Goal: Transaction & Acquisition: Book appointment/travel/reservation

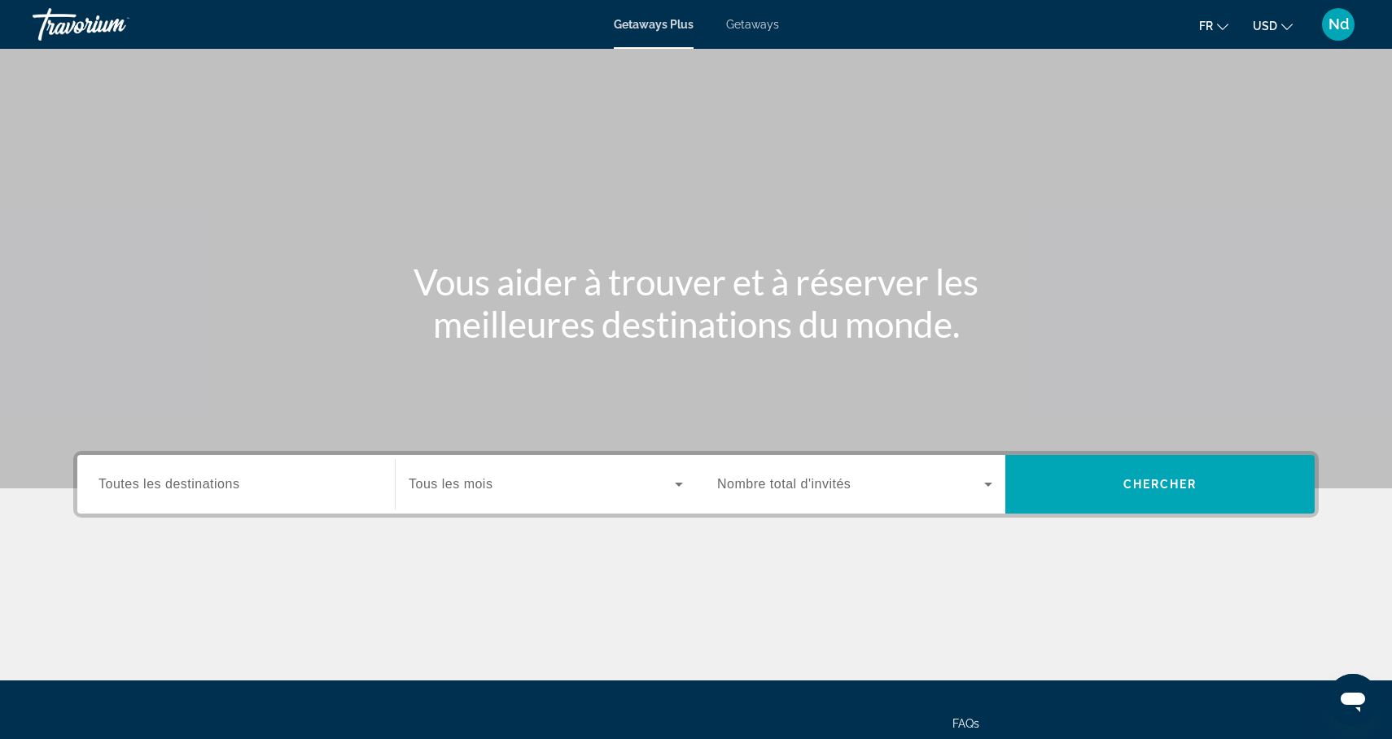
click at [229, 484] on span "Toutes les destinations" at bounding box center [169, 484] width 141 height 14
click at [229, 484] on input "Destination Toutes les destinations" at bounding box center [236, 485] width 275 height 20
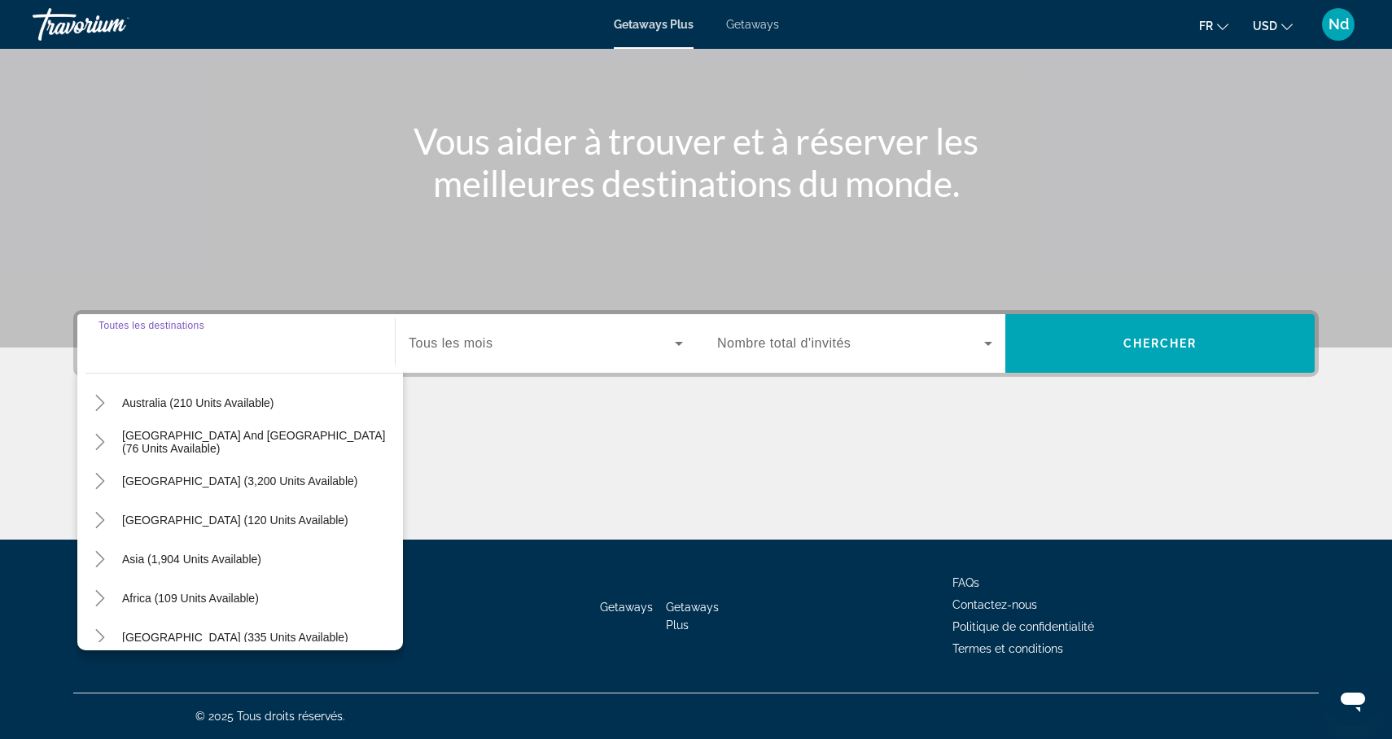
scroll to position [264, 0]
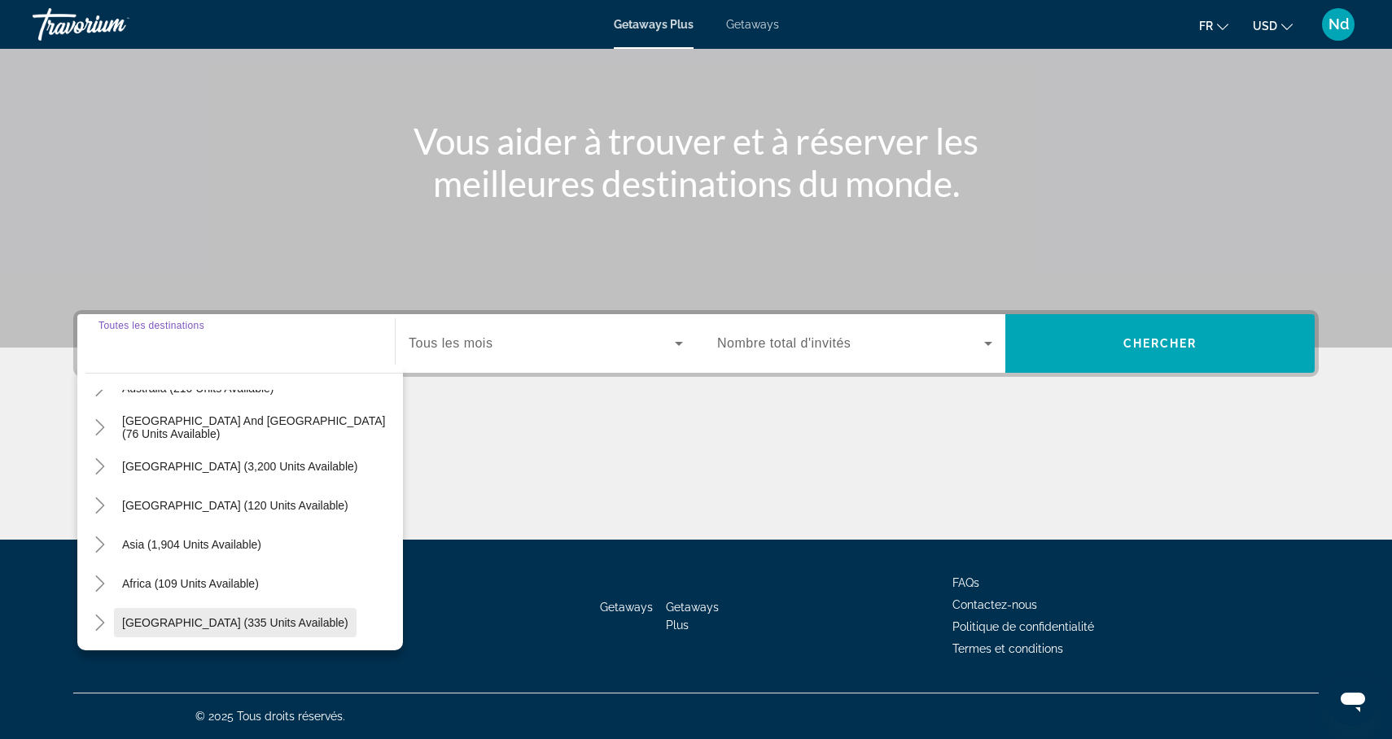
click at [208, 624] on span "Middle East (335 units available)" at bounding box center [235, 622] width 226 height 13
type input "**********"
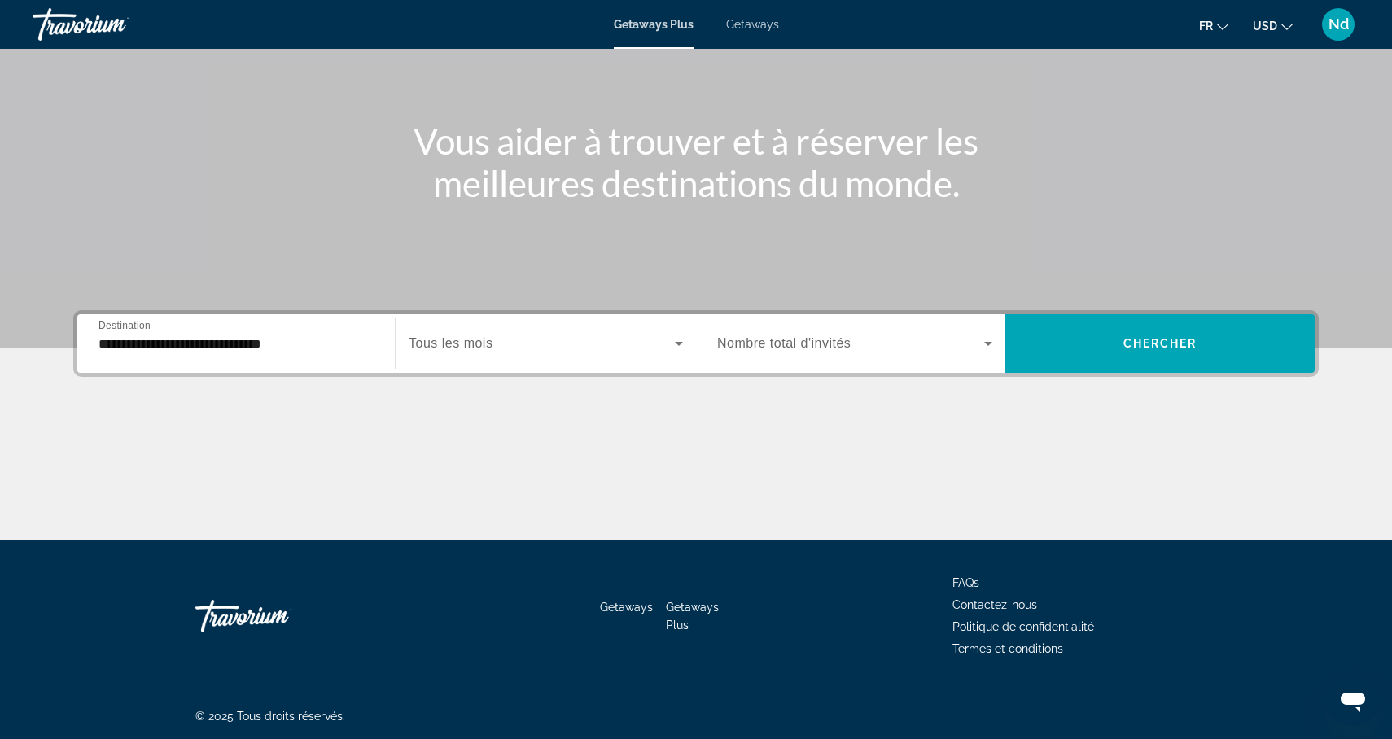
click at [475, 354] on div "Search widget" at bounding box center [546, 344] width 274 height 46
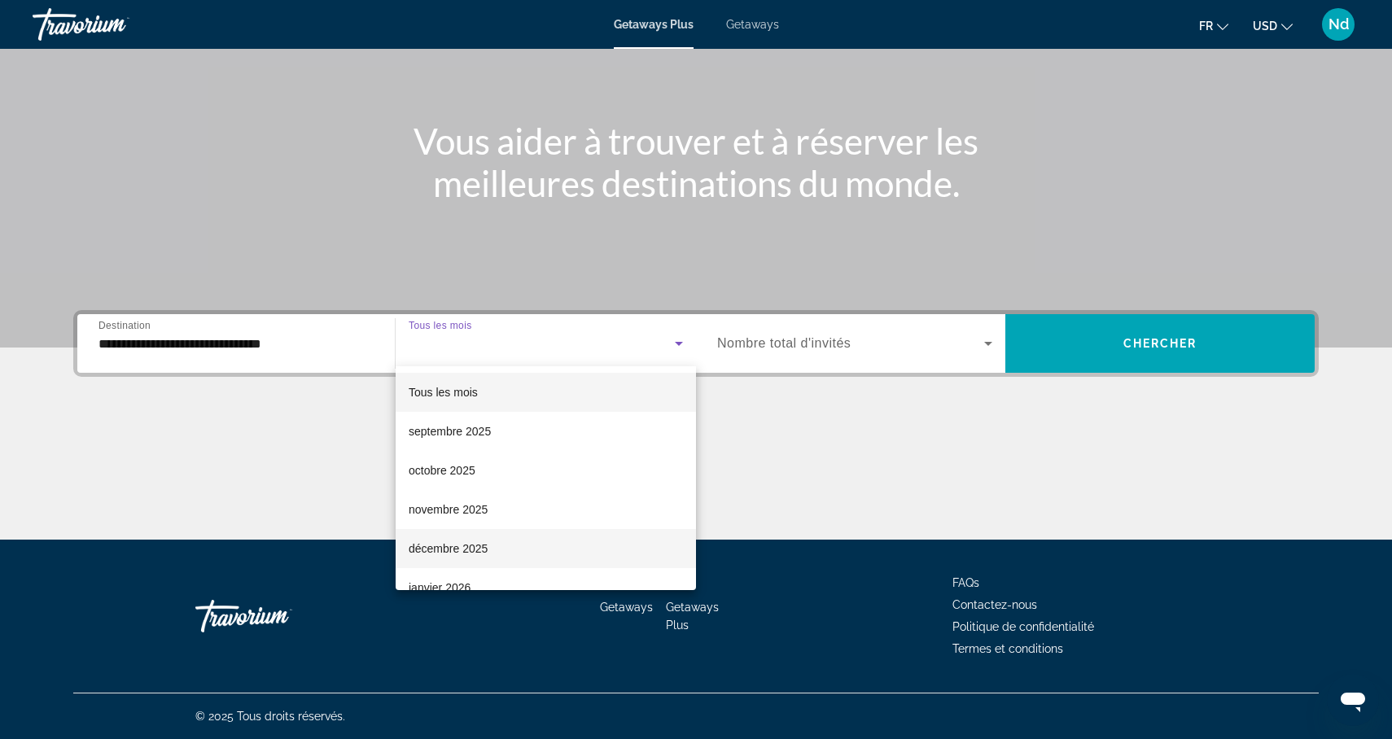
click at [461, 546] on span "décembre 2025" at bounding box center [448, 549] width 79 height 20
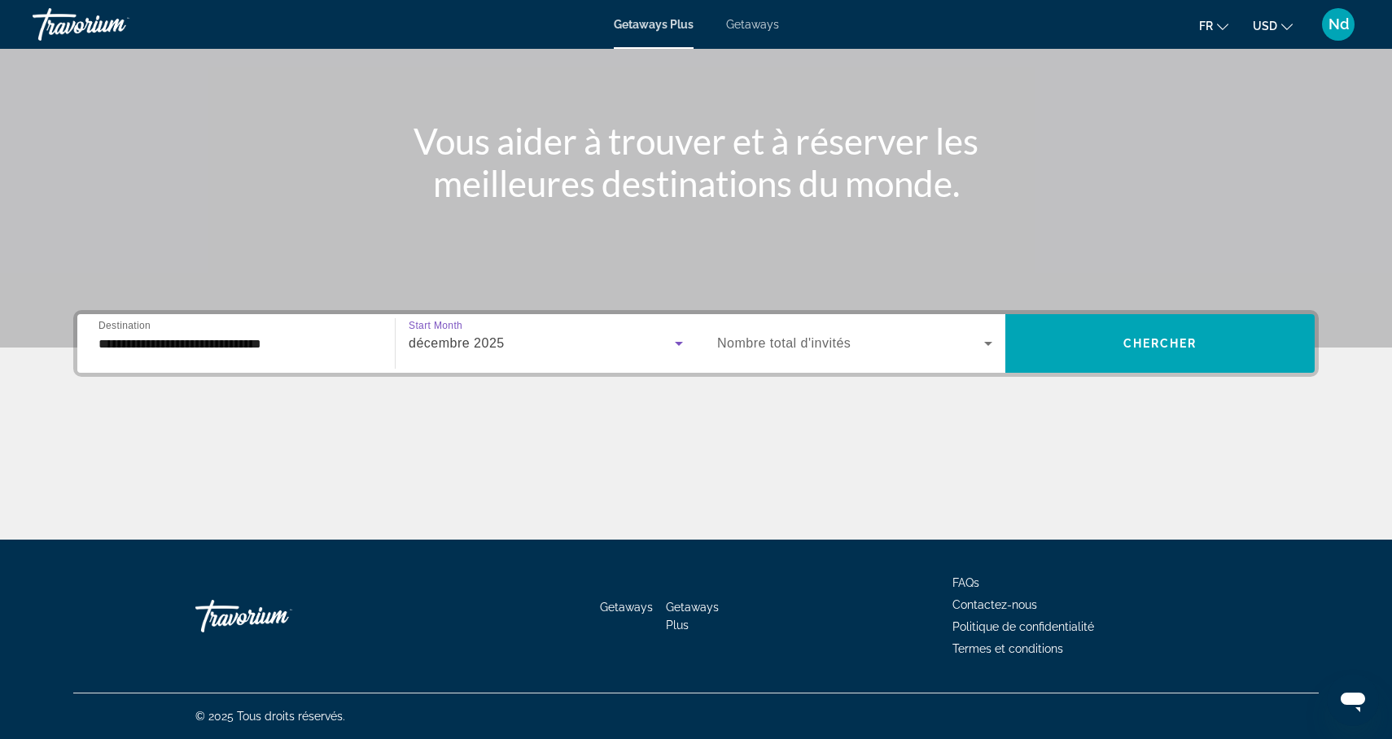
click at [732, 350] on span "Nombre total d'invités" at bounding box center [784, 343] width 134 height 14
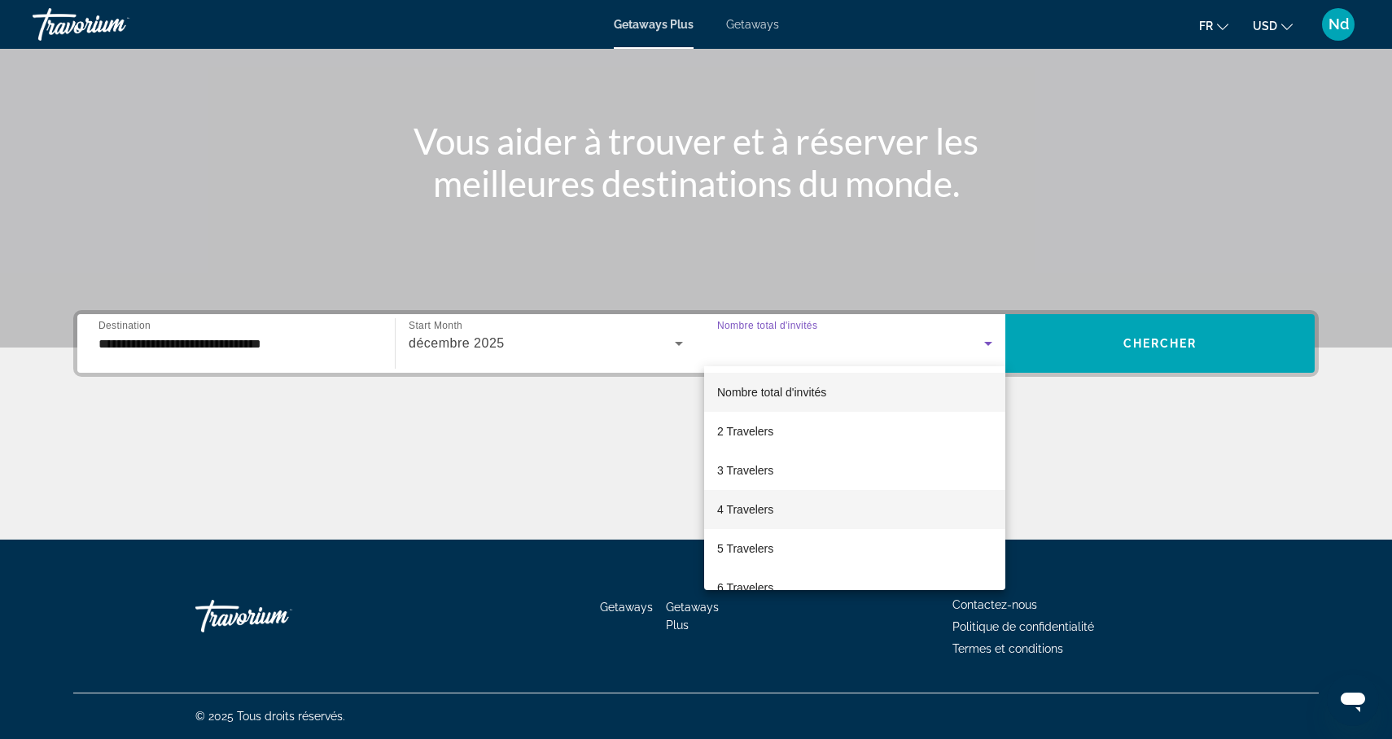
click at [739, 506] on span "4 Travelers" at bounding box center [745, 510] width 56 height 20
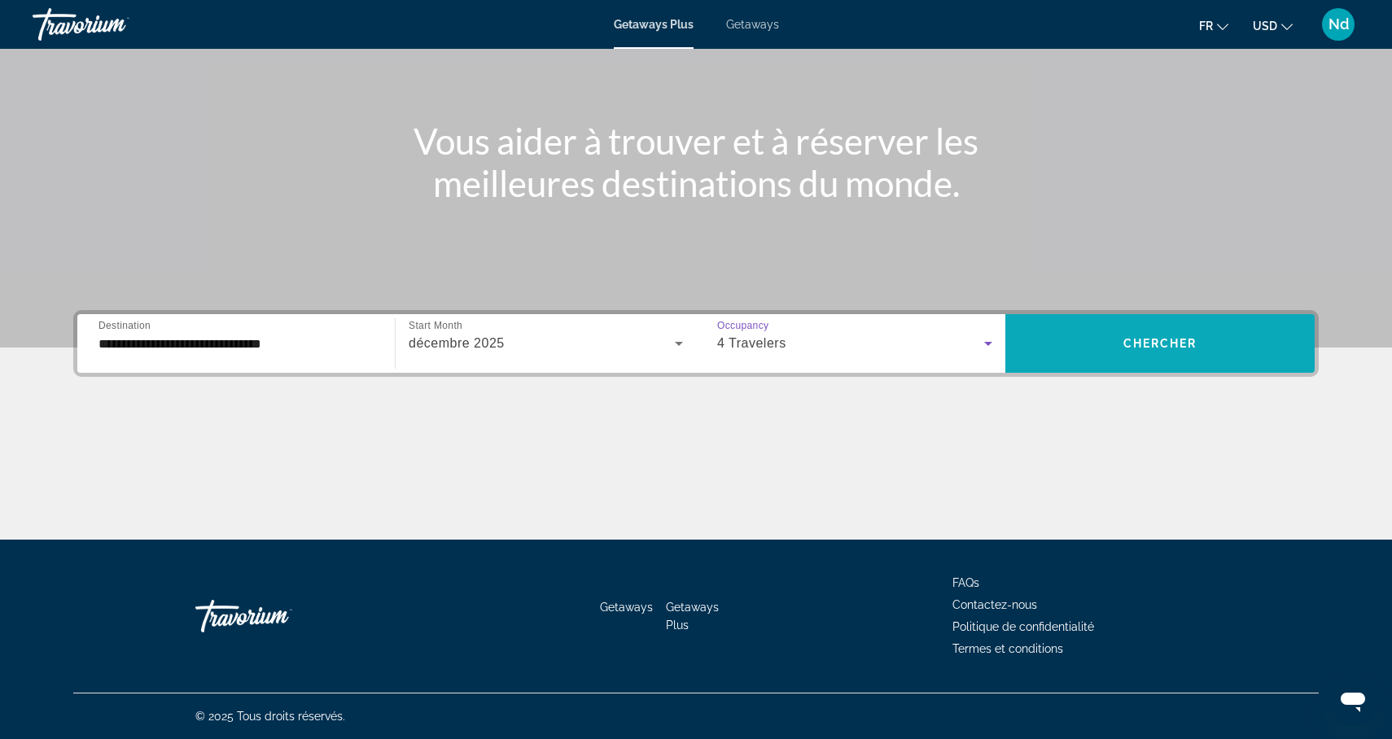
click at [1094, 348] on span "Search widget" at bounding box center [1160, 343] width 309 height 39
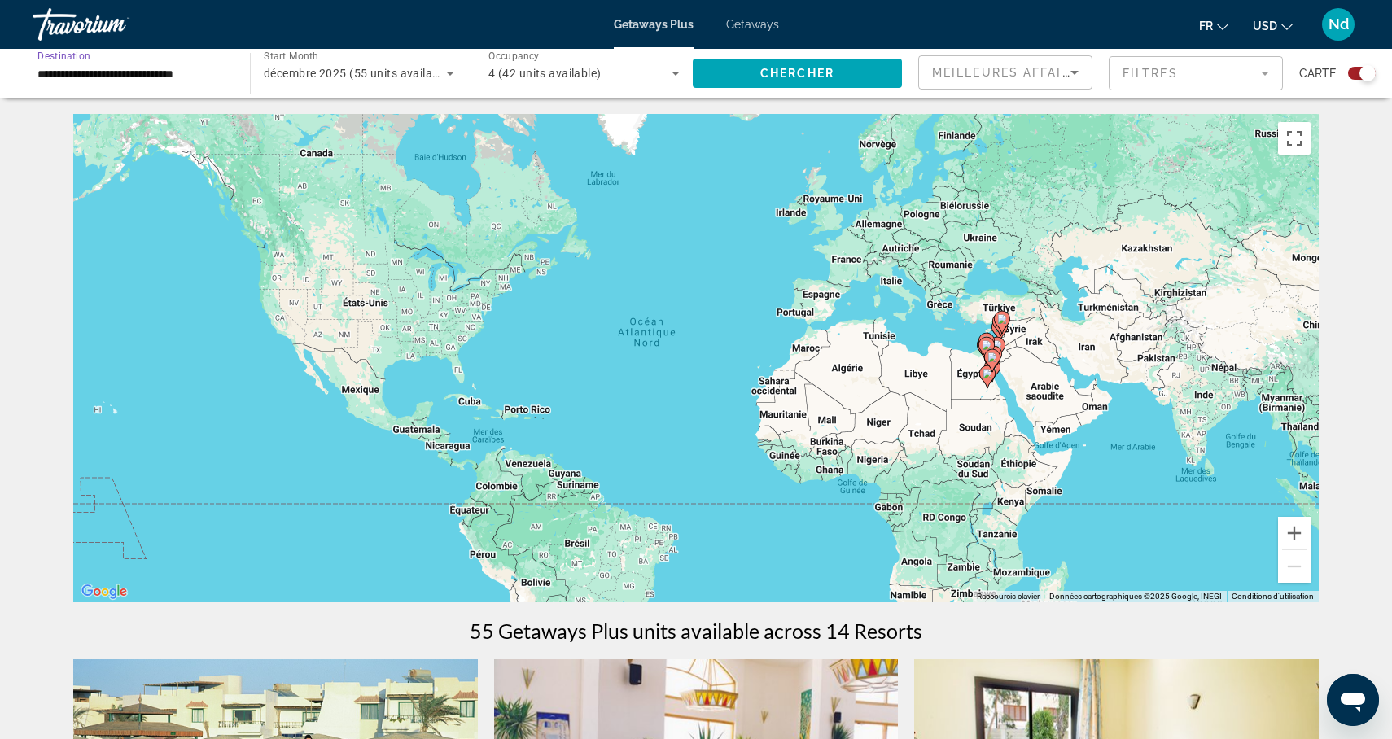
click at [205, 79] on input "**********" at bounding box center [132, 74] width 191 height 20
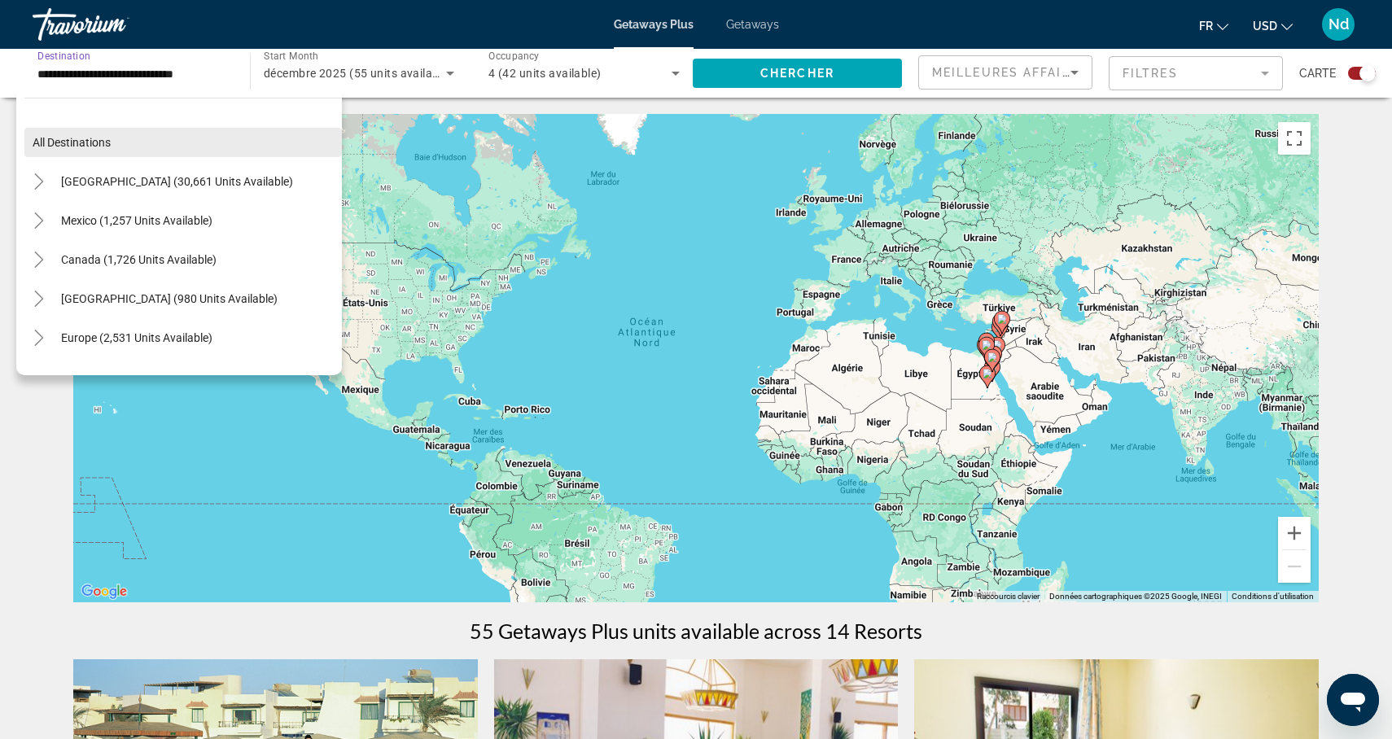
click at [85, 144] on span "All destinations" at bounding box center [72, 142] width 78 height 13
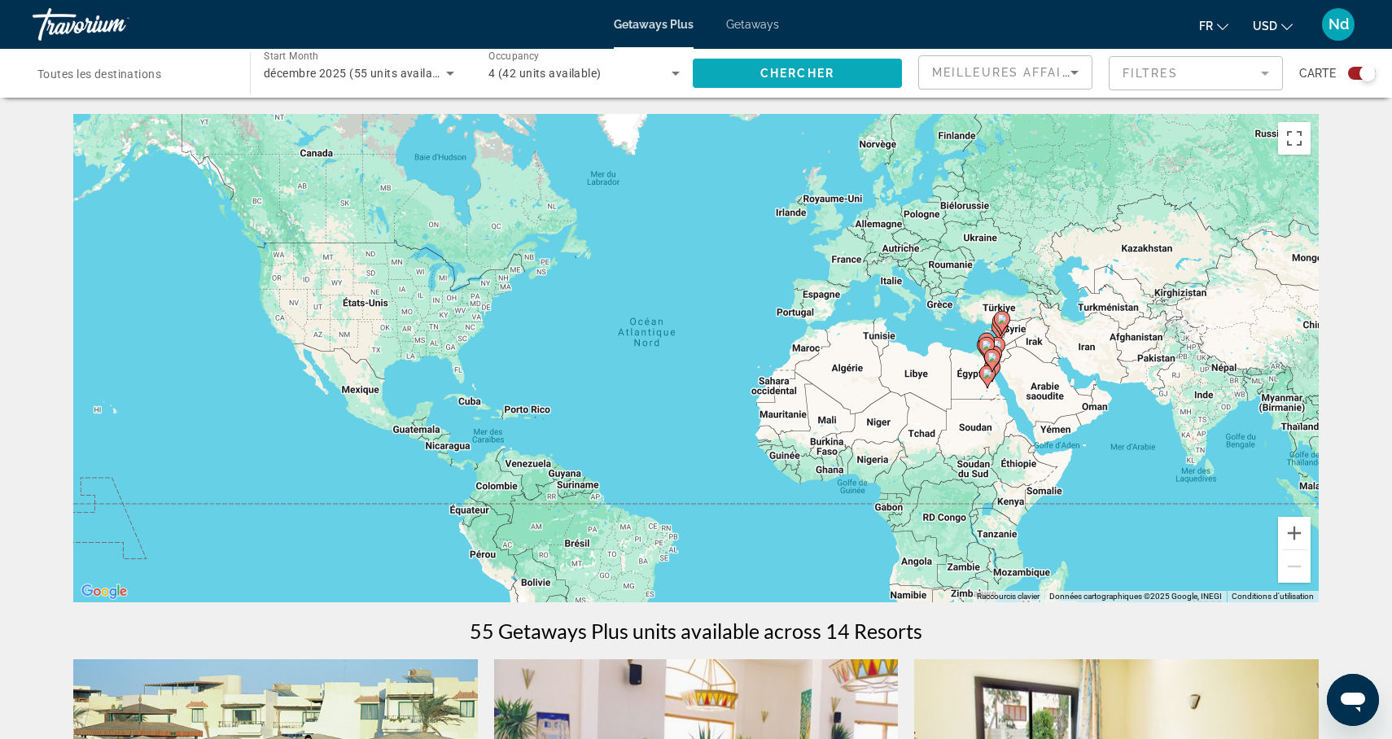
click at [765, 75] on span "Chercher" at bounding box center [797, 73] width 74 height 13
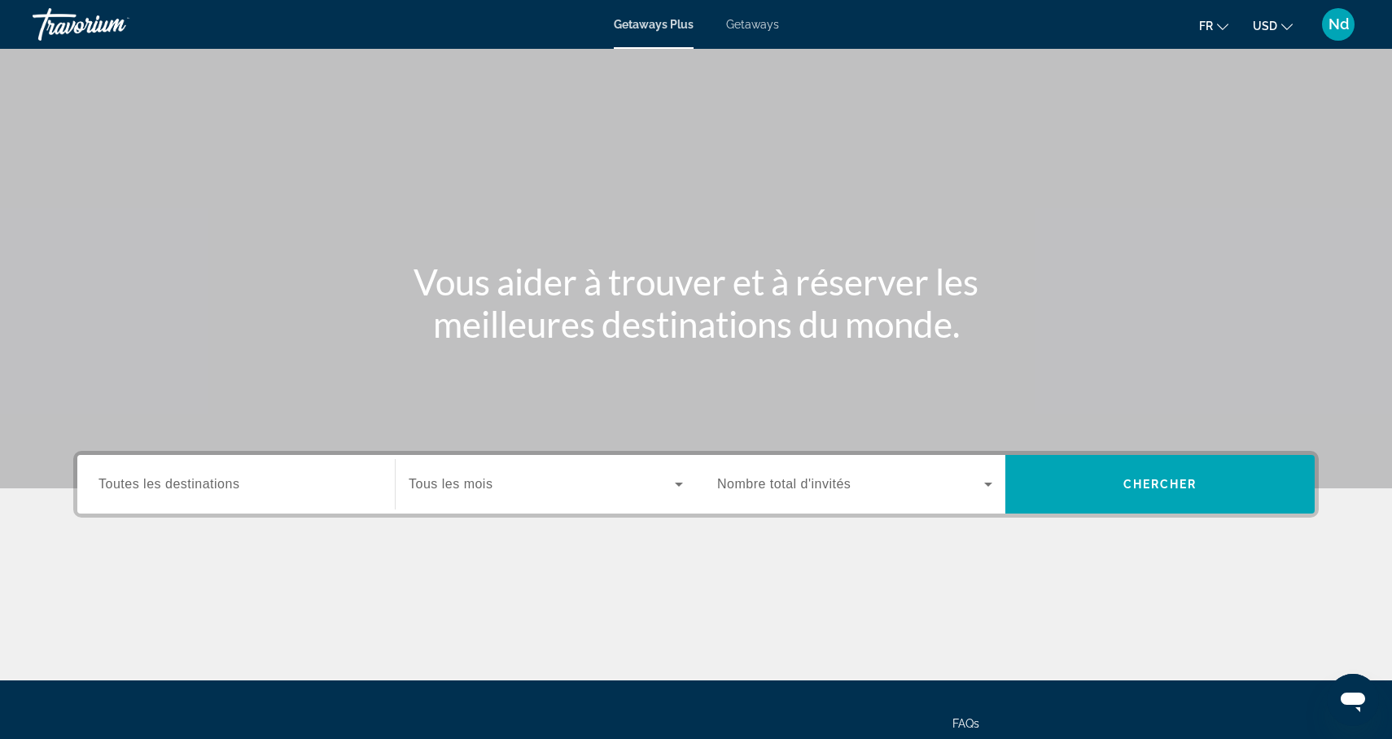
click at [515, 494] on div "Search widget" at bounding box center [546, 485] width 274 height 46
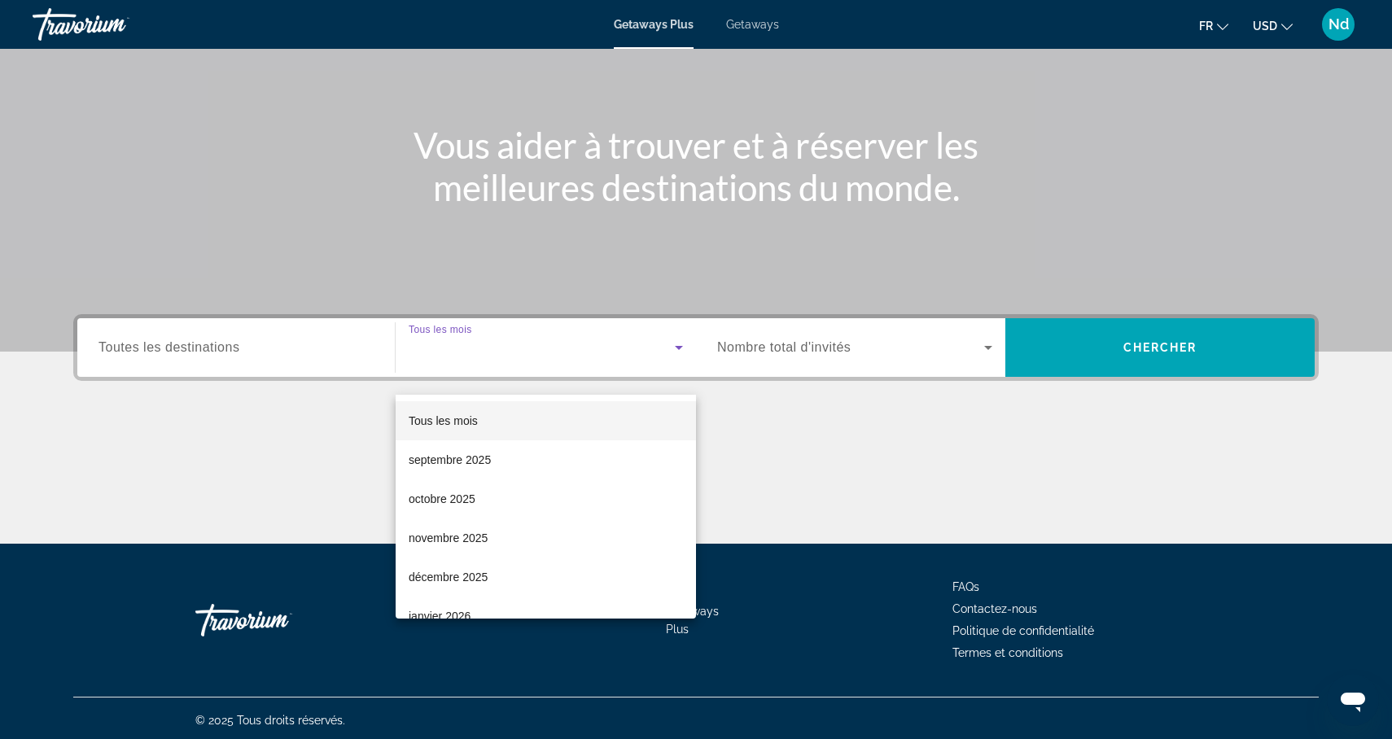
scroll to position [141, 0]
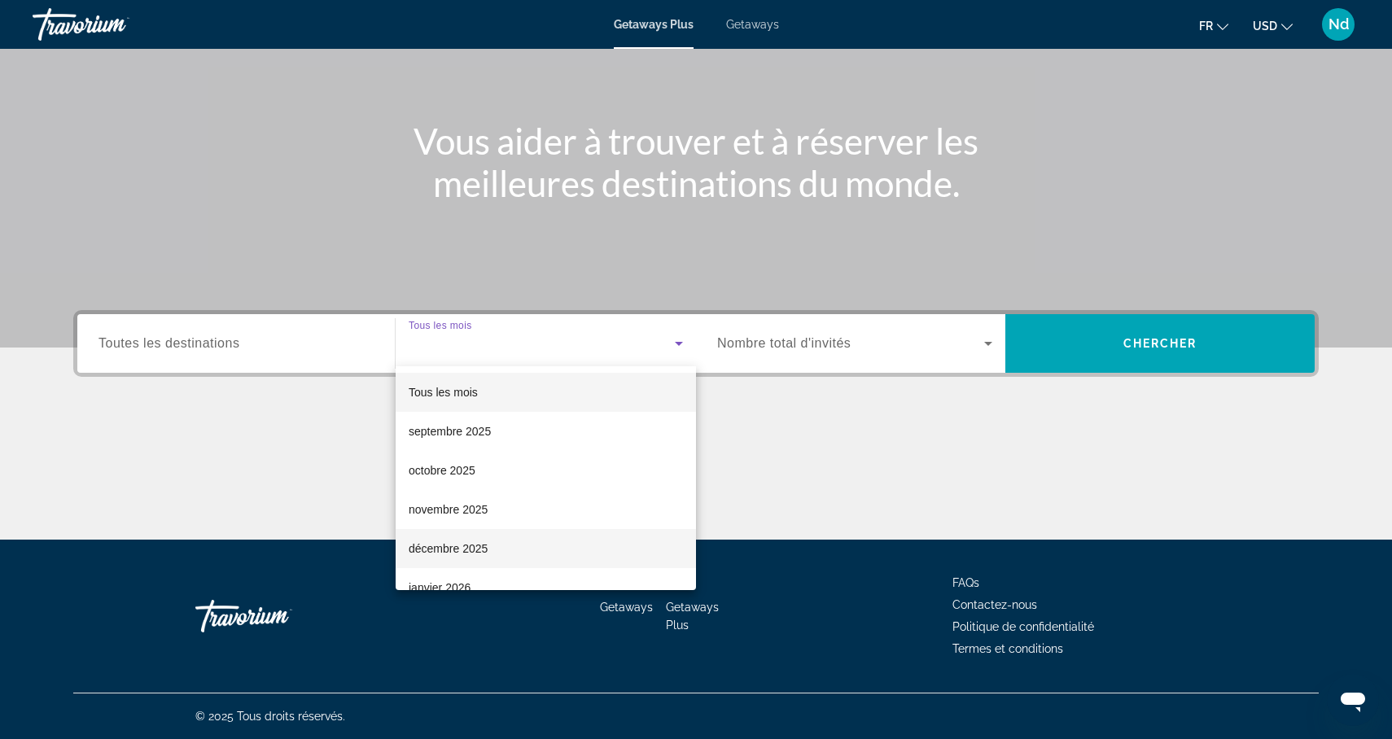
click at [479, 550] on span "décembre 2025" at bounding box center [448, 549] width 79 height 20
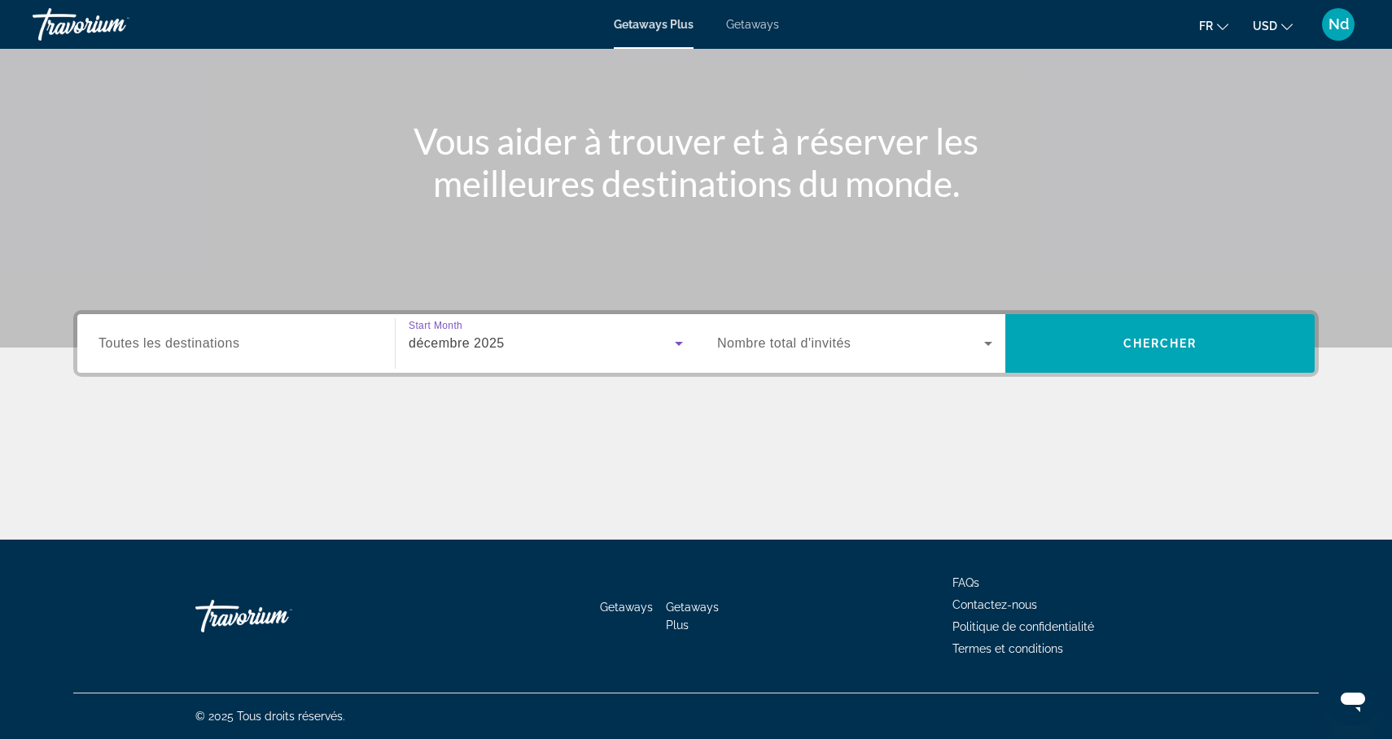
click at [826, 348] on span "Nombre total d'invités" at bounding box center [784, 343] width 134 height 14
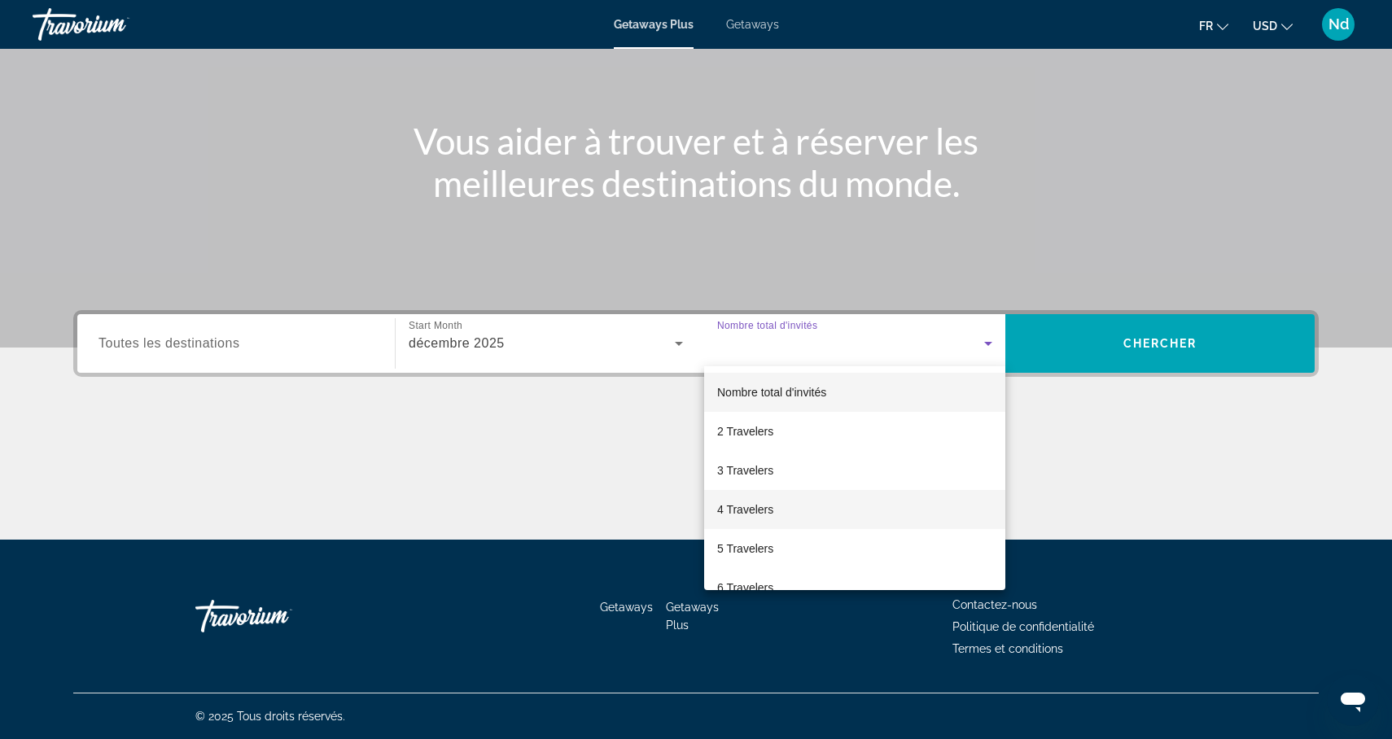
click at [762, 507] on span "4 Travelers" at bounding box center [745, 510] width 56 height 20
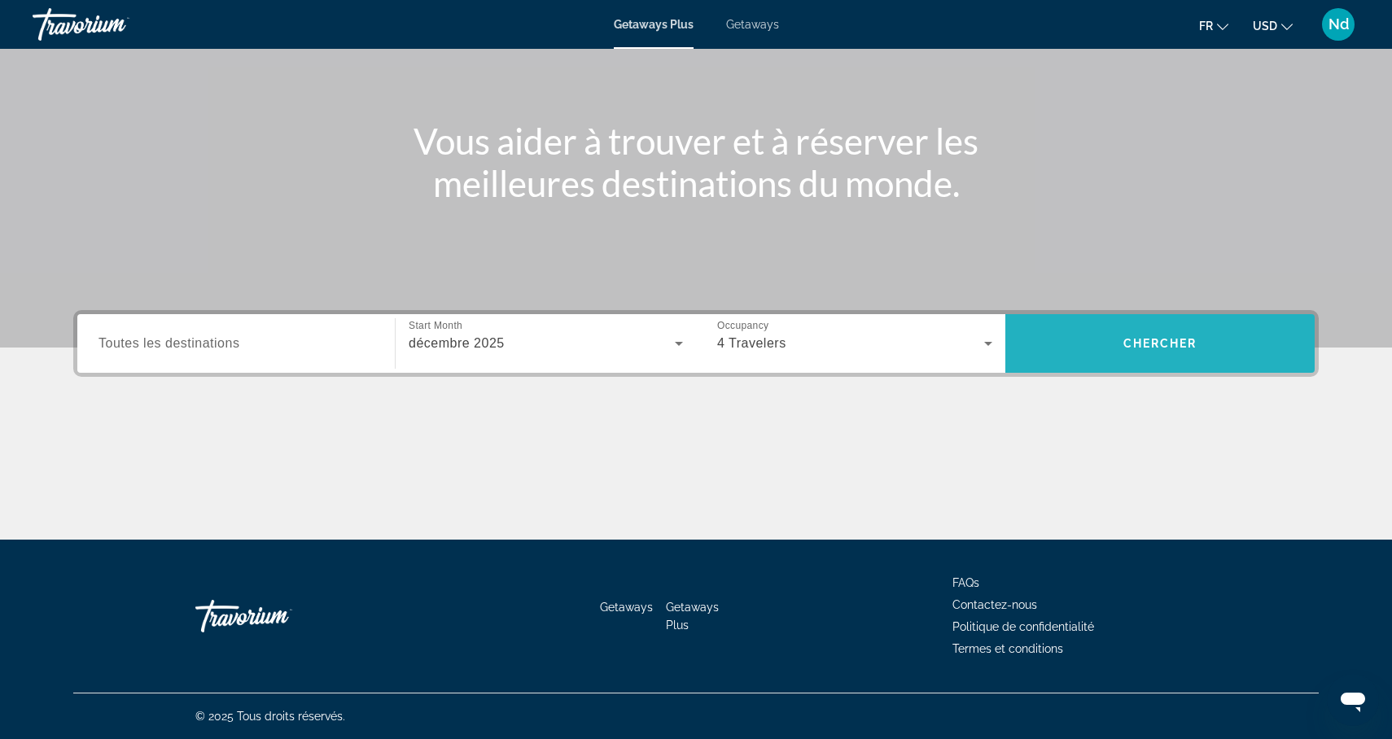
click at [1124, 353] on span "Search widget" at bounding box center [1160, 343] width 309 height 39
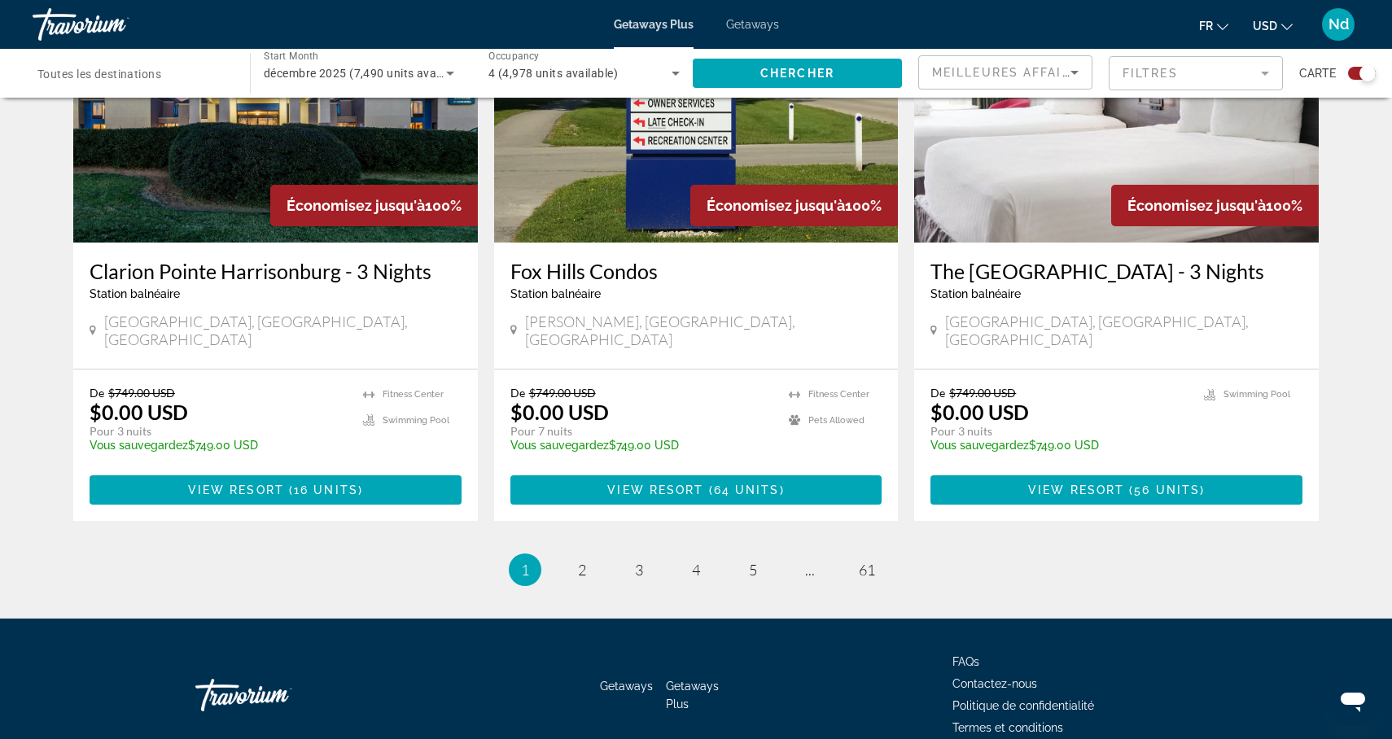
scroll to position [2471, 0]
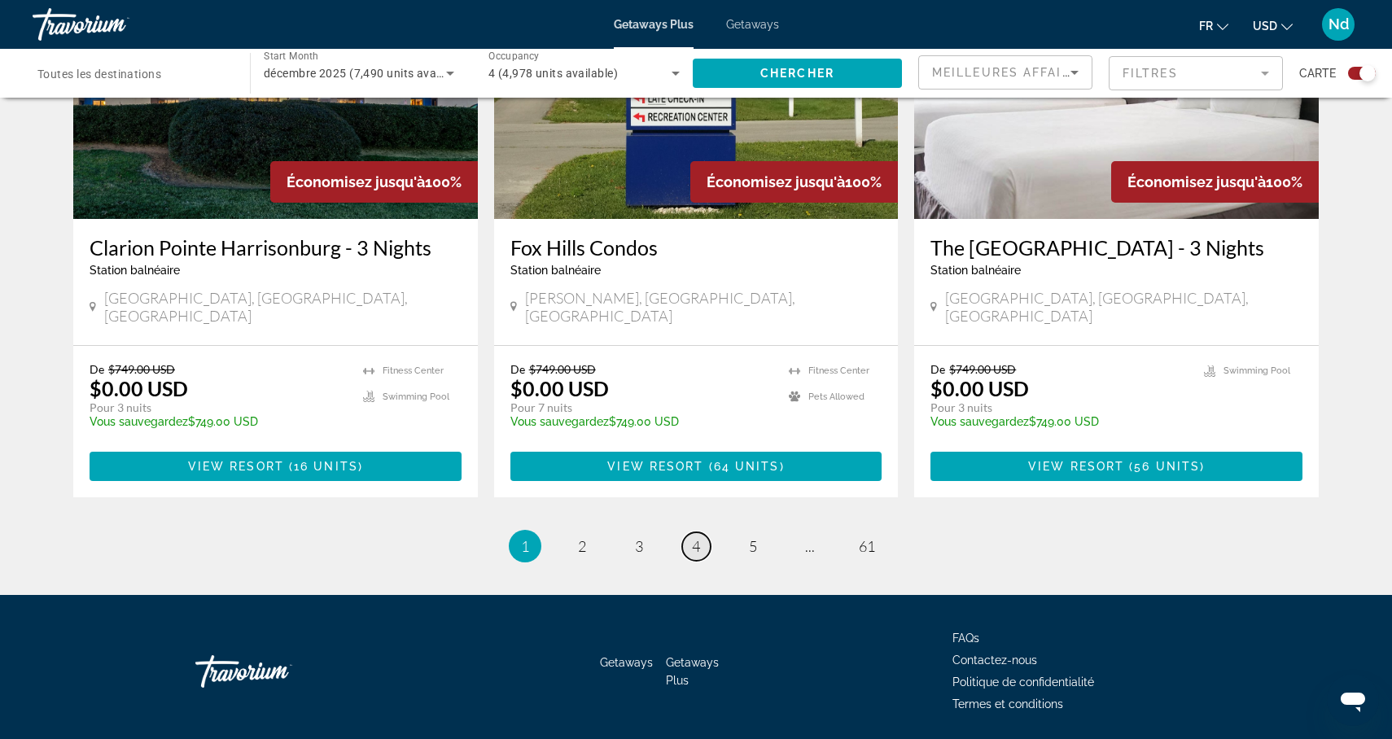
click at [700, 532] on link "page 4" at bounding box center [696, 546] width 28 height 28
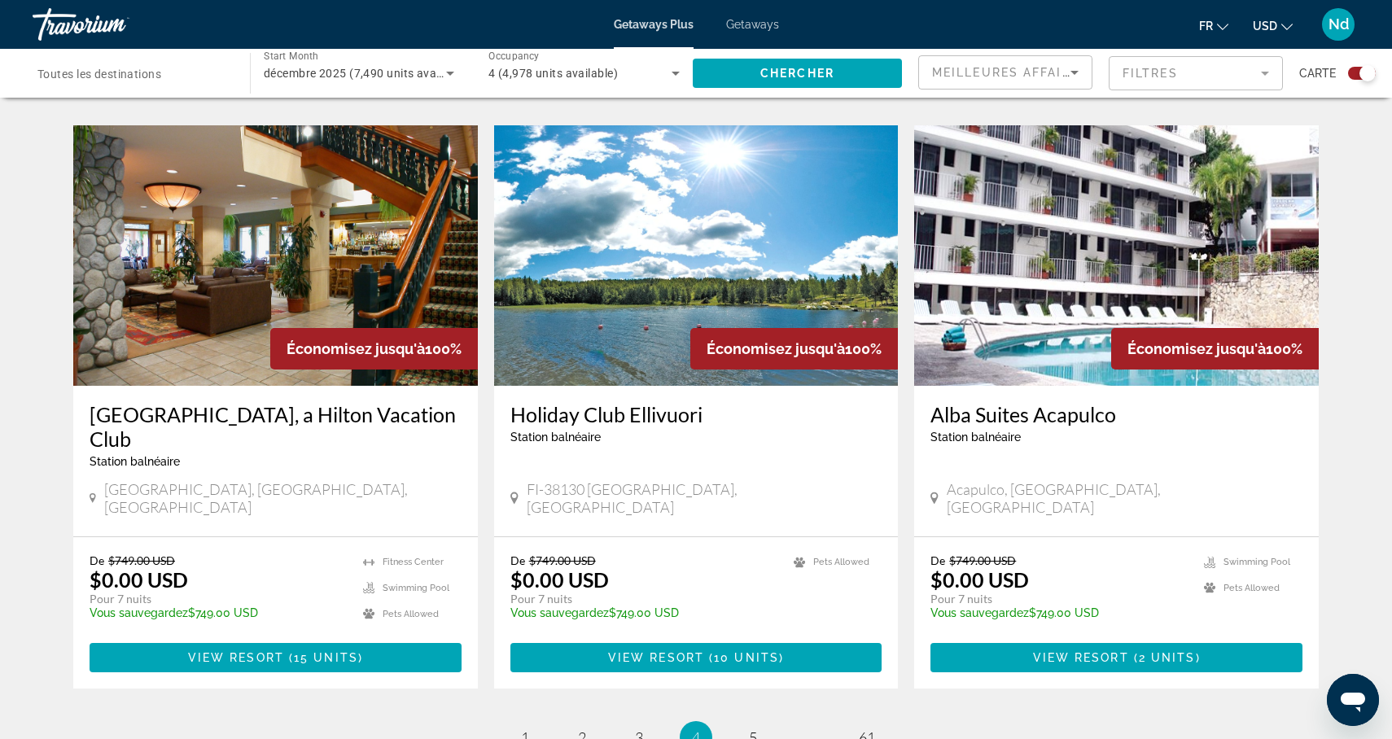
scroll to position [2348, 0]
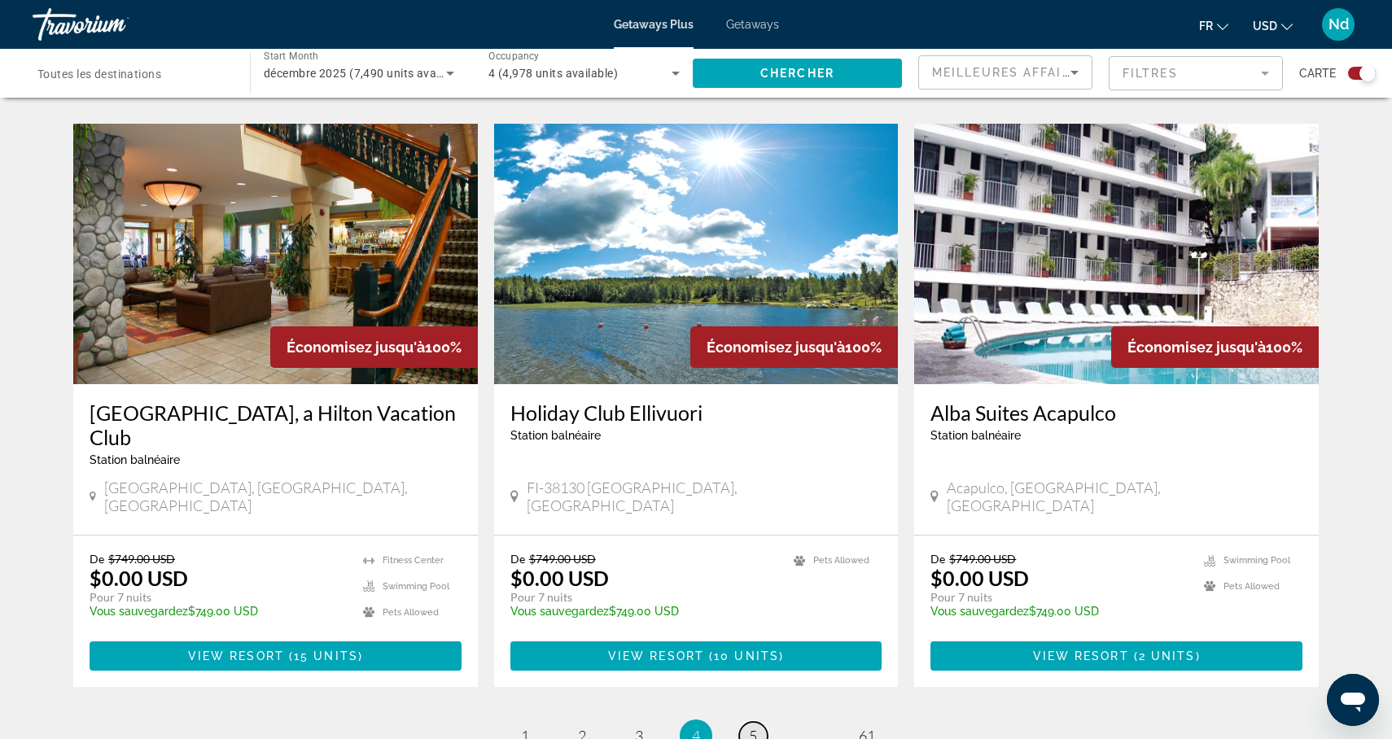
click at [755, 727] on span "5" at bounding box center [753, 736] width 8 height 18
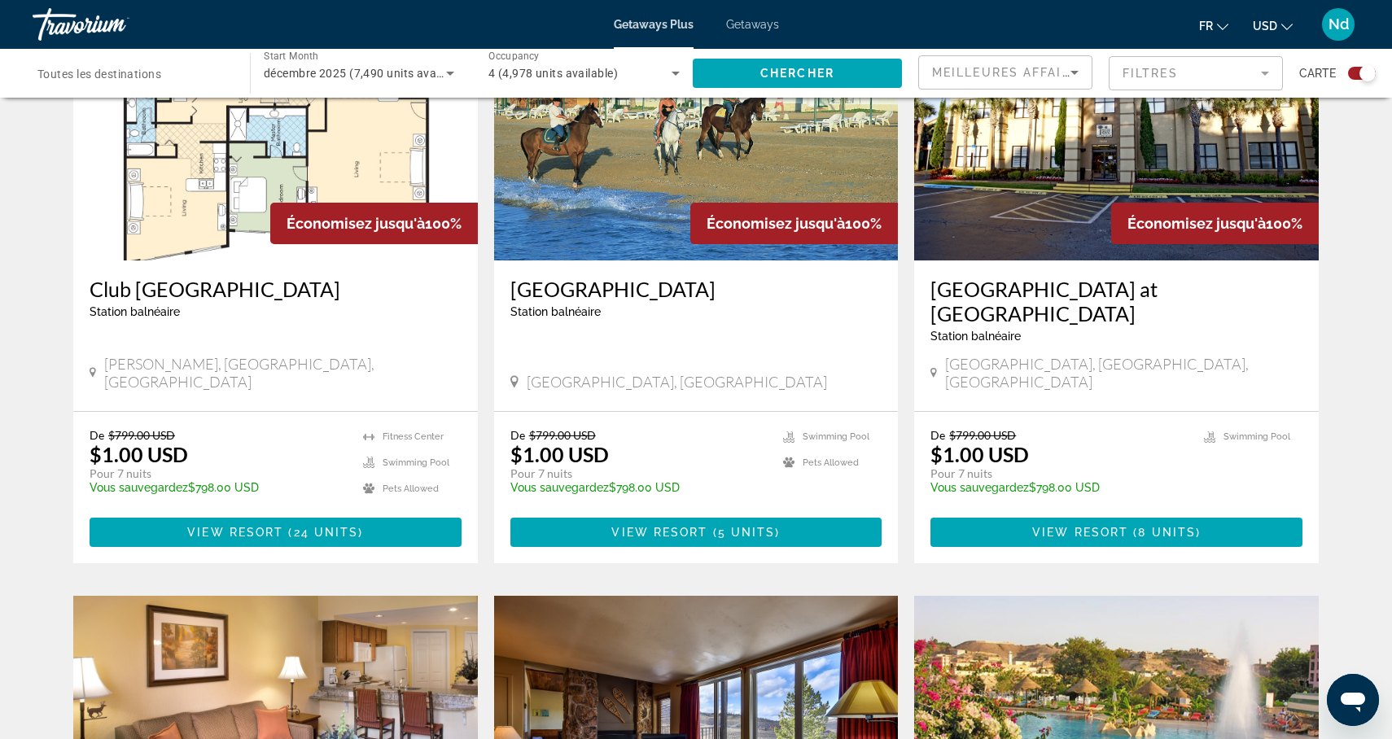
scroll to position [663, 0]
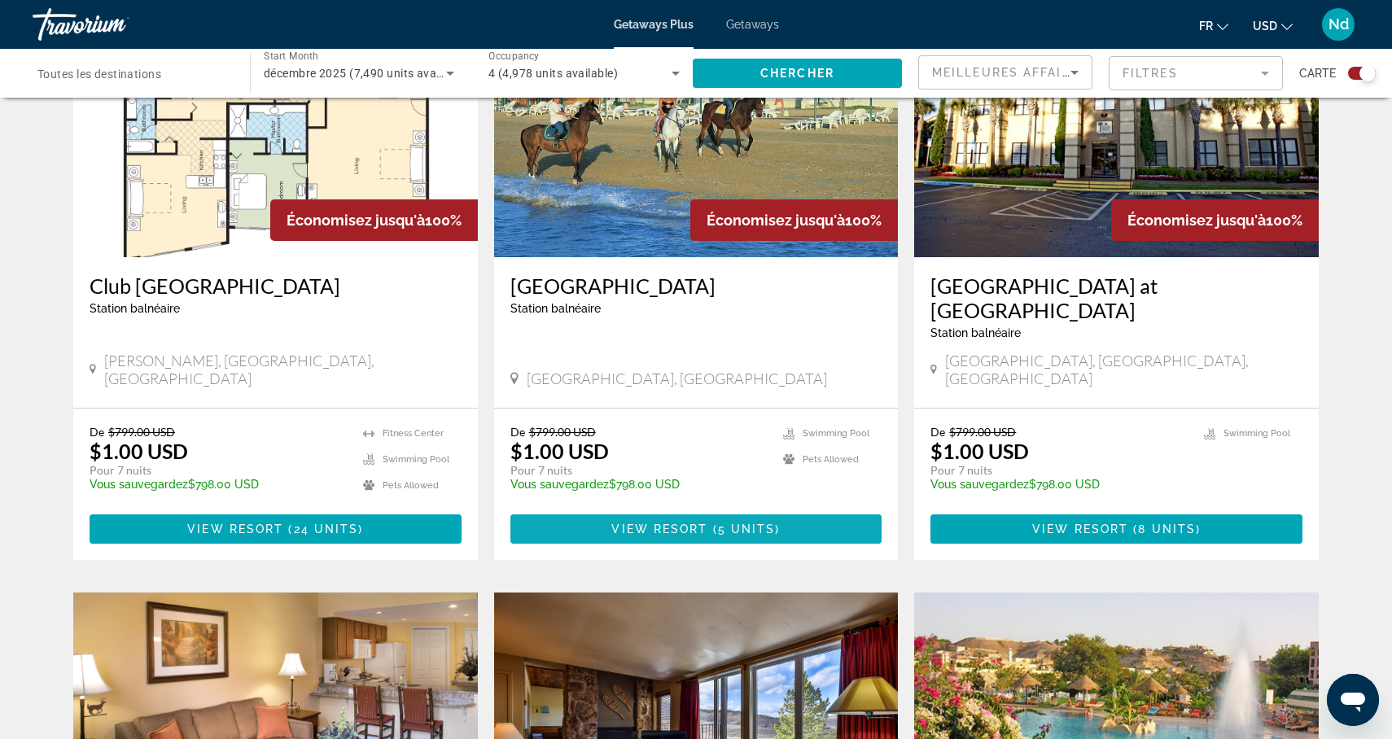
click at [677, 523] on span "View Resort" at bounding box center [659, 529] width 96 height 13
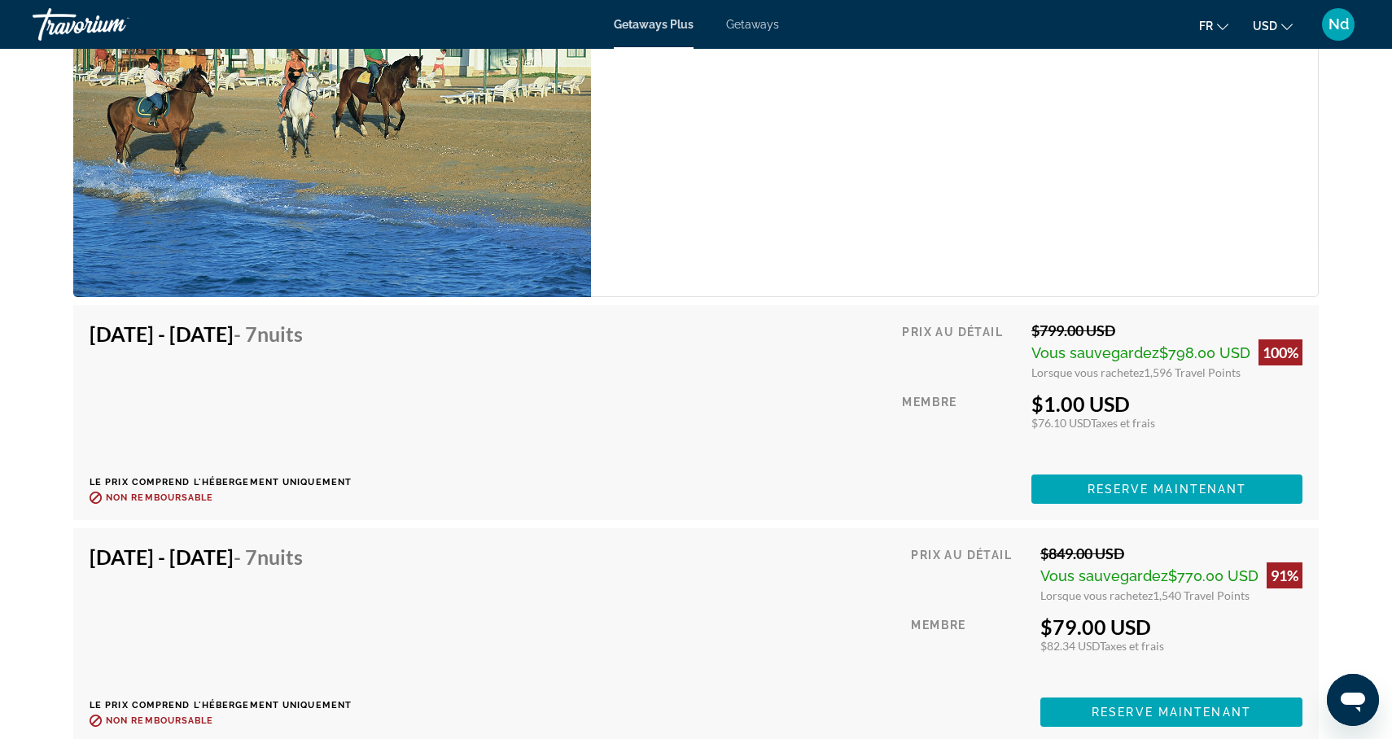
scroll to position [2852, 0]
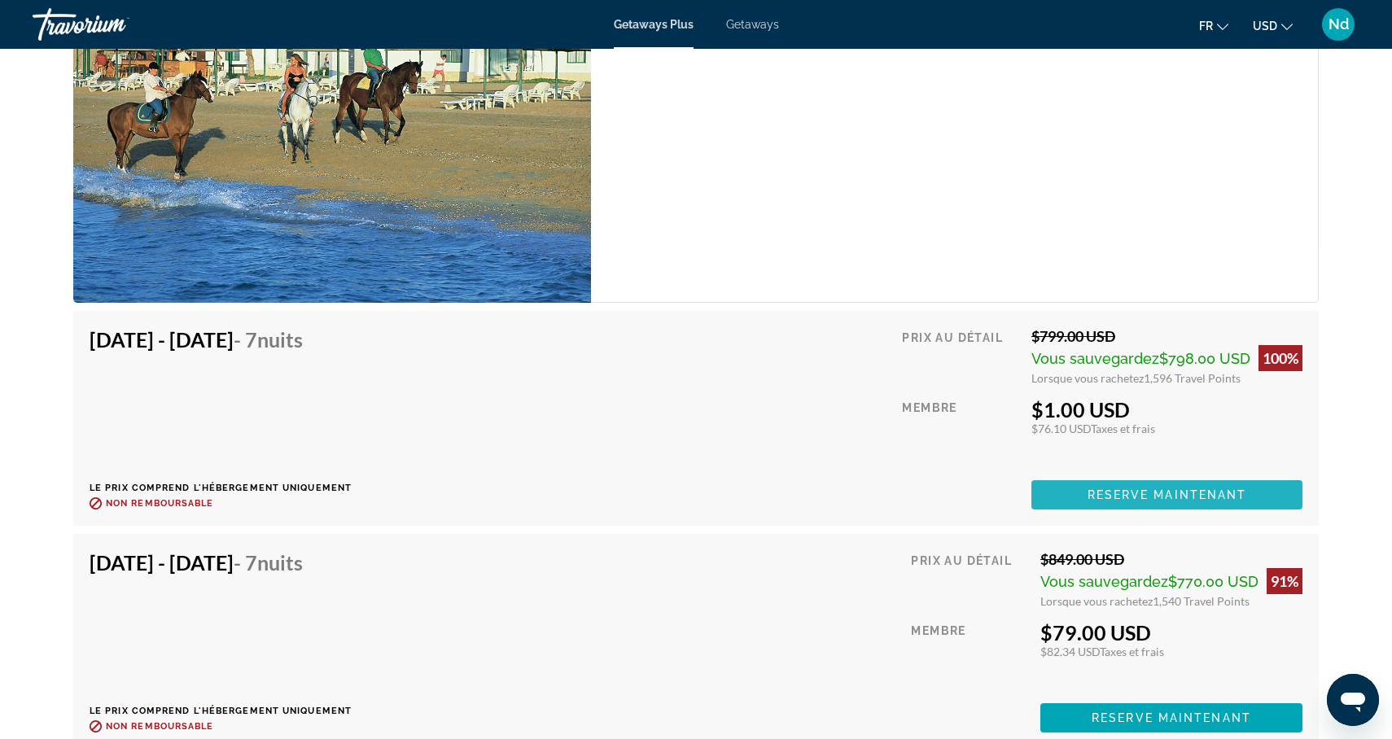
click at [1119, 496] on span "Reserve maintenant" at bounding box center [1168, 495] width 160 height 13
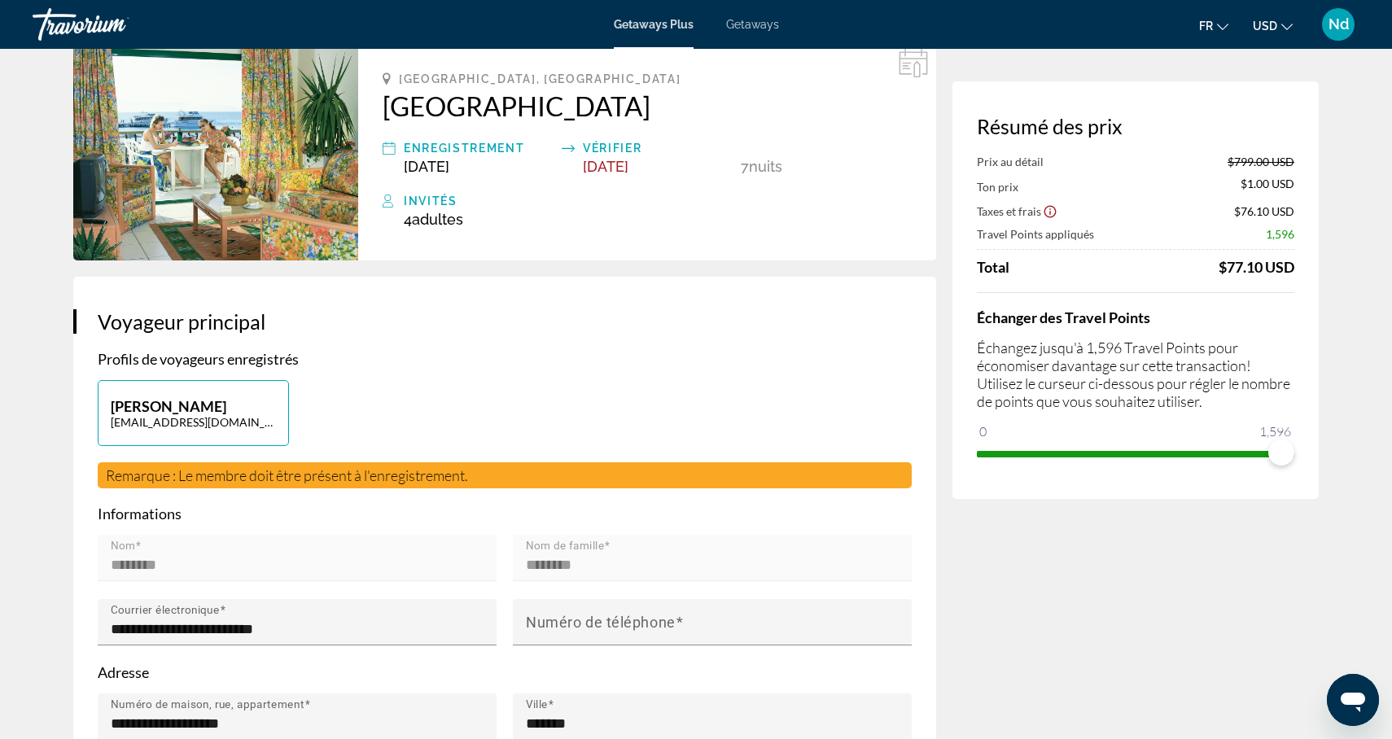
scroll to position [68, 0]
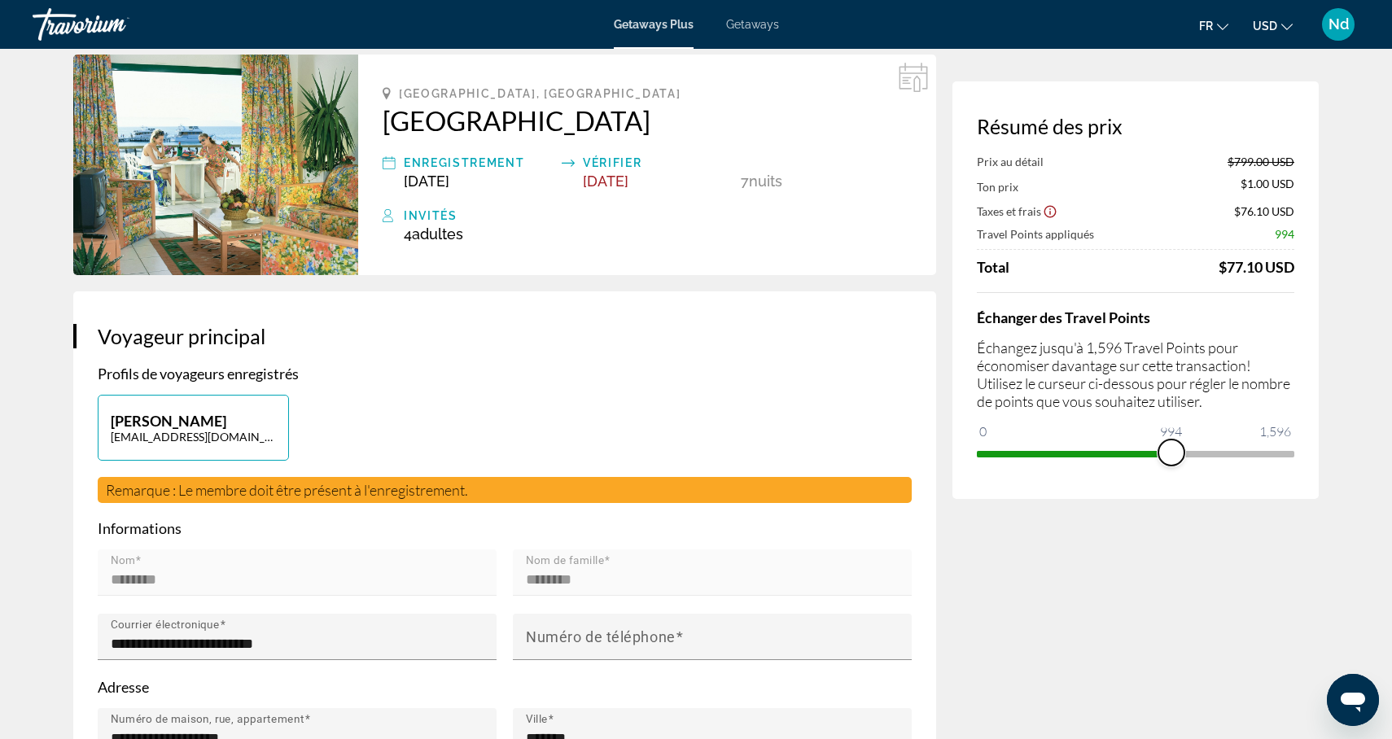
drag, startPoint x: 1286, startPoint y: 453, endPoint x: 1170, endPoint y: 457, distance: 116.5
click at [1170, 457] on span "ngx-slider" at bounding box center [1172, 453] width 26 height 26
drag, startPoint x: 1165, startPoint y: 457, endPoint x: 1133, endPoint y: 458, distance: 31.8
click at [1133, 458] on span "ngx-slider" at bounding box center [1137, 453] width 26 height 26
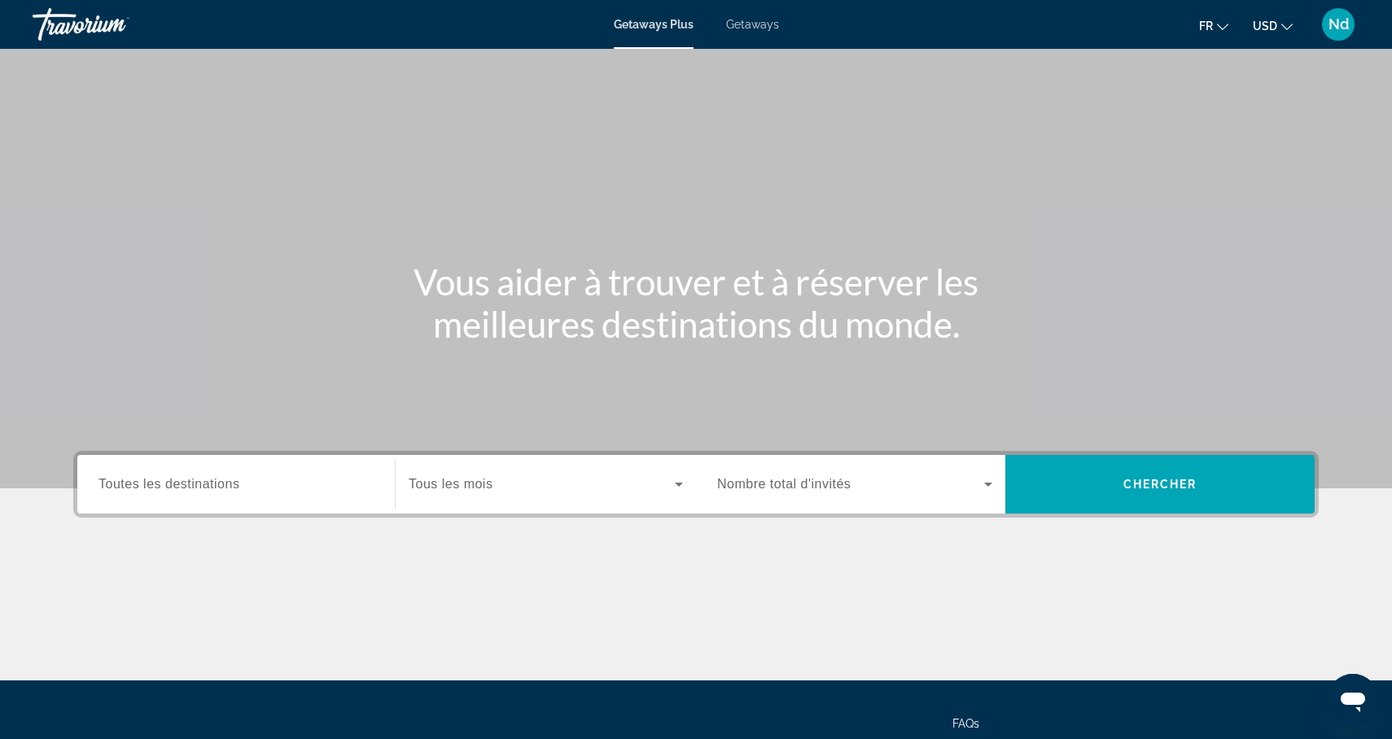
click at [156, 483] on span "Toutes les destinations" at bounding box center [169, 484] width 141 height 14
click at [156, 483] on input "Destination Toutes les destinations" at bounding box center [236, 485] width 275 height 20
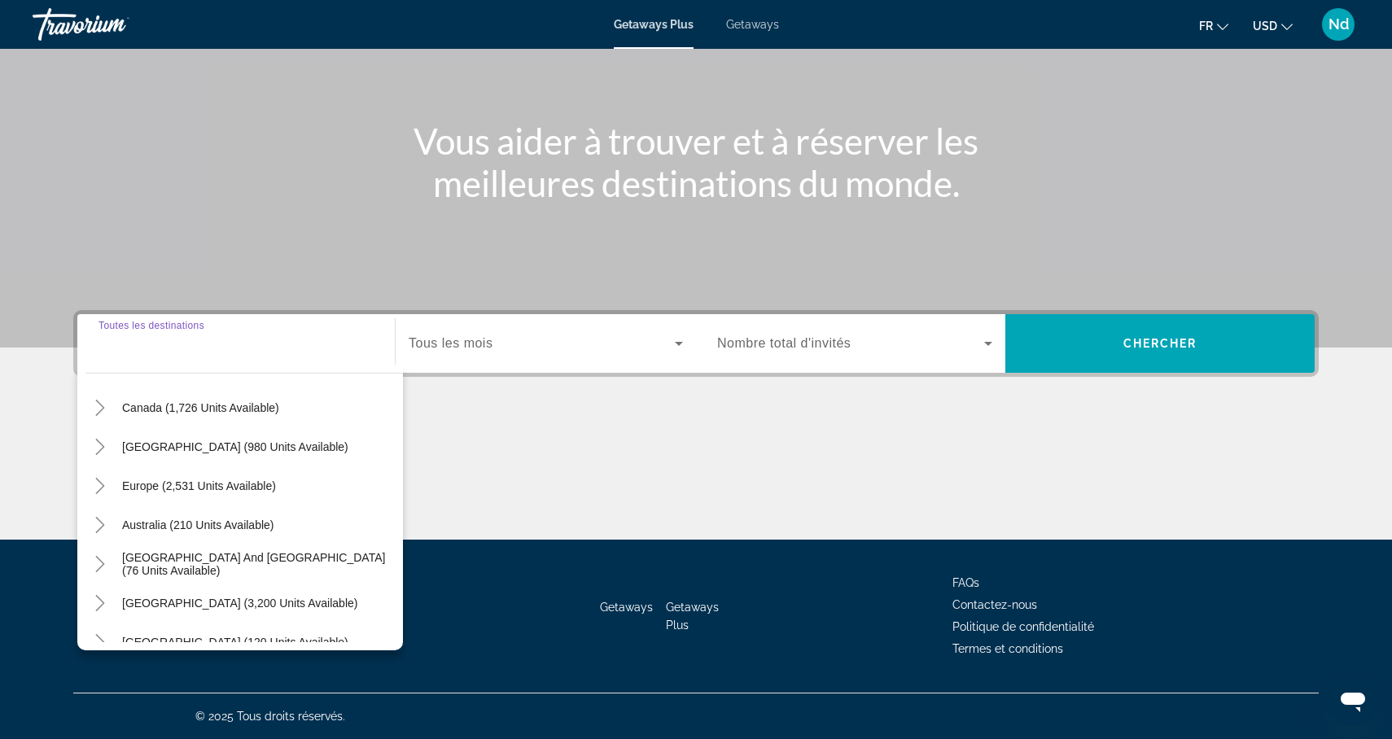
scroll to position [128, 0]
click at [309, 445] on span "Caribbean & Atlantic Islands (980 units available)" at bounding box center [235, 446] width 226 height 13
type input "**********"
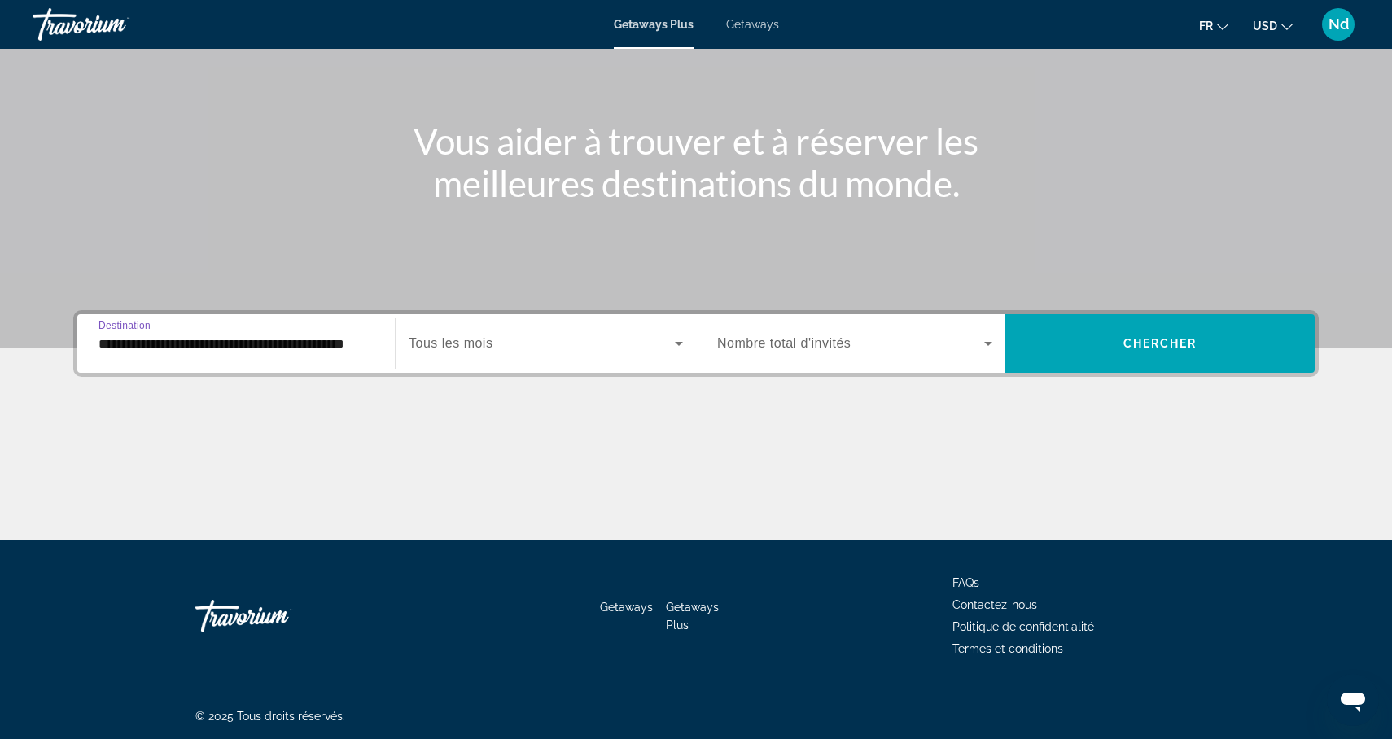
click at [502, 350] on span "Search widget" at bounding box center [542, 344] width 266 height 20
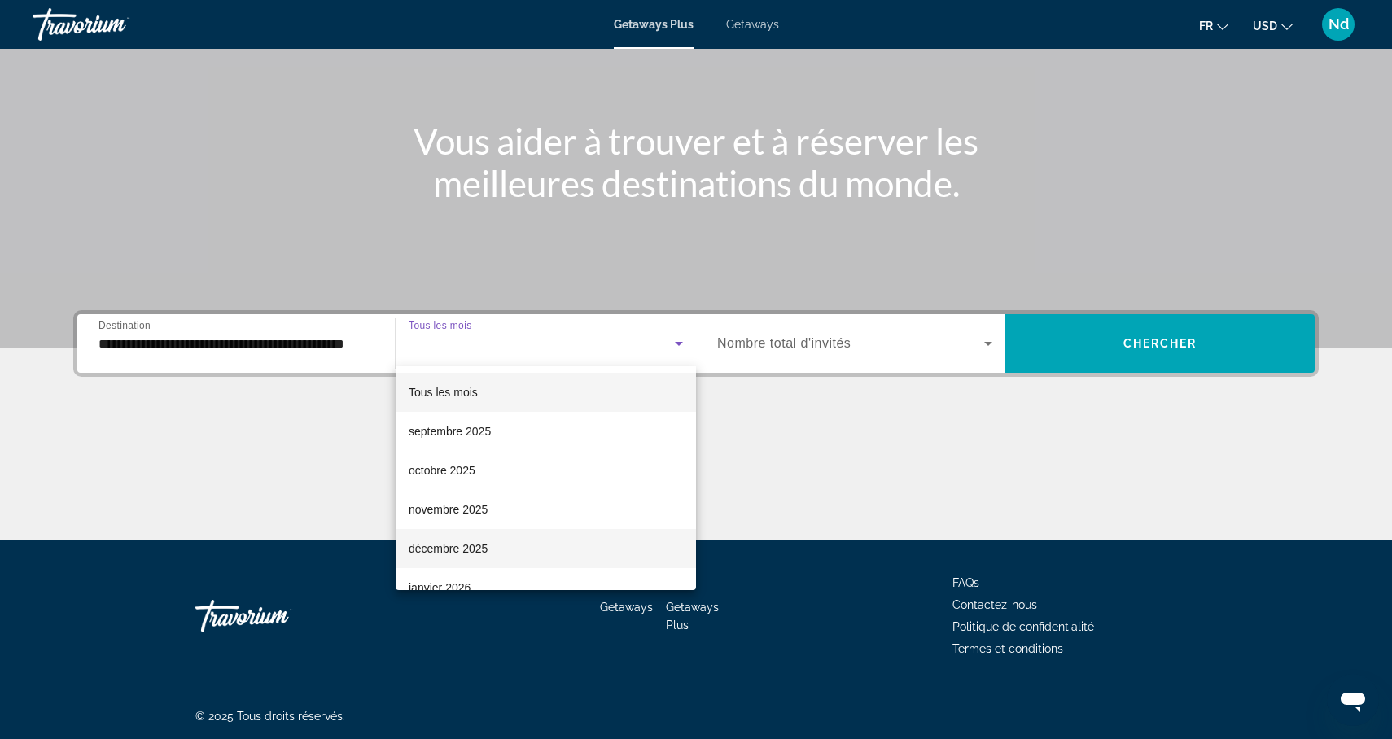
click at [486, 546] on span "décembre 2025" at bounding box center [448, 549] width 79 height 20
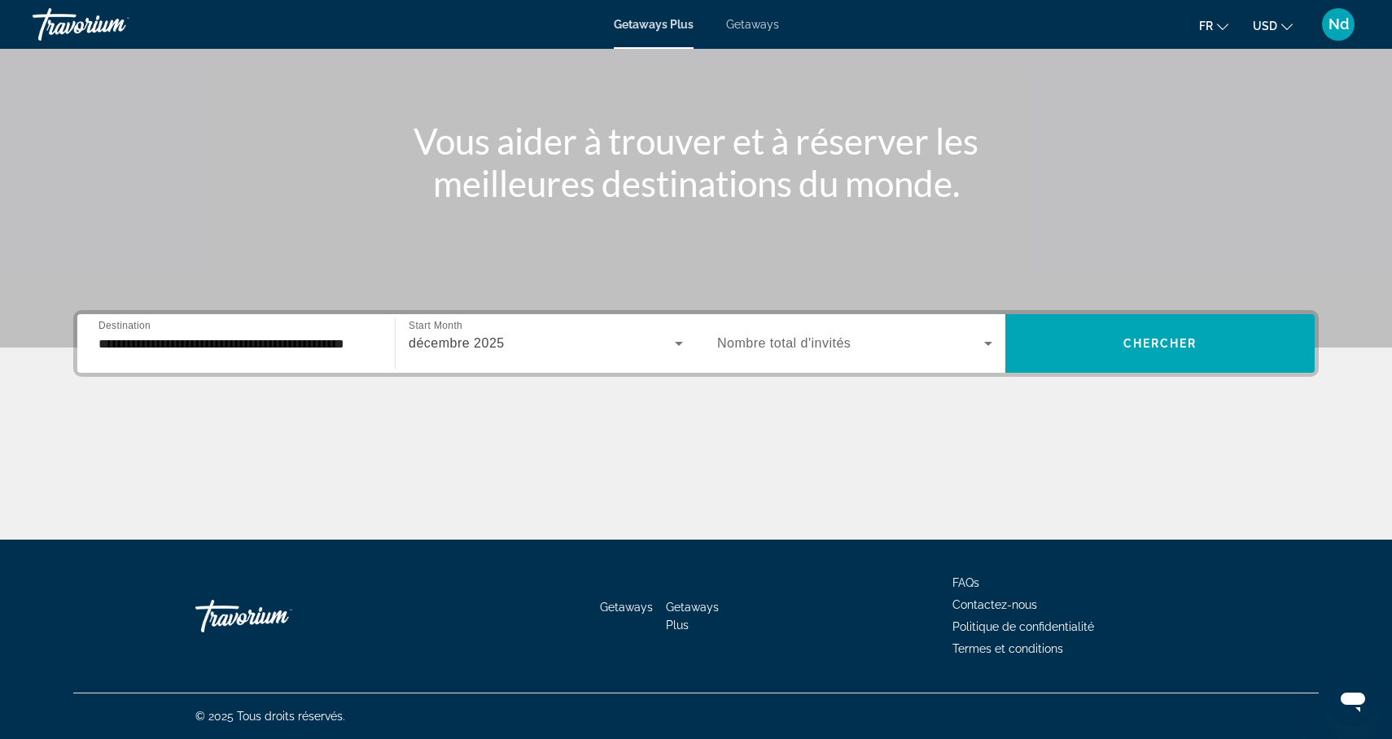
click at [900, 357] on div "Search widget" at bounding box center [854, 344] width 275 height 46
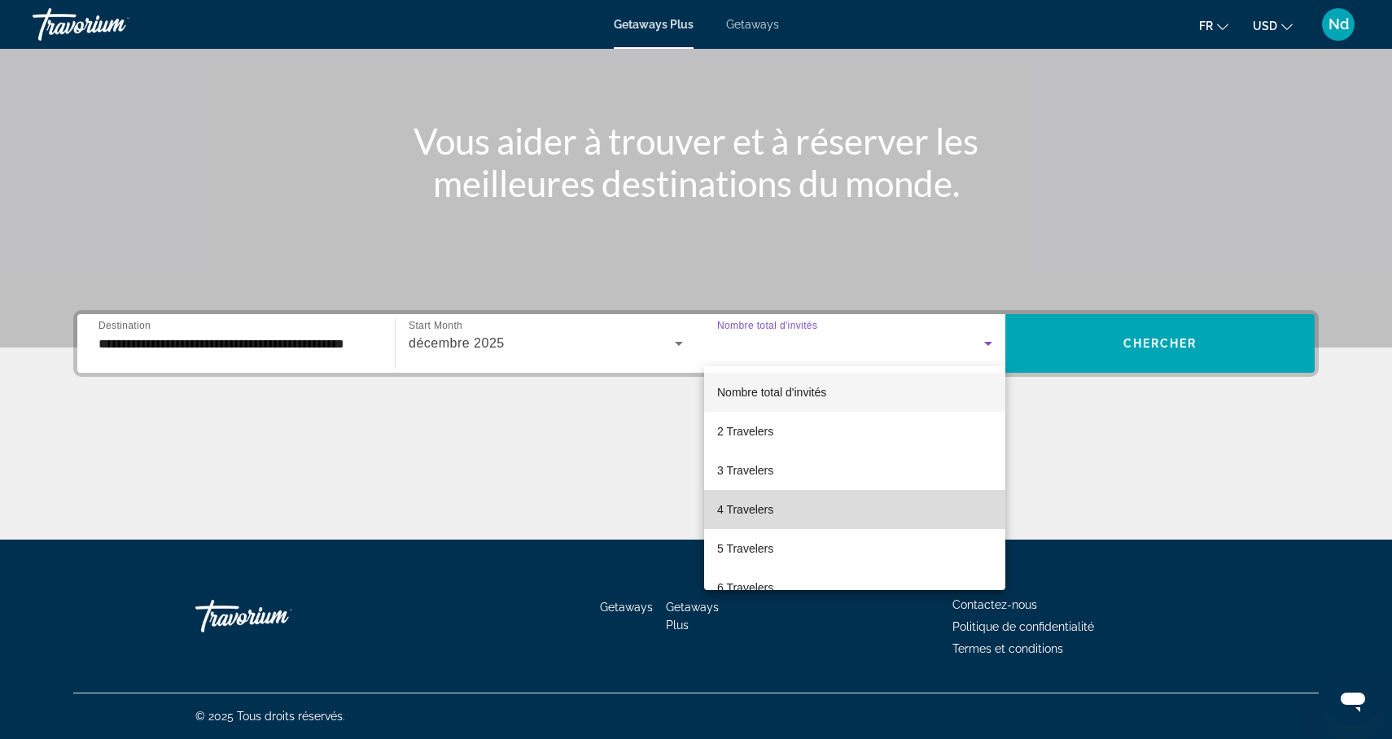
click at [791, 505] on mat-option "4 Travelers" at bounding box center [854, 509] width 301 height 39
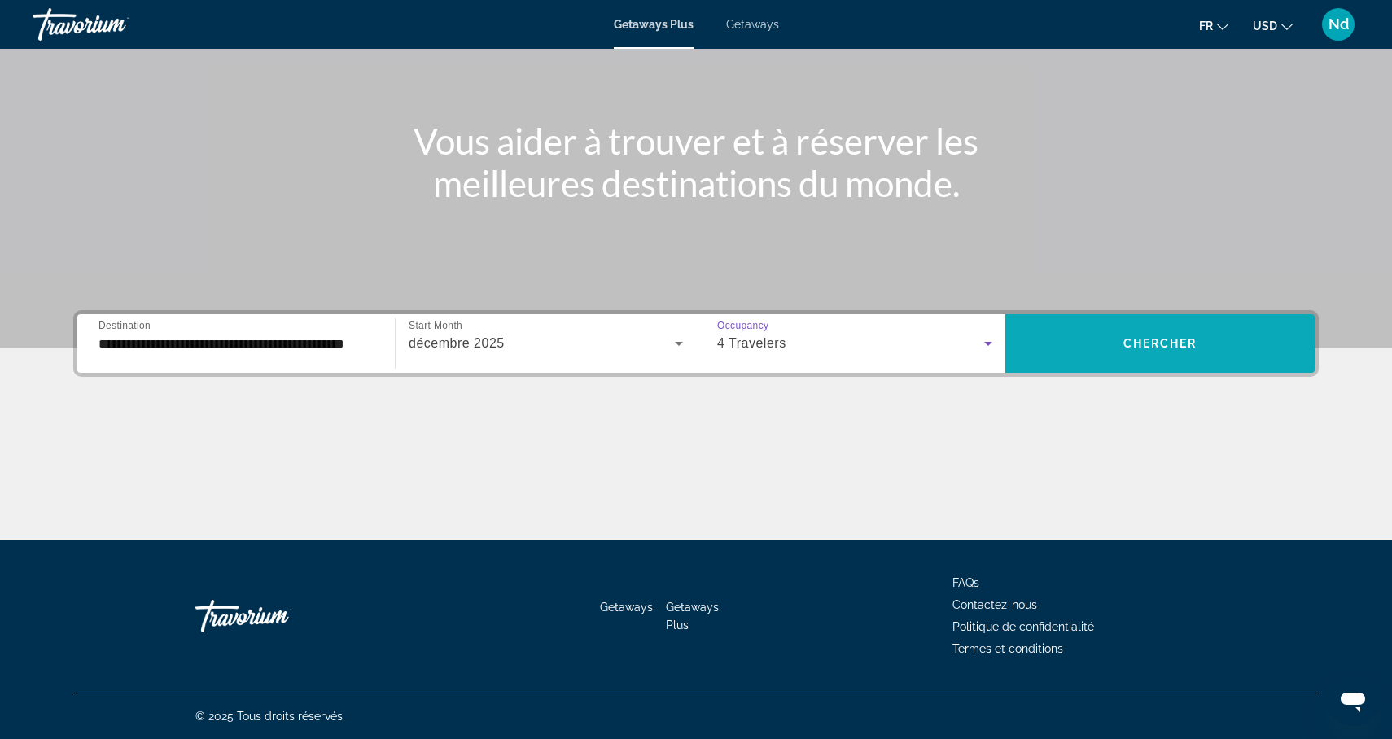
click at [1151, 355] on span "Search widget" at bounding box center [1160, 343] width 309 height 39
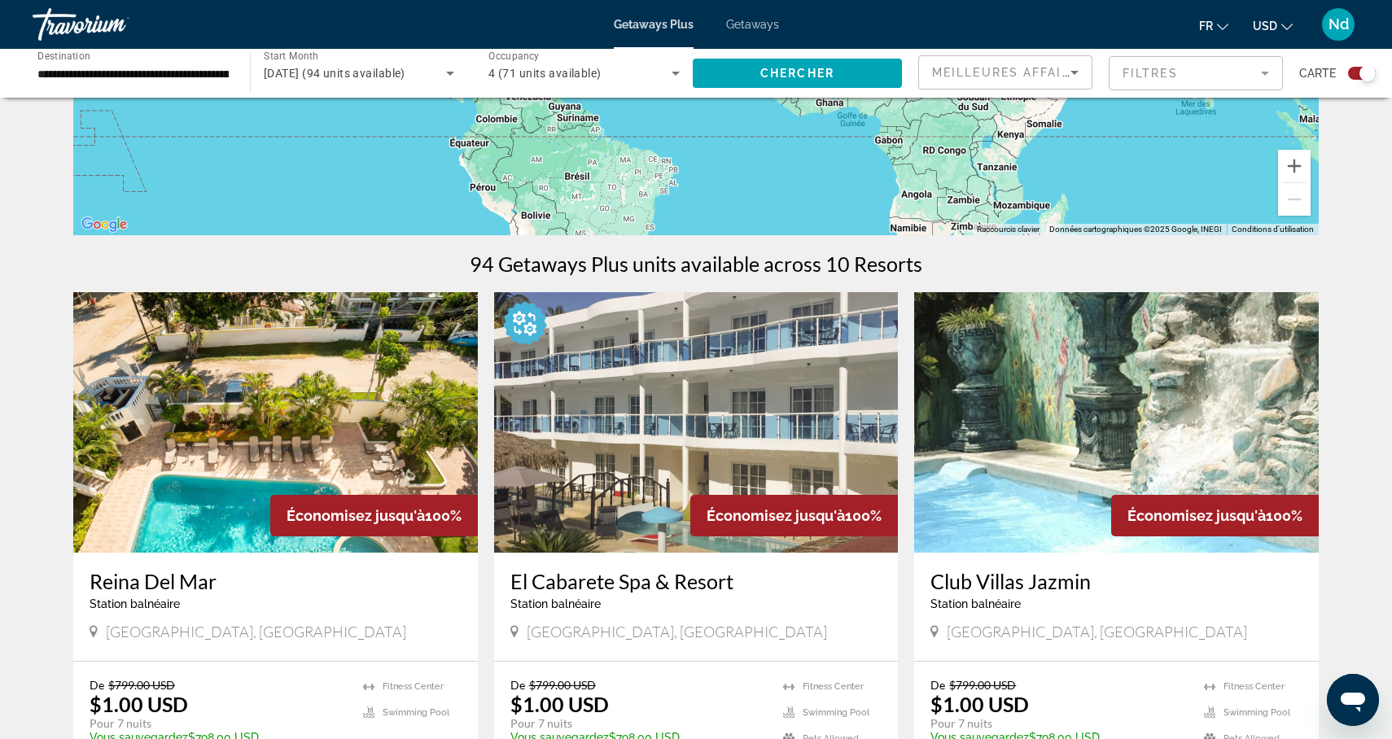
scroll to position [361, 0]
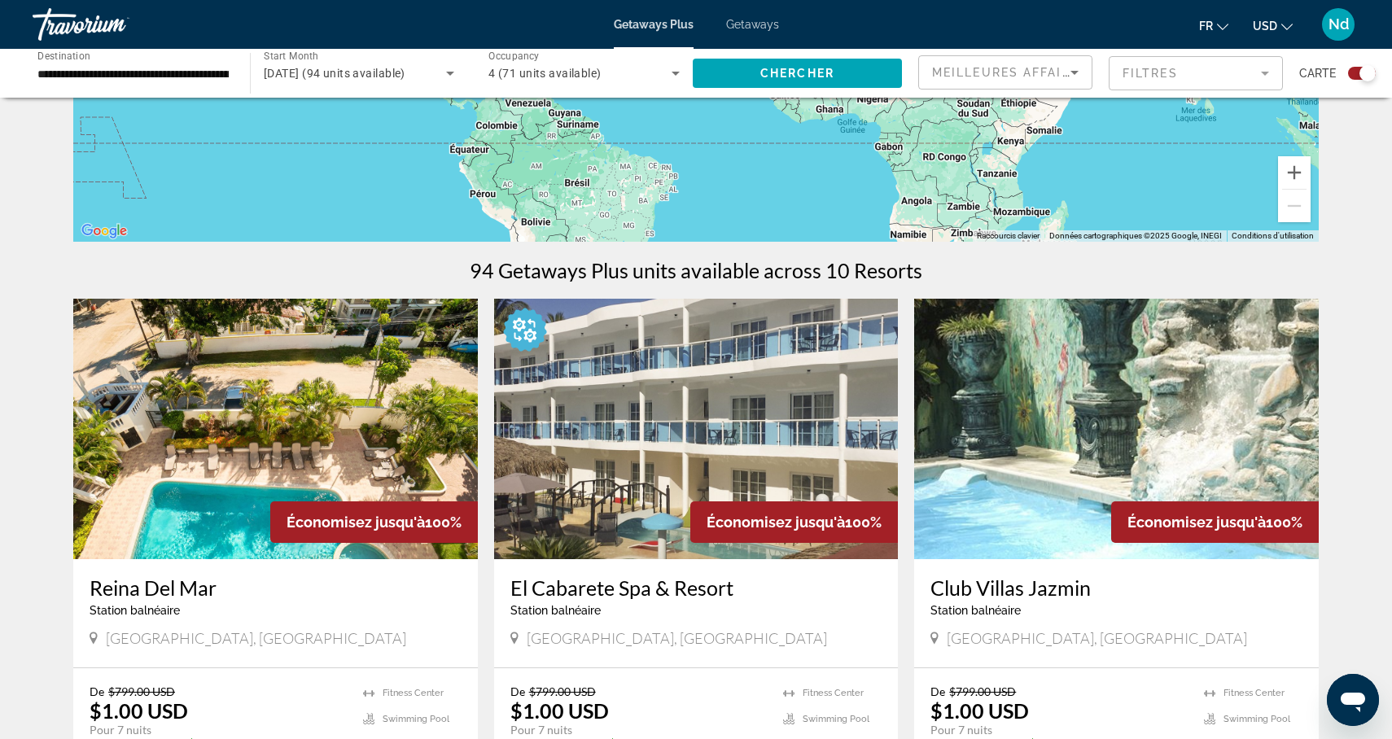
click at [351, 462] on img "Main content" at bounding box center [275, 429] width 405 height 261
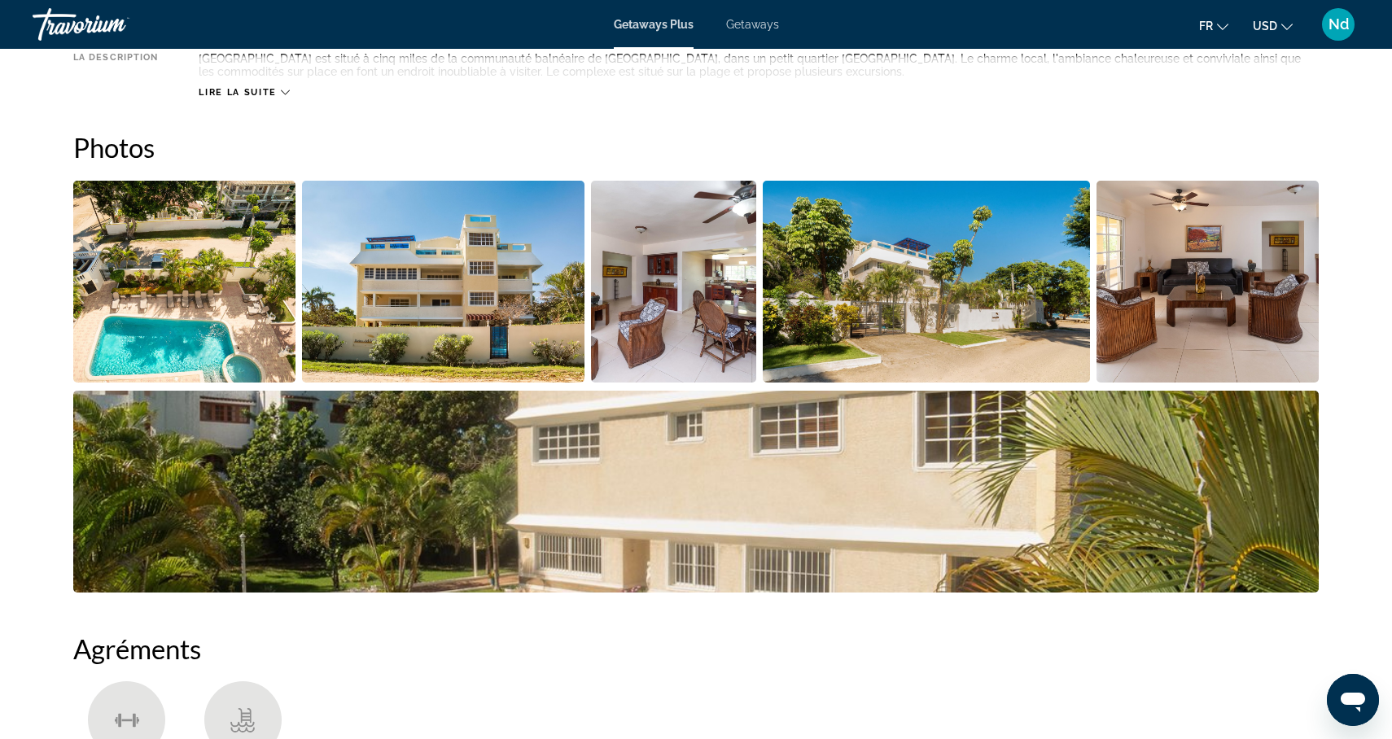
scroll to position [682, 0]
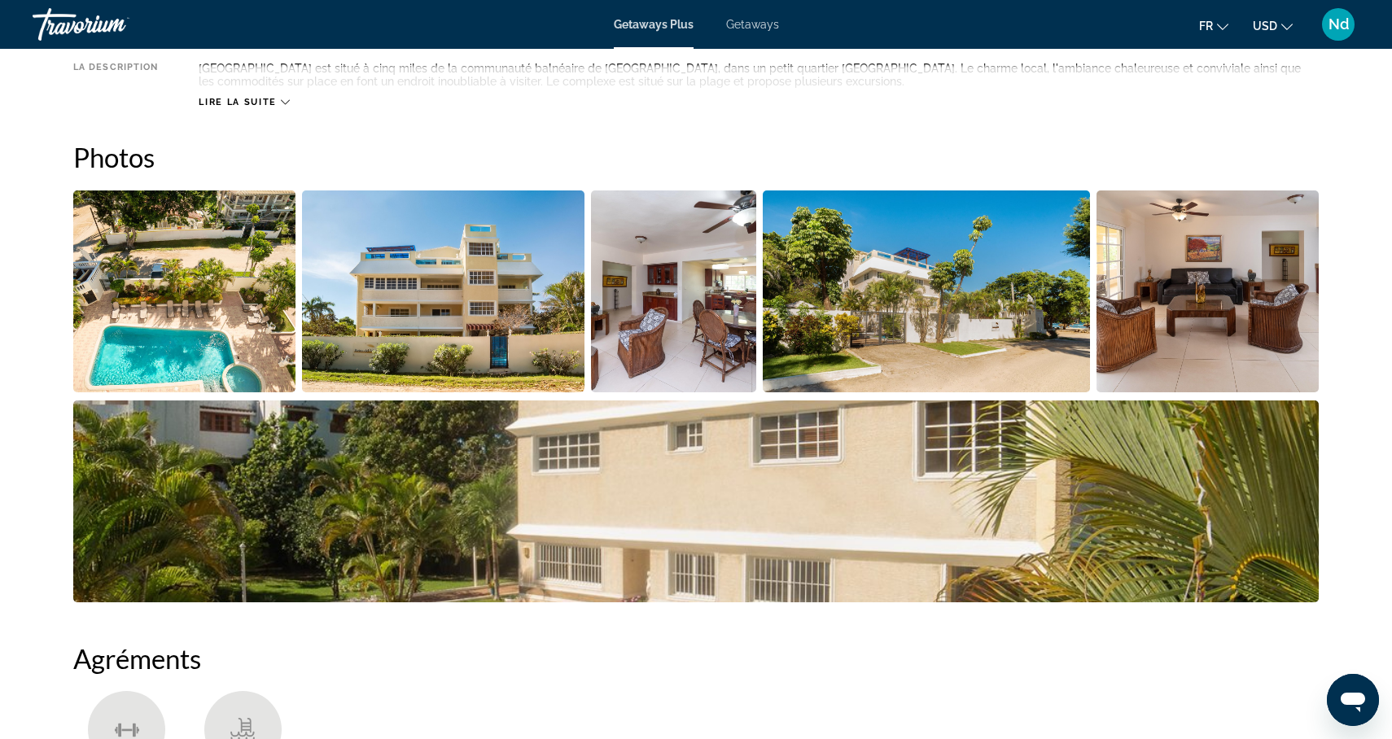
click at [214, 356] on img "Open full-screen image slider" at bounding box center [184, 292] width 222 height 202
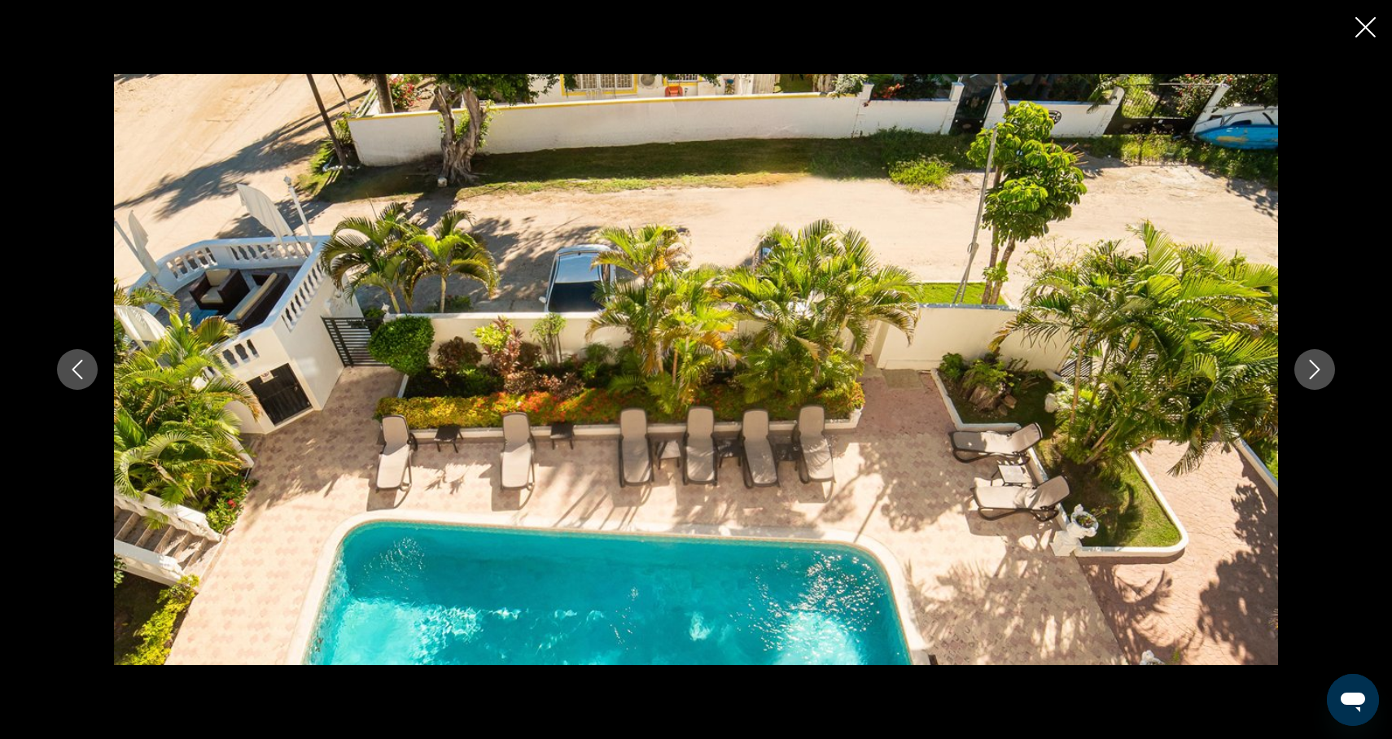
click at [1321, 371] on icon "Next image" at bounding box center [1315, 370] width 20 height 20
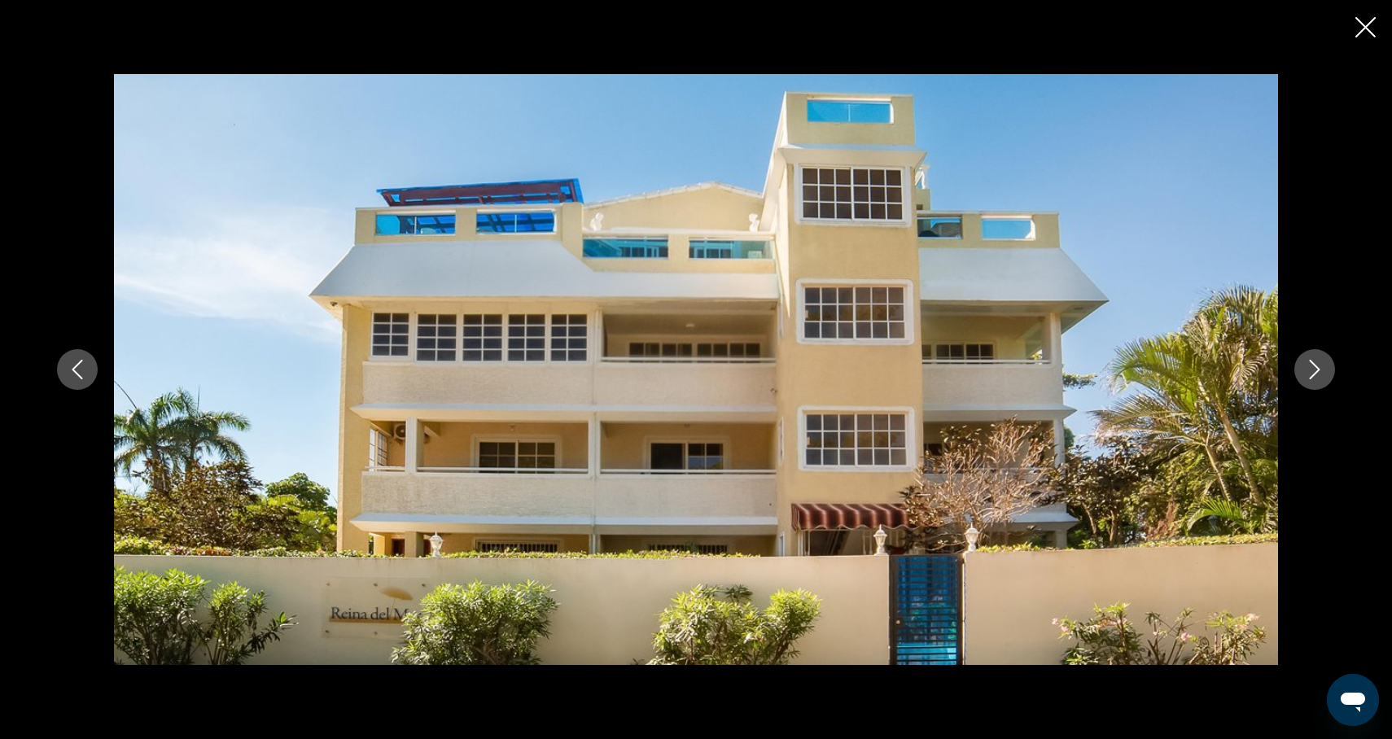
click at [1321, 371] on icon "Next image" at bounding box center [1315, 370] width 20 height 20
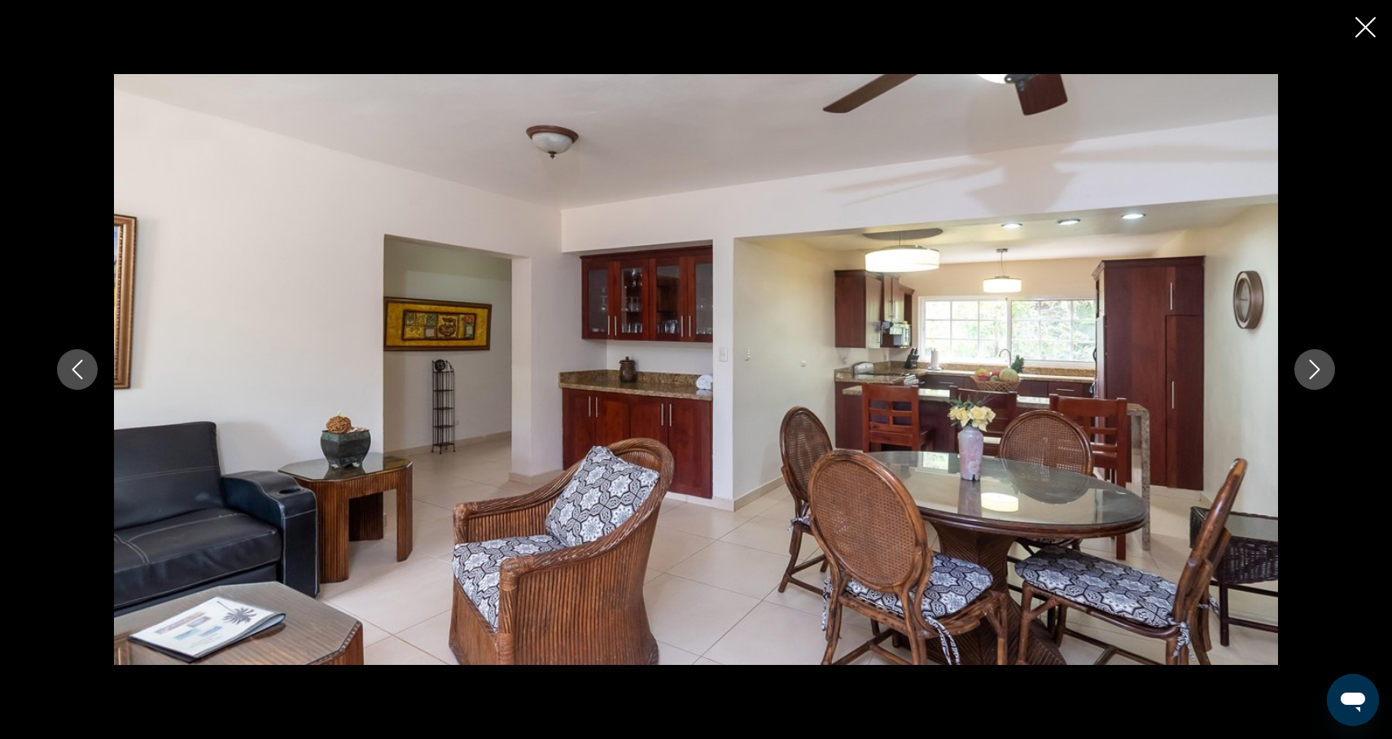
click at [1321, 371] on icon "Next image" at bounding box center [1315, 370] width 20 height 20
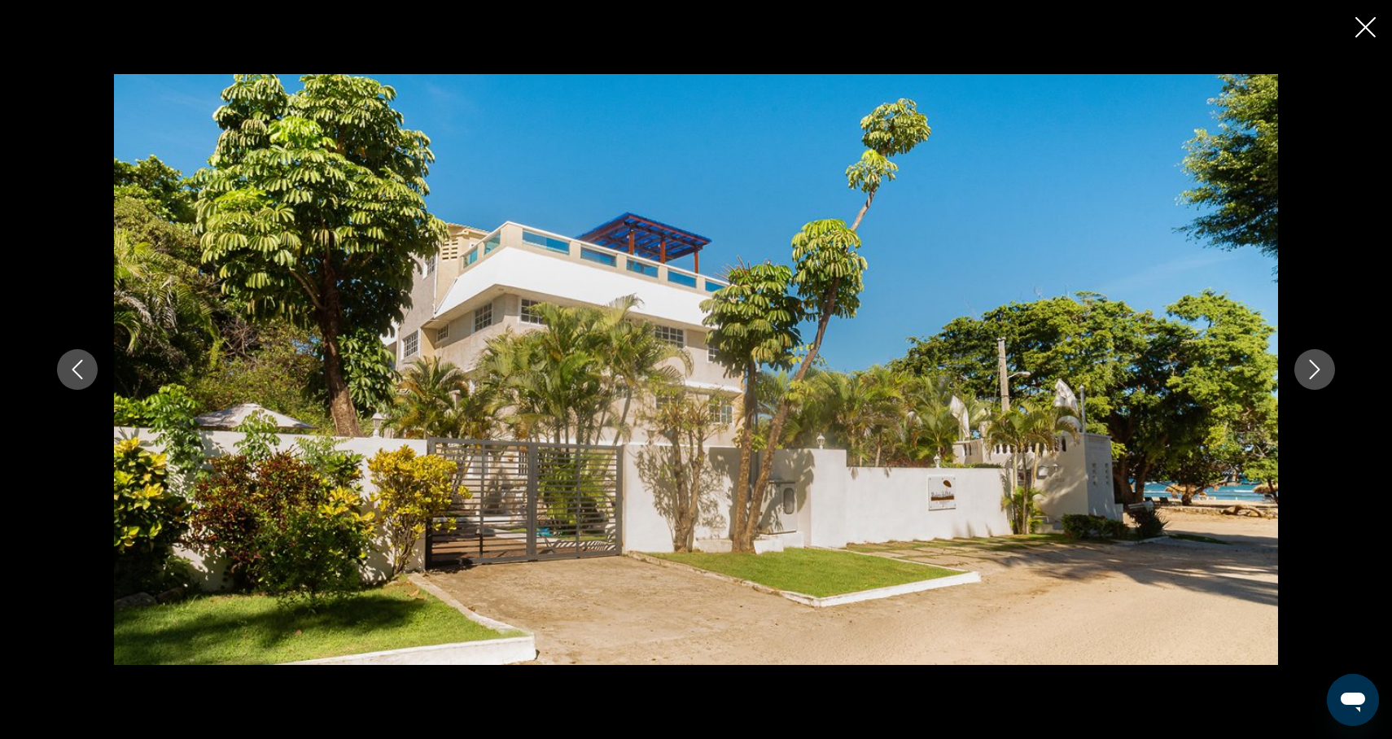
click at [1321, 372] on icon "Next image" at bounding box center [1315, 370] width 20 height 20
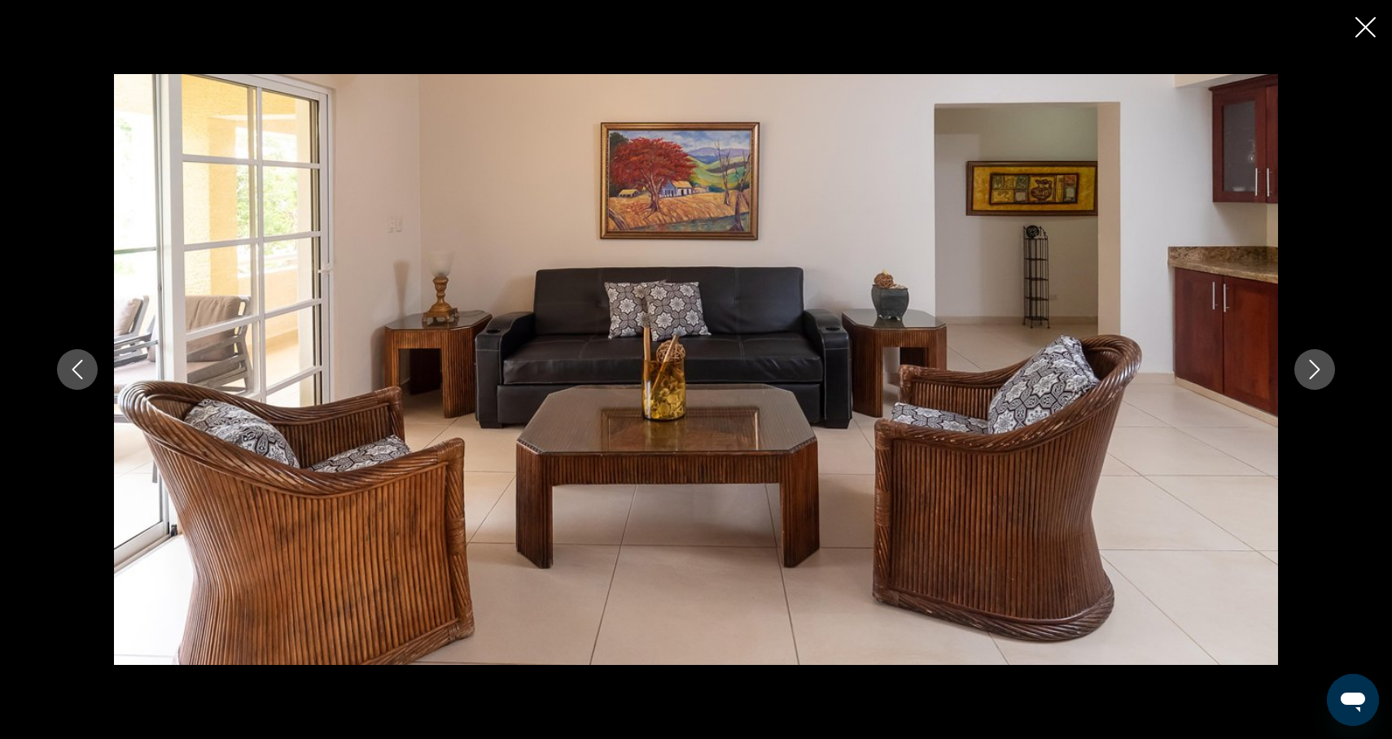
click at [1321, 373] on icon "Next image" at bounding box center [1315, 370] width 20 height 20
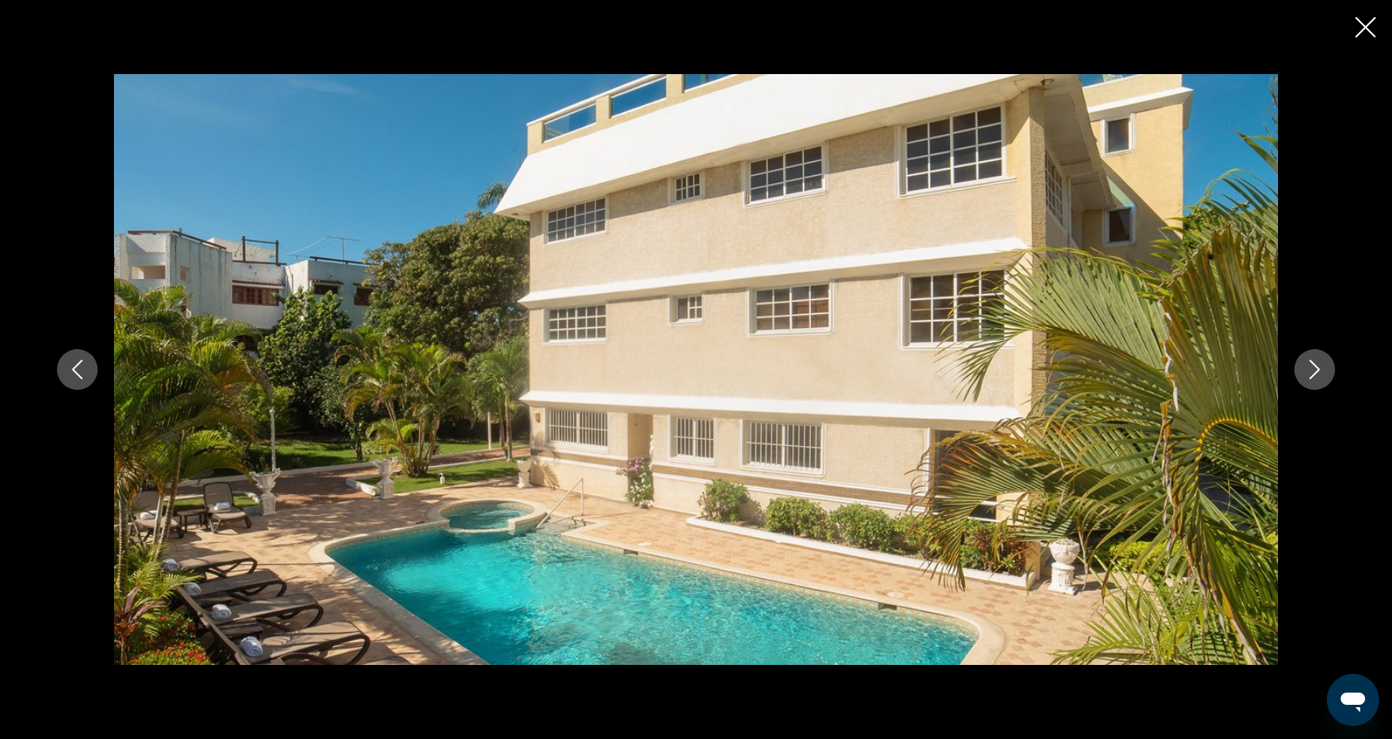
click at [1323, 374] on icon "Next image" at bounding box center [1315, 370] width 20 height 20
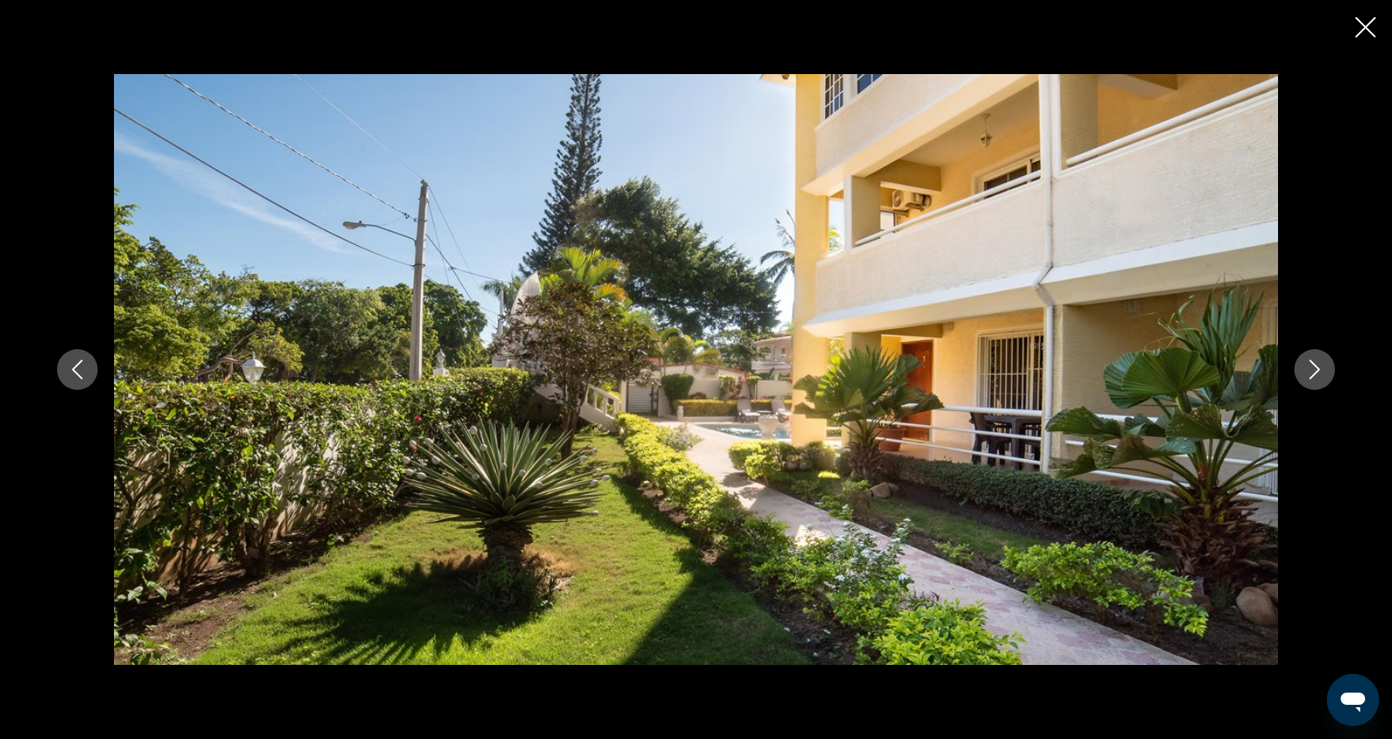
click at [1323, 374] on icon "Next image" at bounding box center [1315, 370] width 20 height 20
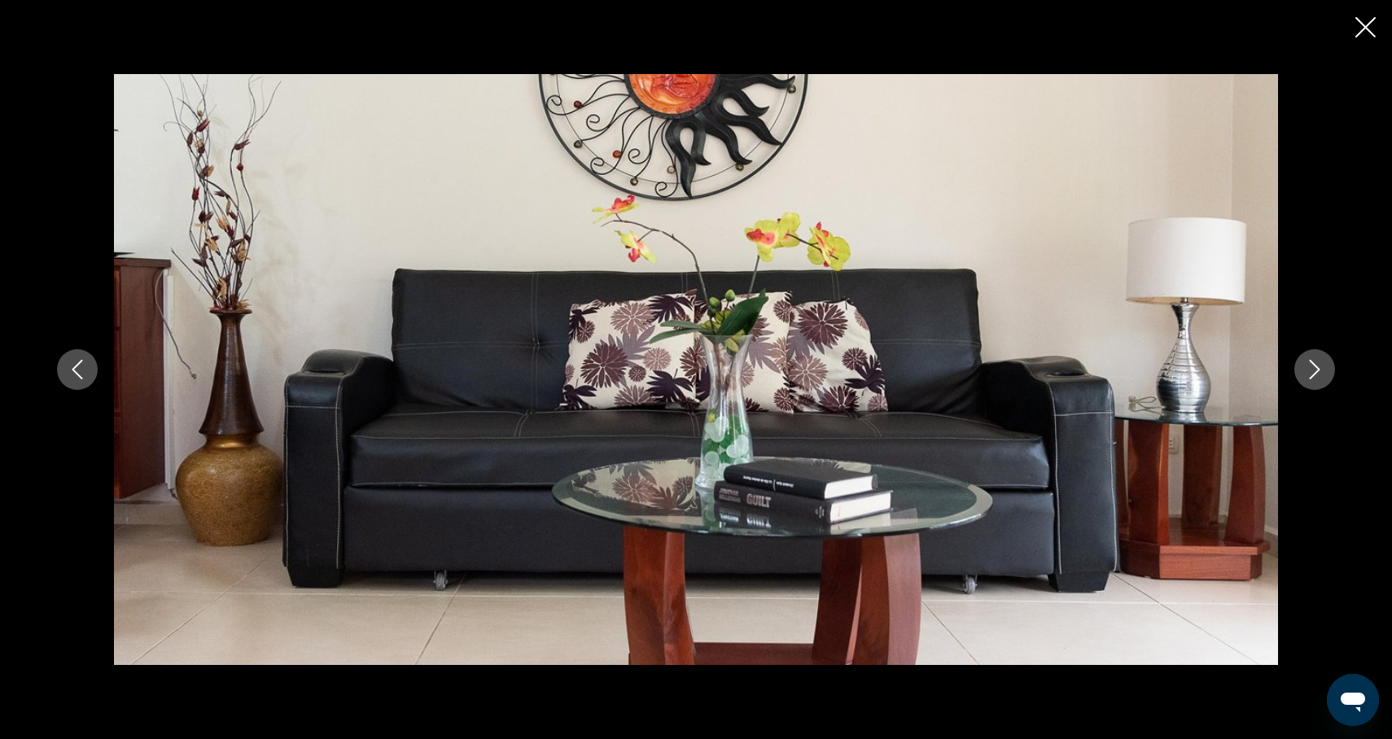
click at [1323, 374] on icon "Next image" at bounding box center [1315, 370] width 20 height 20
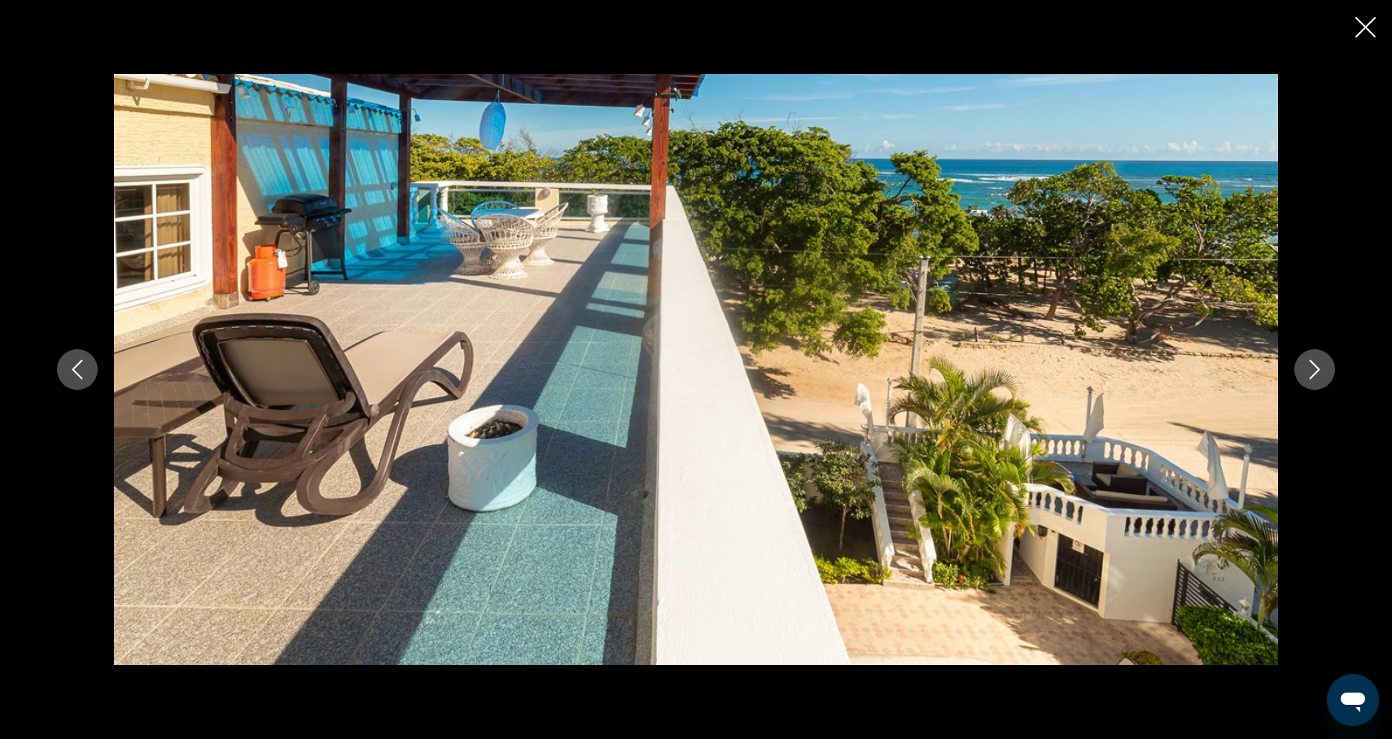
click at [1356, 26] on icon "Close slideshow" at bounding box center [1366, 27] width 20 height 20
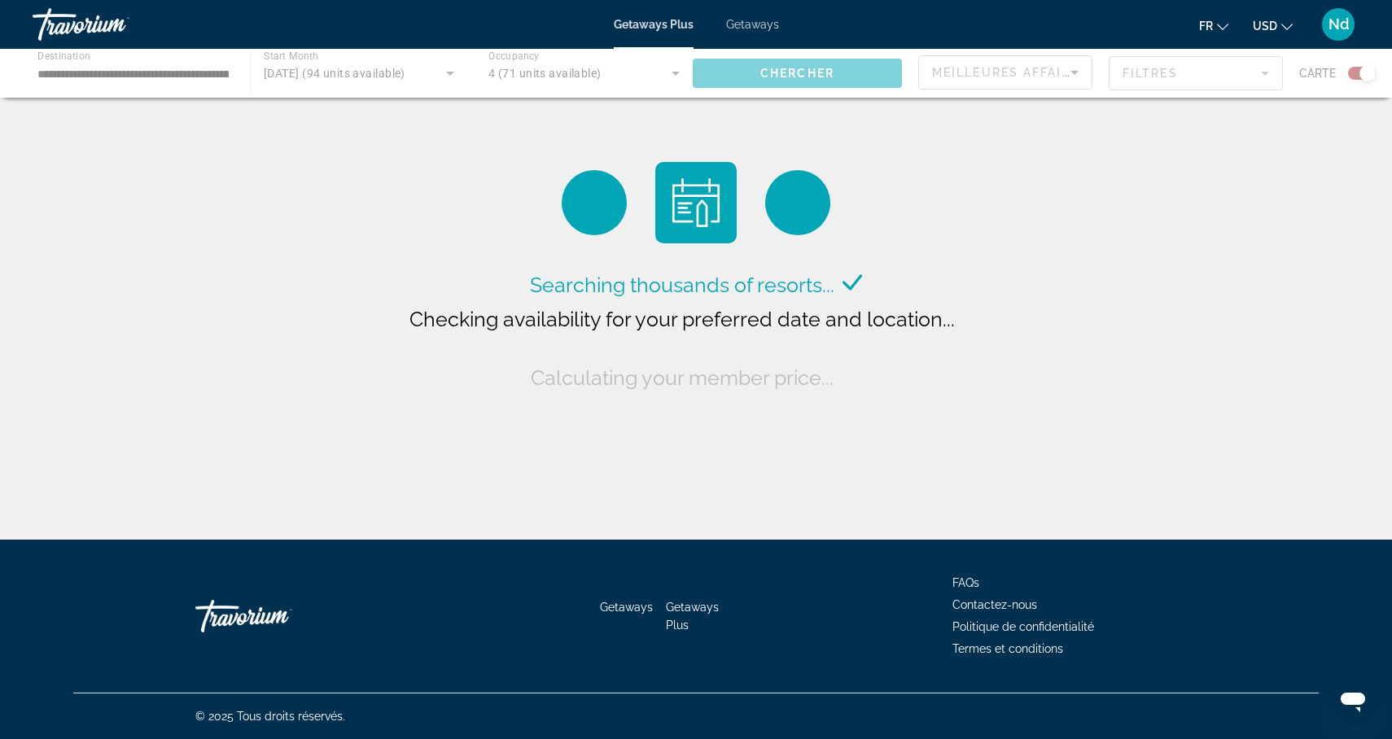
click at [166, 74] on div "Main content" at bounding box center [696, 73] width 1392 height 49
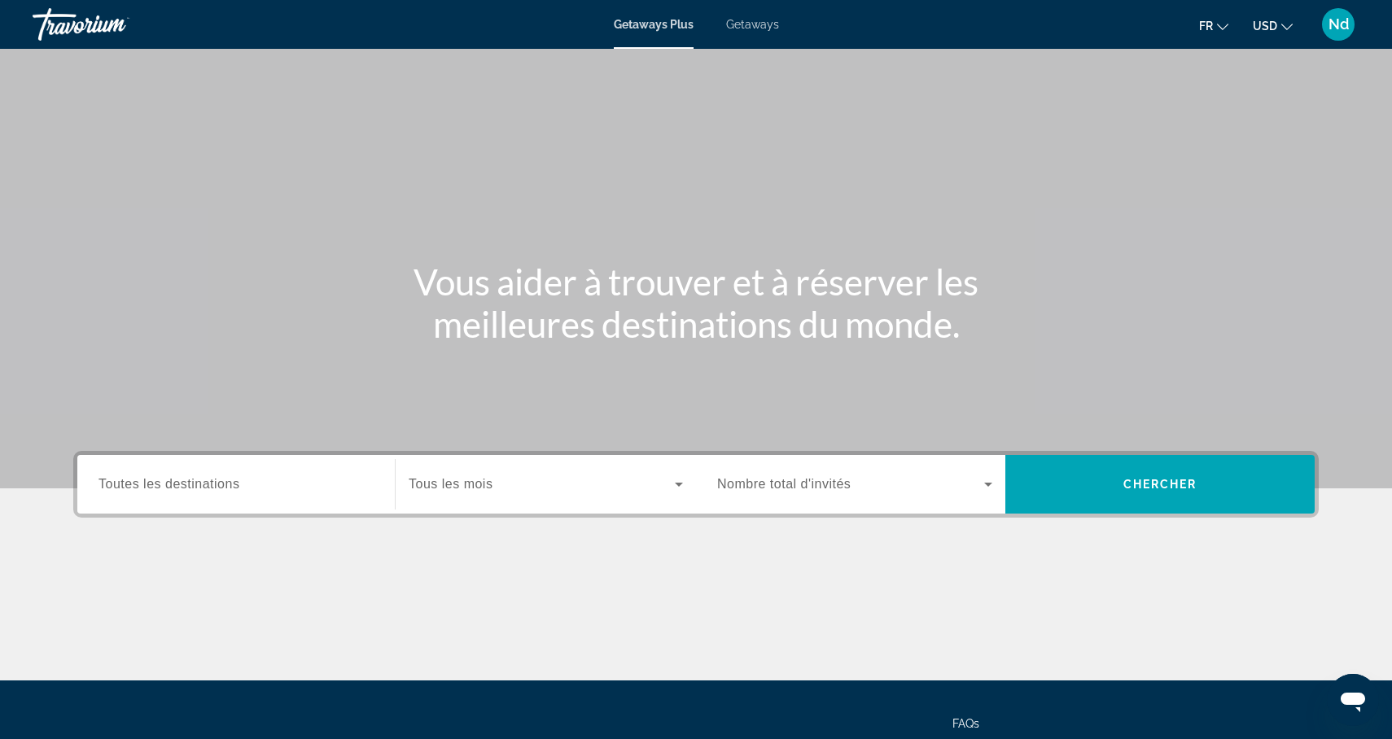
click at [275, 497] on div "Search widget" at bounding box center [236, 485] width 275 height 46
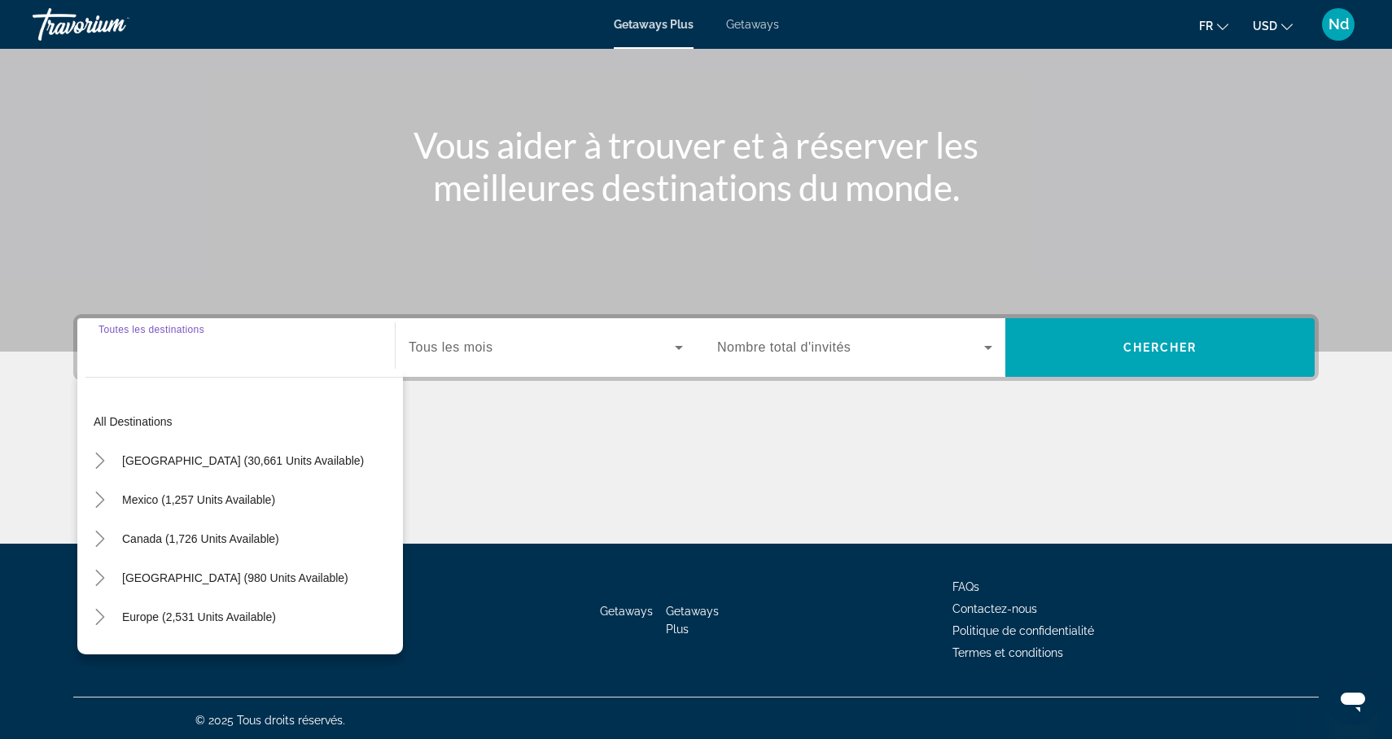
scroll to position [141, 0]
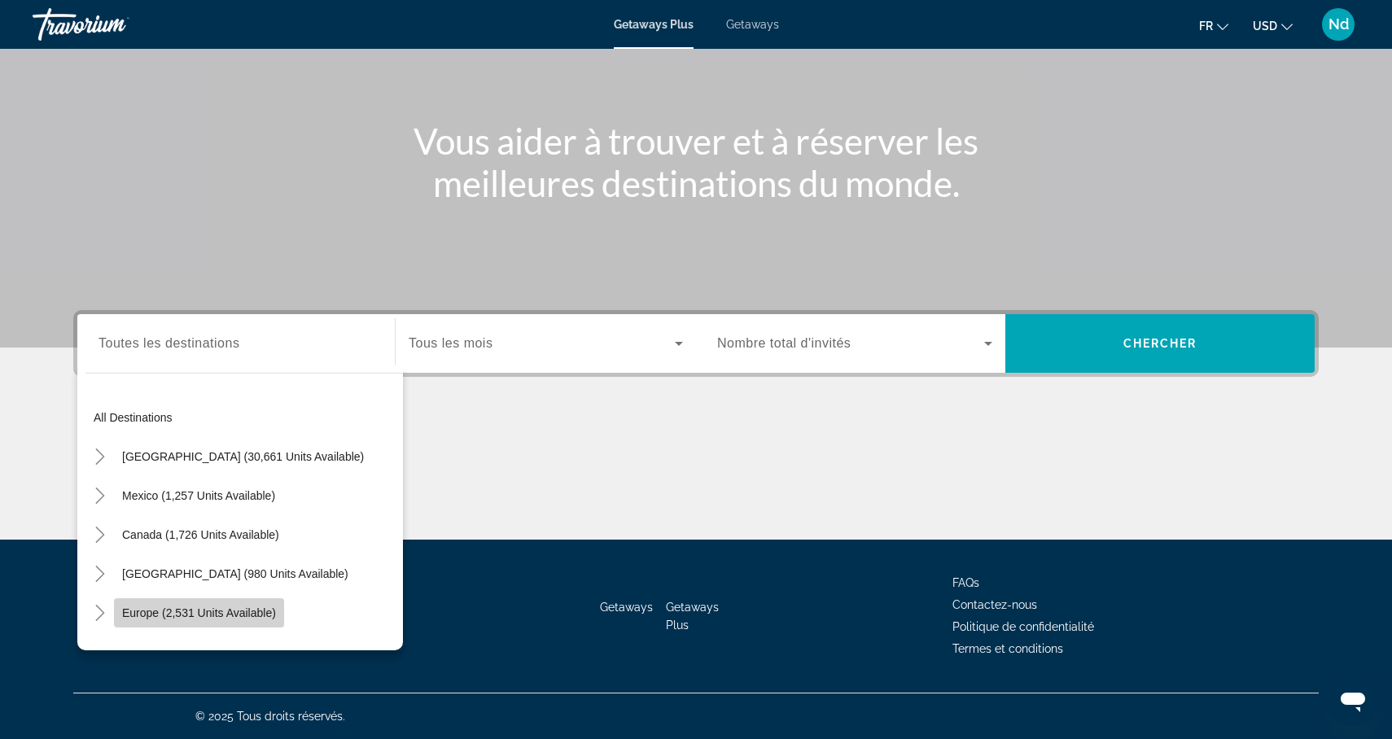
click at [269, 616] on span "Europe (2,531 units available)" at bounding box center [199, 613] width 154 height 13
type input "**********"
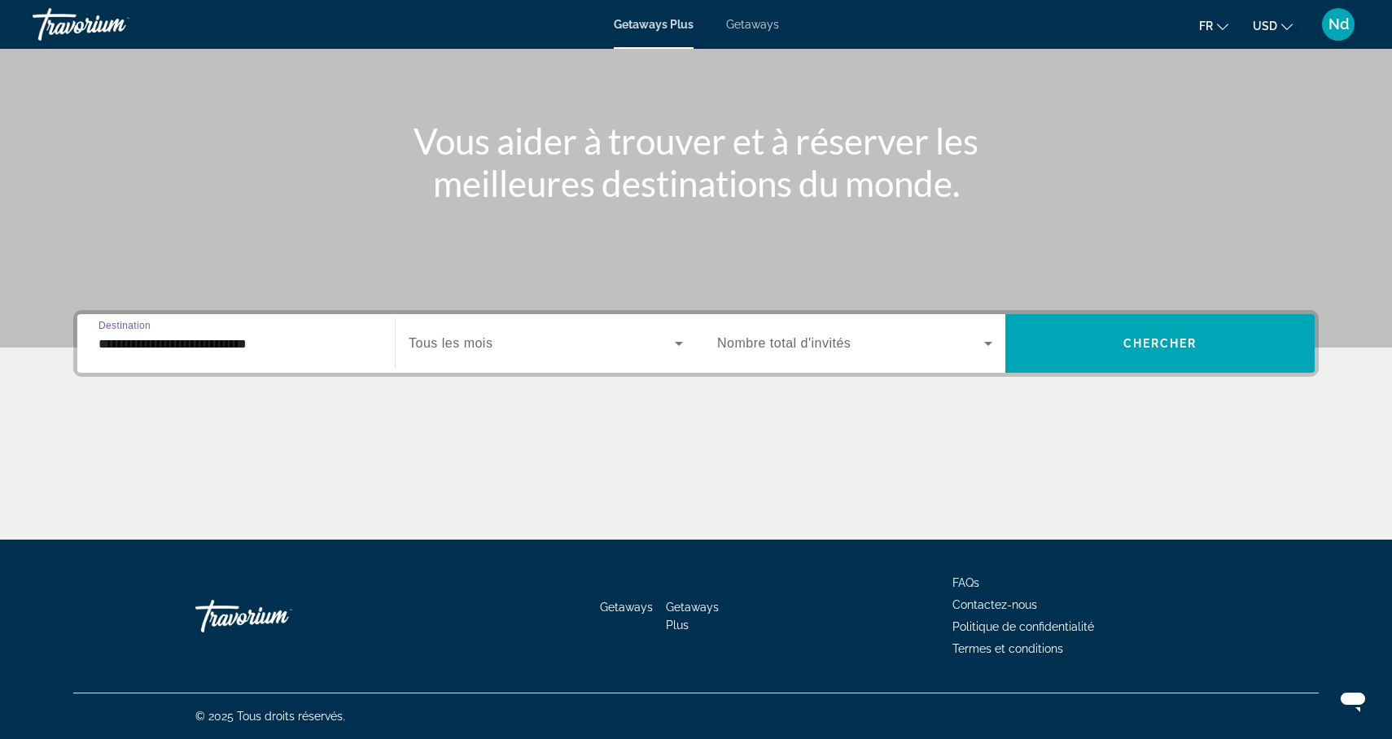
click at [493, 356] on div "Search widget" at bounding box center [546, 344] width 274 height 46
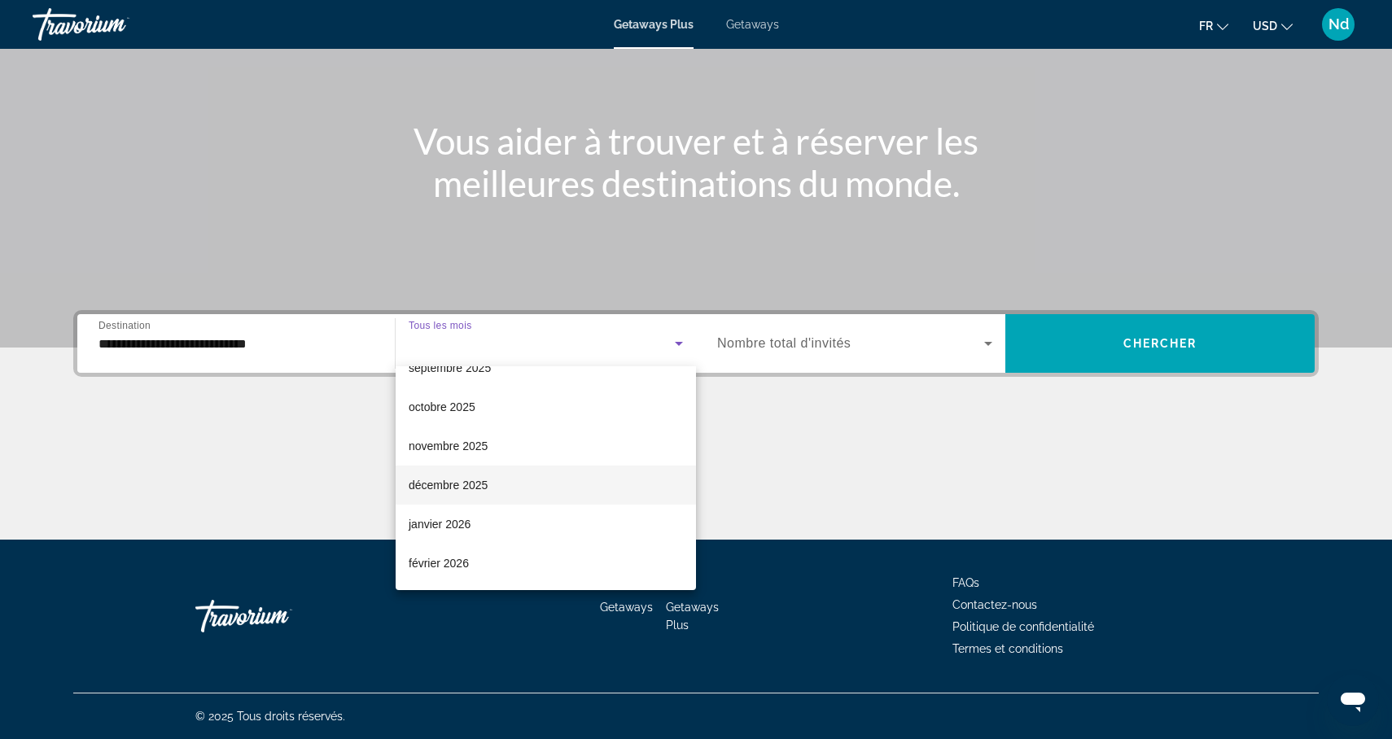
scroll to position [64, 0]
click at [459, 484] on span "décembre 2025" at bounding box center [448, 485] width 79 height 20
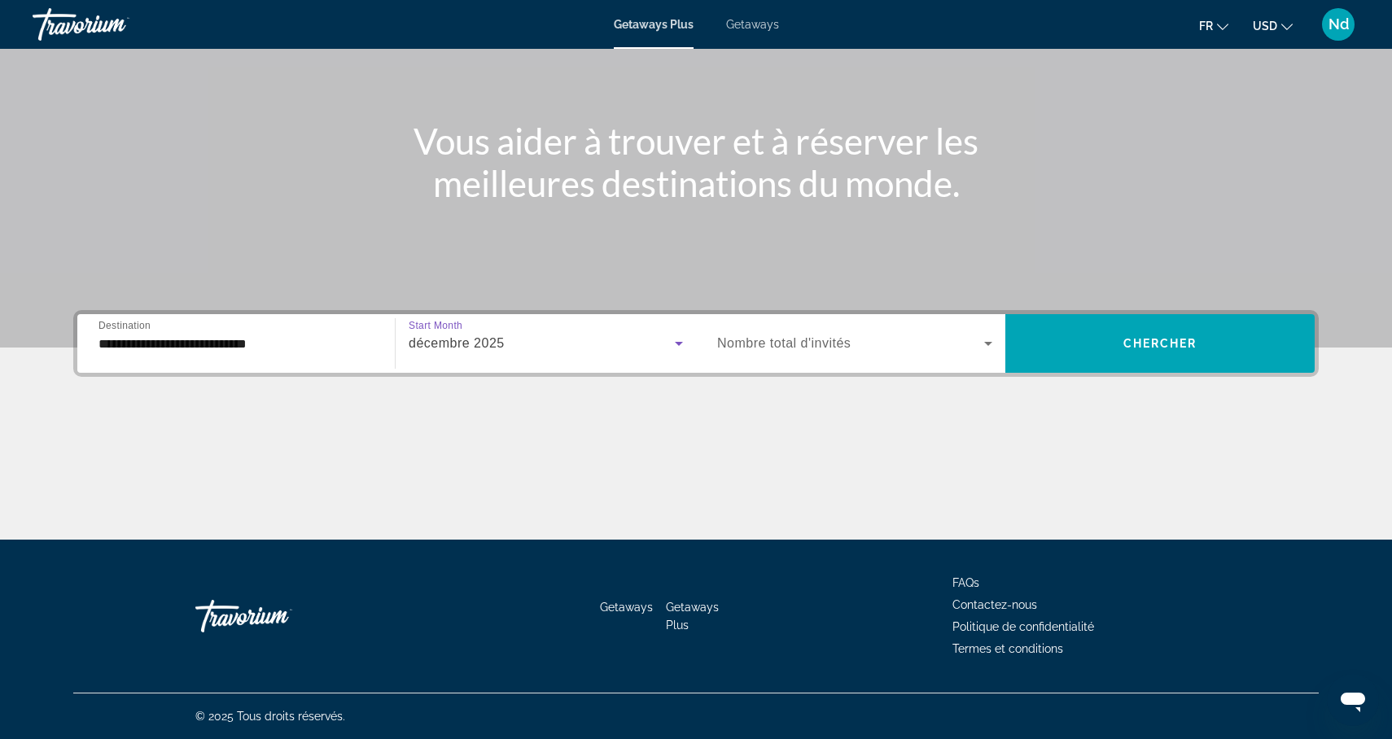
click at [793, 354] on div "Search widget" at bounding box center [854, 344] width 275 height 46
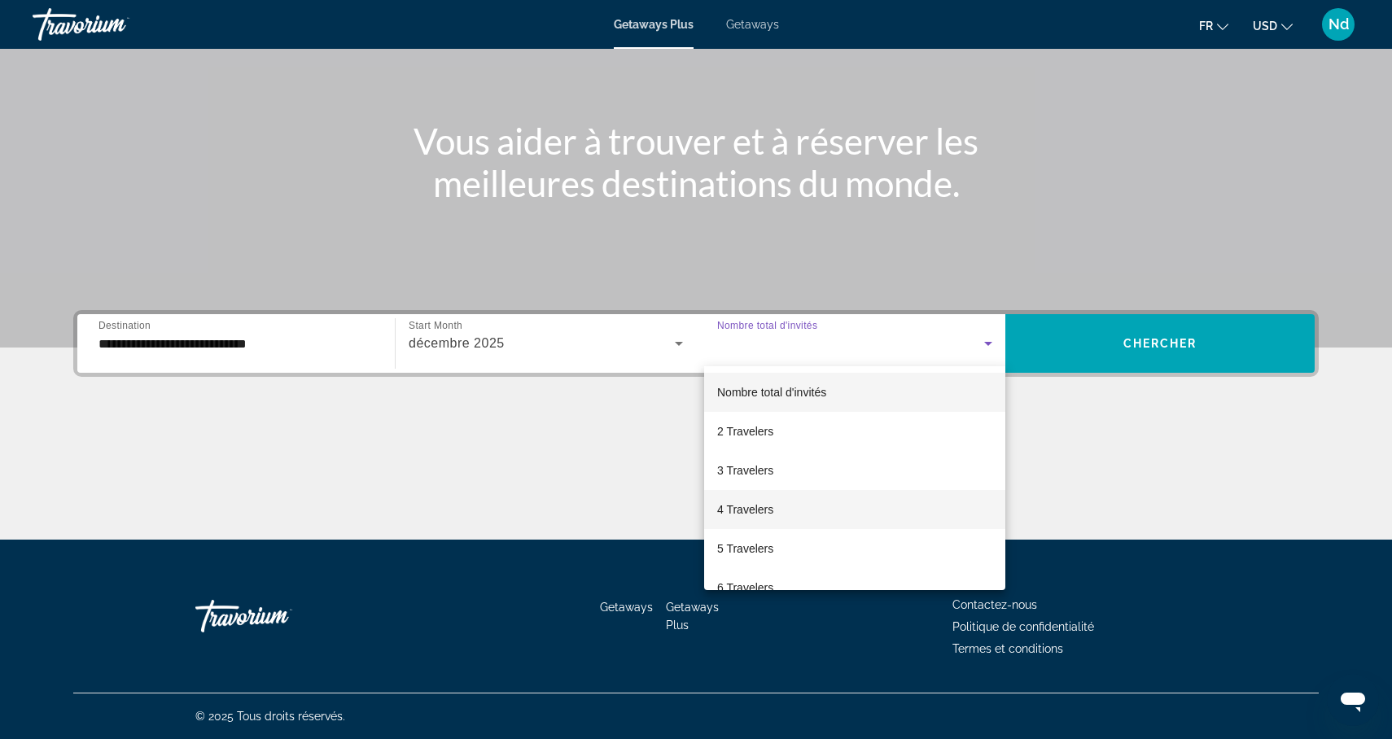
click at [745, 510] on span "4 Travelers" at bounding box center [745, 510] width 56 height 20
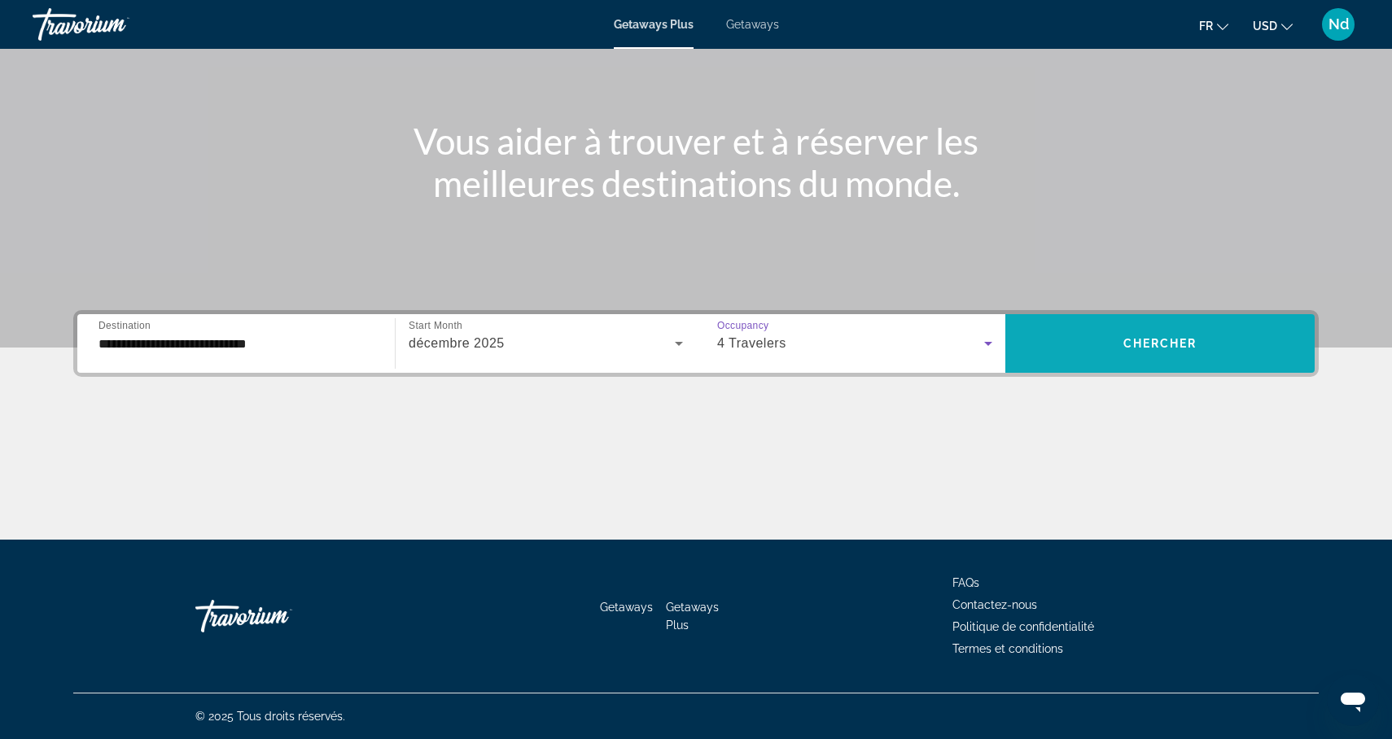
click at [1133, 348] on span "Chercher" at bounding box center [1161, 343] width 74 height 13
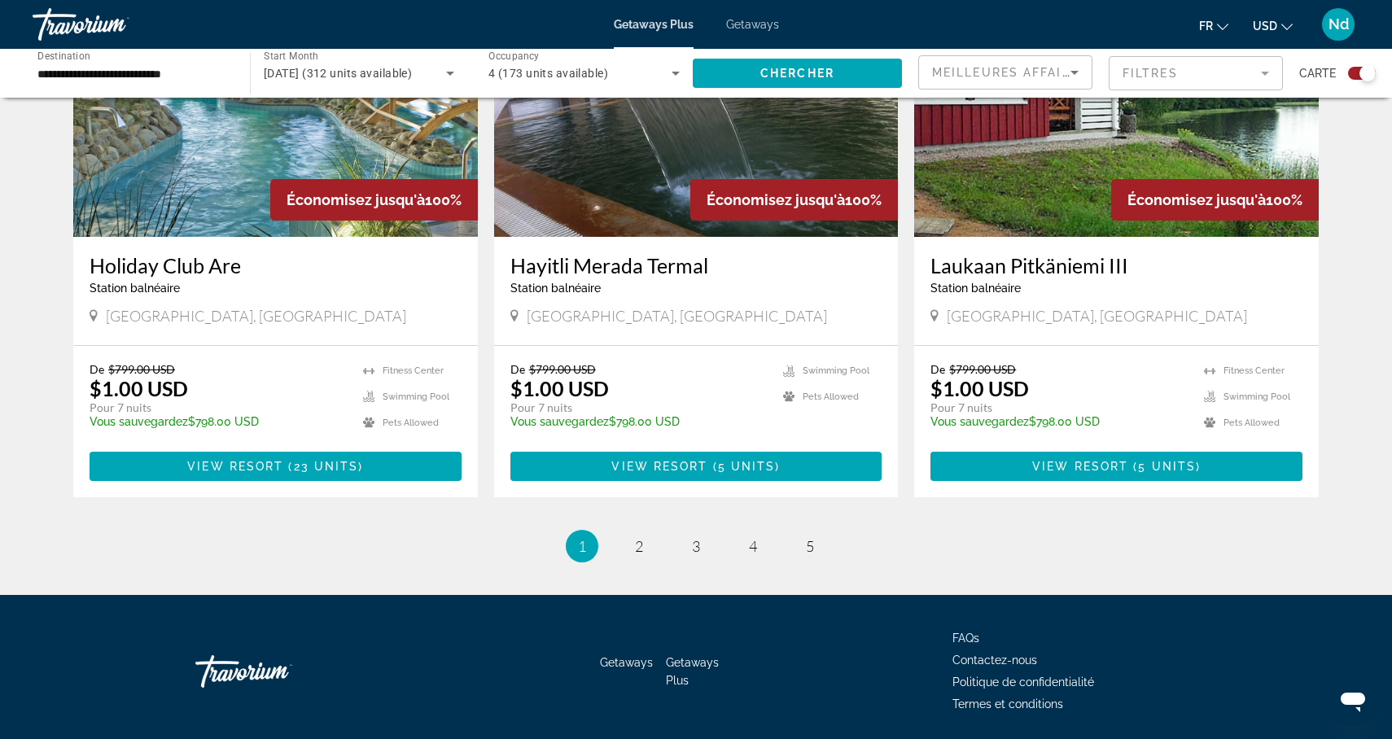
scroll to position [2399, 0]
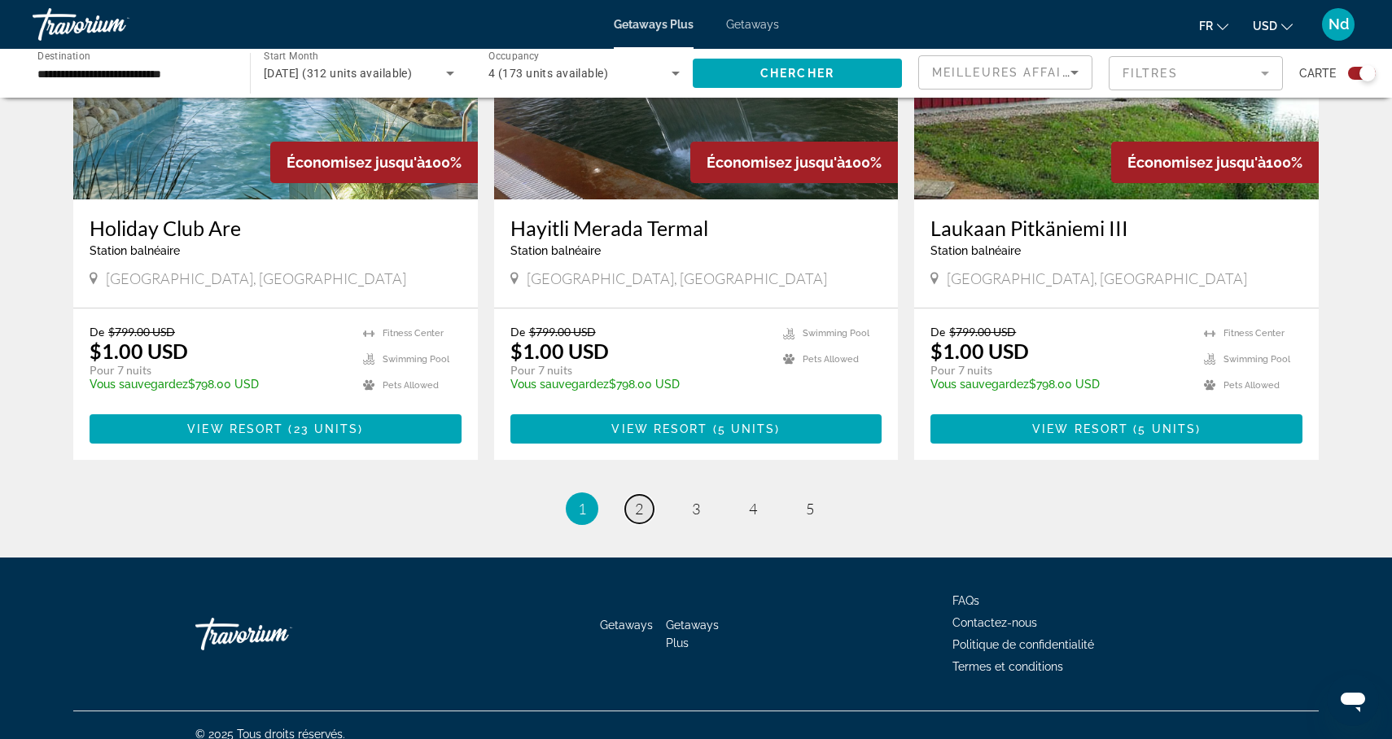
click at [635, 500] on span "2" at bounding box center [639, 509] width 8 height 18
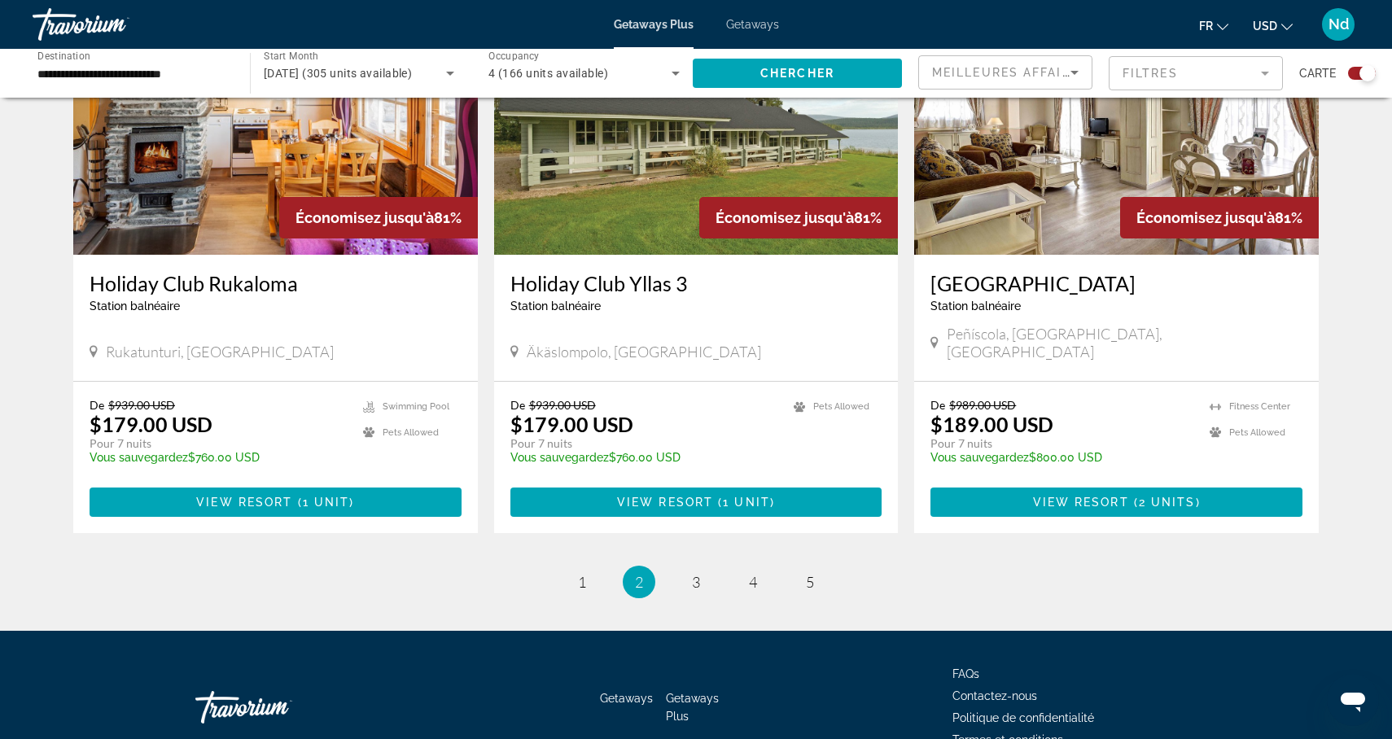
scroll to position [2399, 0]
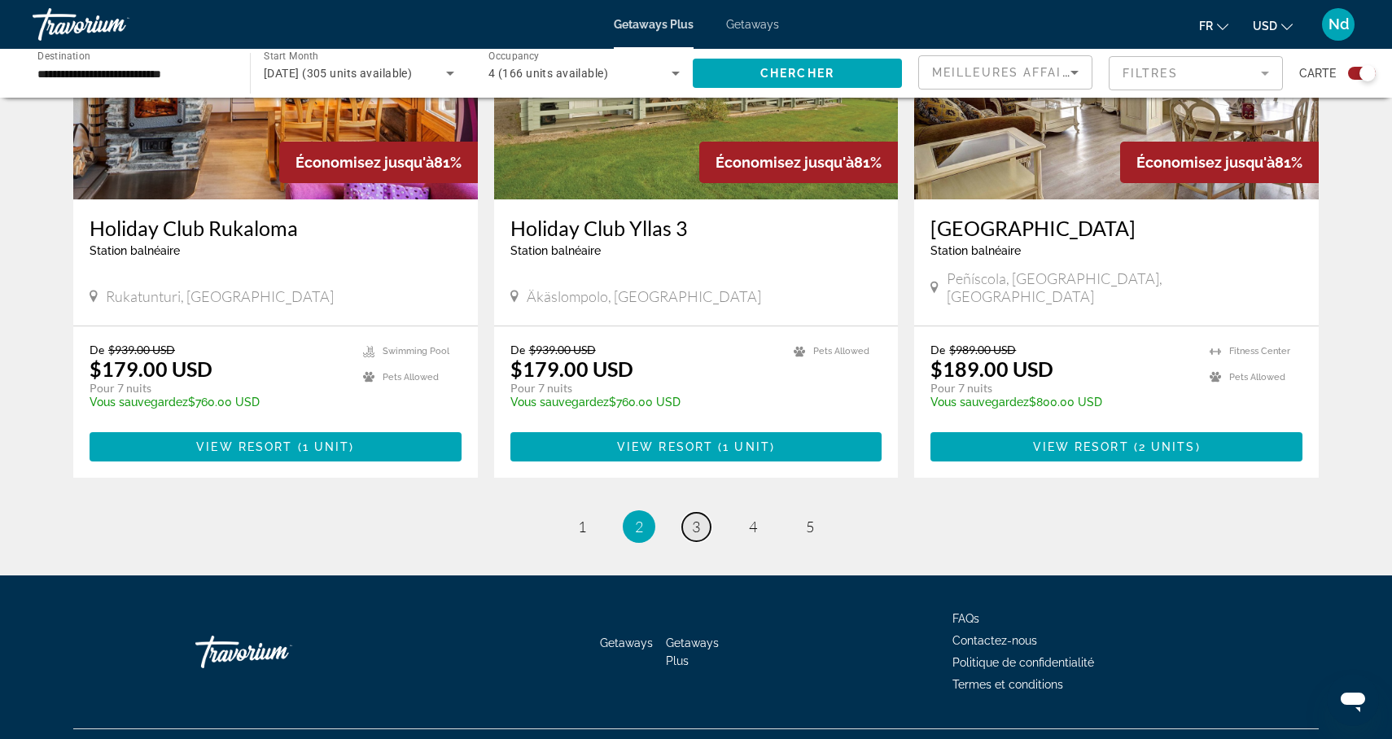
click at [702, 513] on link "page 3" at bounding box center [696, 527] width 28 height 28
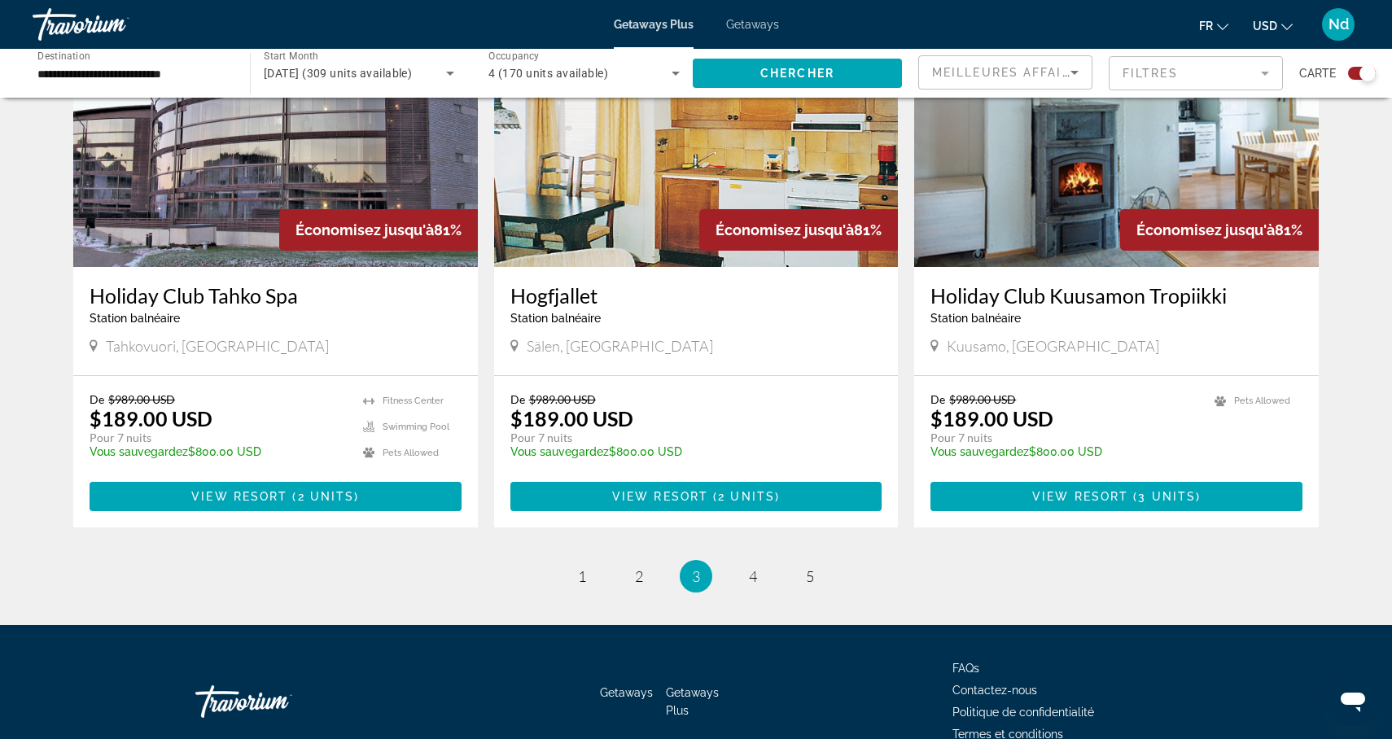
scroll to position [2368, 0]
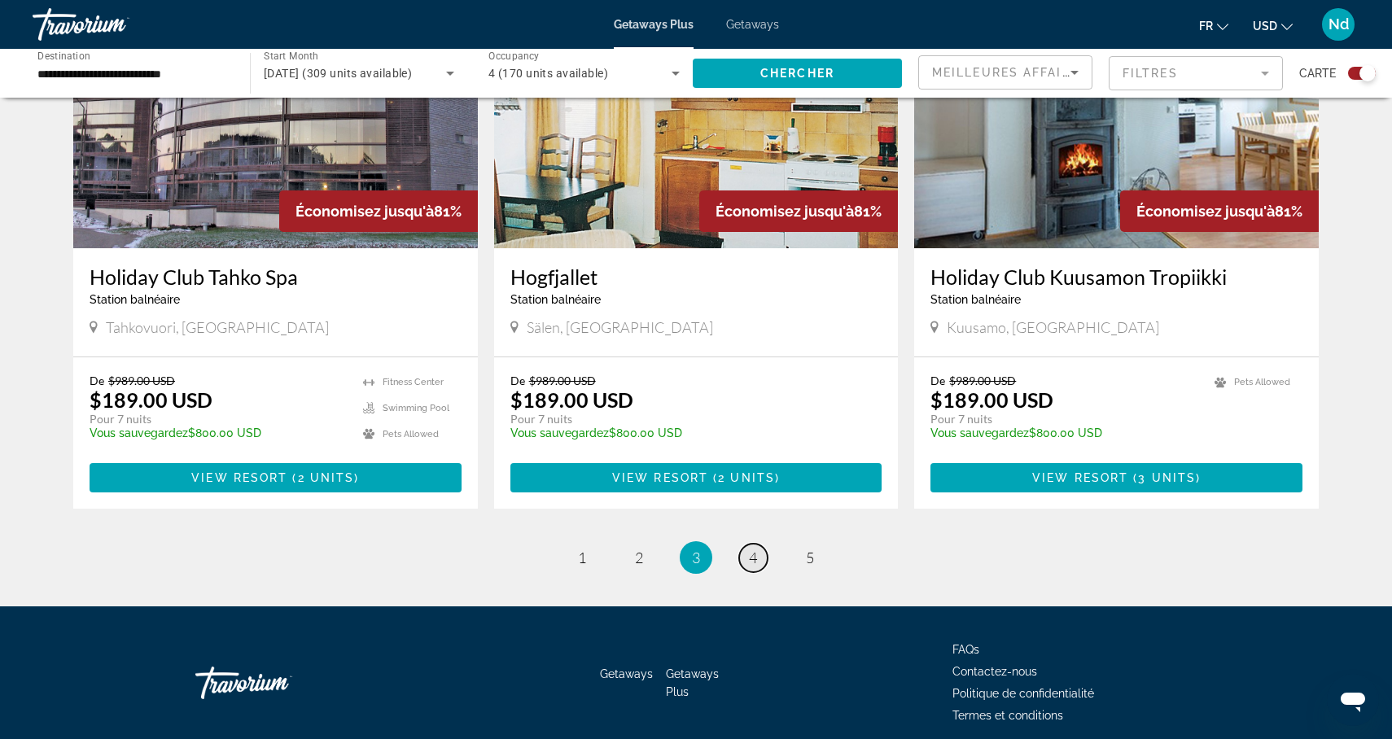
click at [747, 544] on link "page 4" at bounding box center [753, 558] width 28 height 28
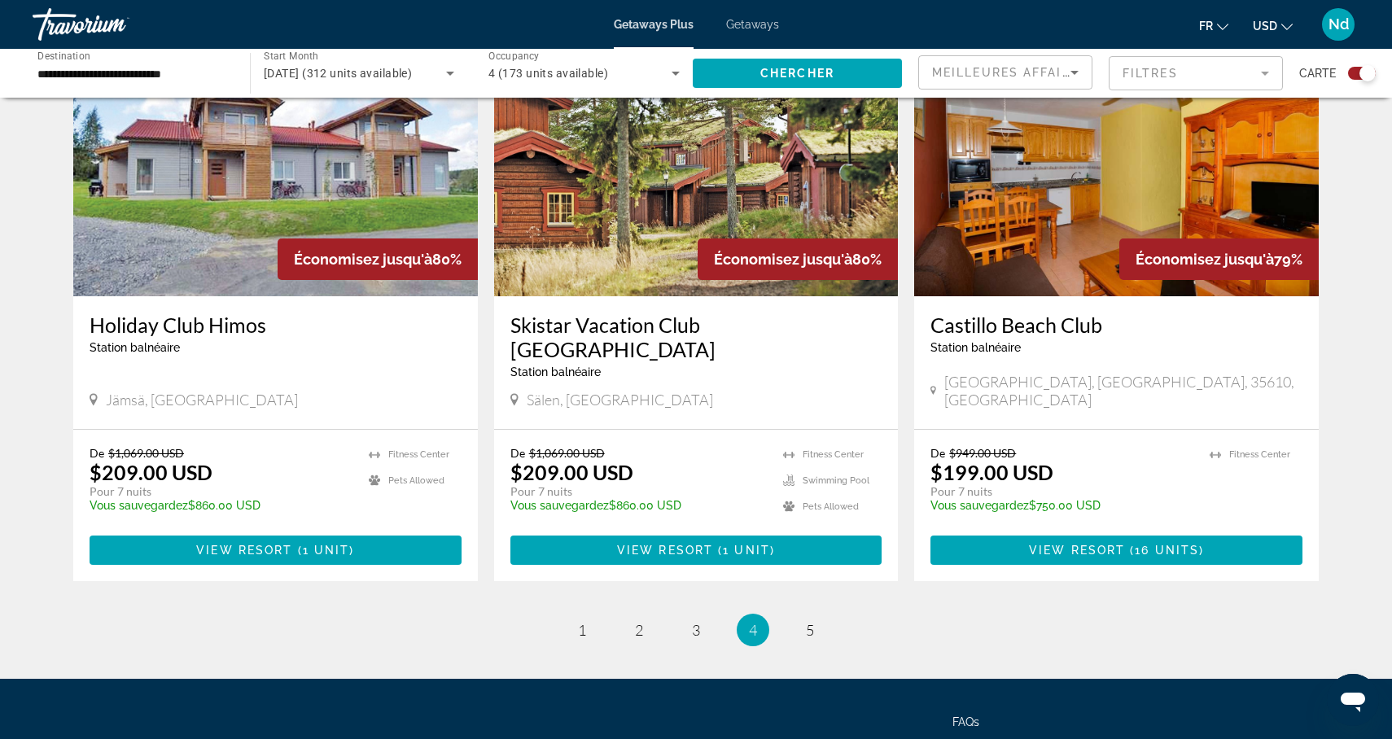
scroll to position [2424, 0]
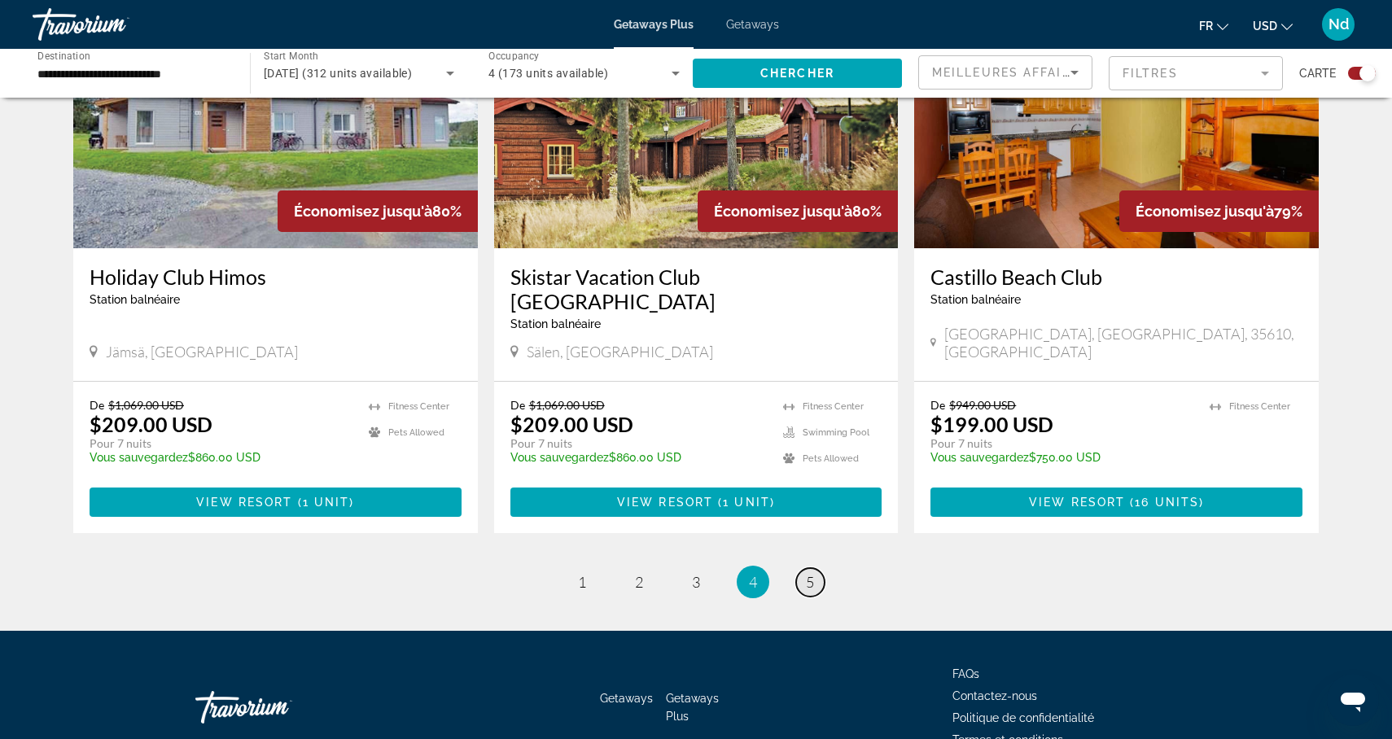
click at [812, 573] on span "5" at bounding box center [810, 582] width 8 height 18
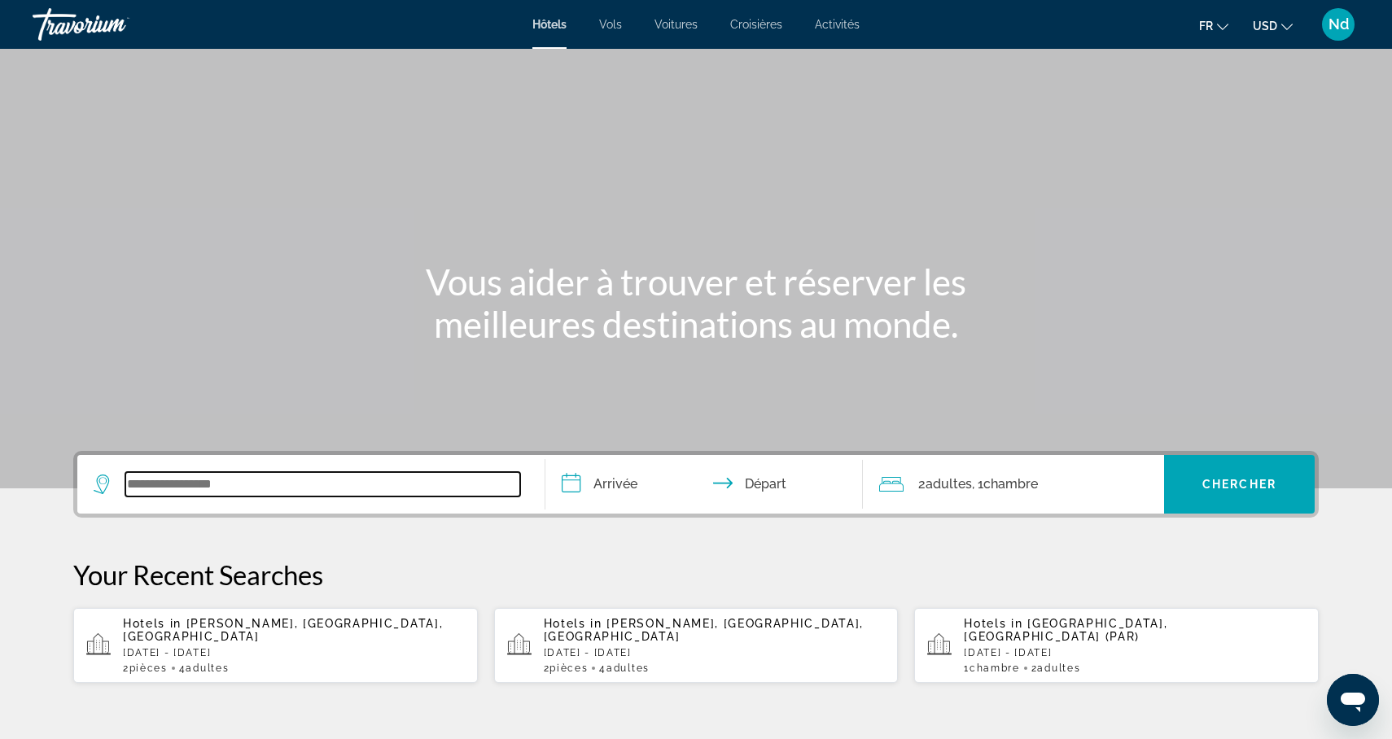
click at [266, 484] on input "Search widget" at bounding box center [322, 484] width 395 height 24
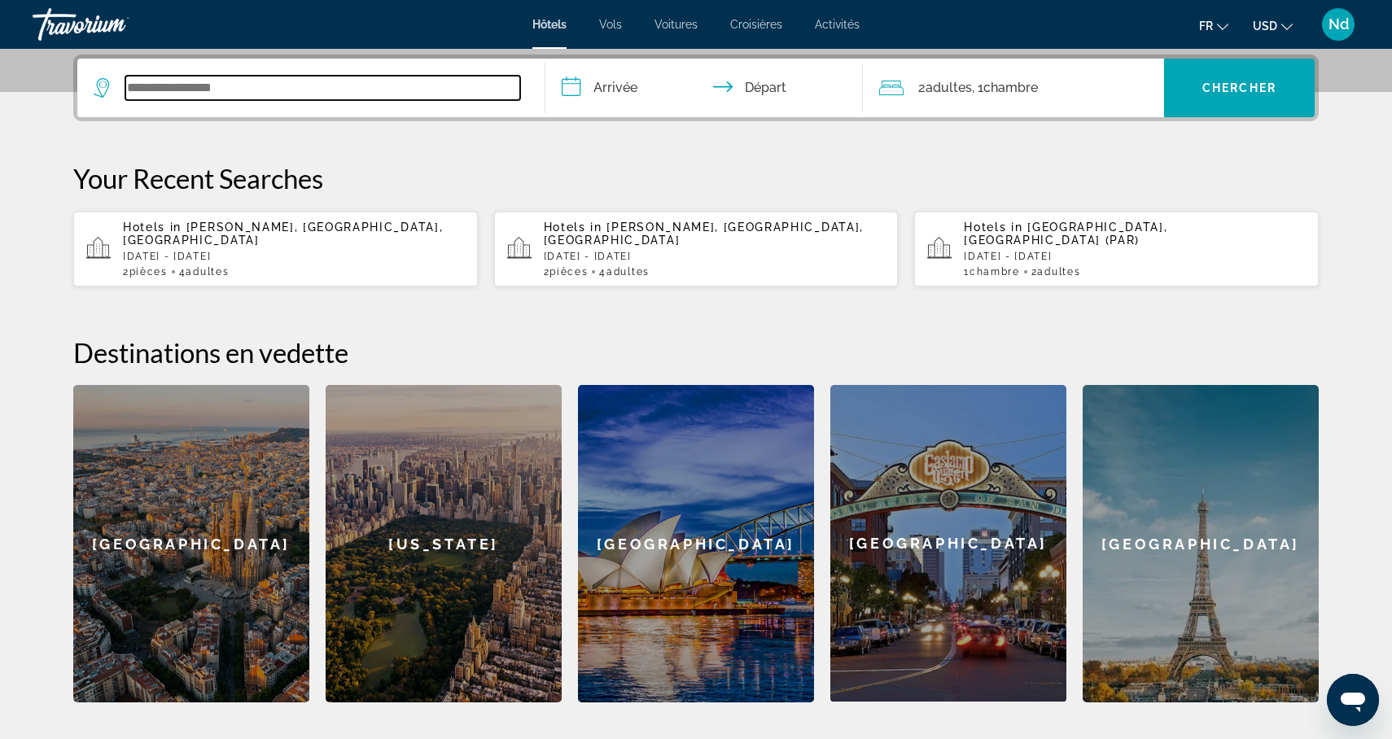
scroll to position [398, 0]
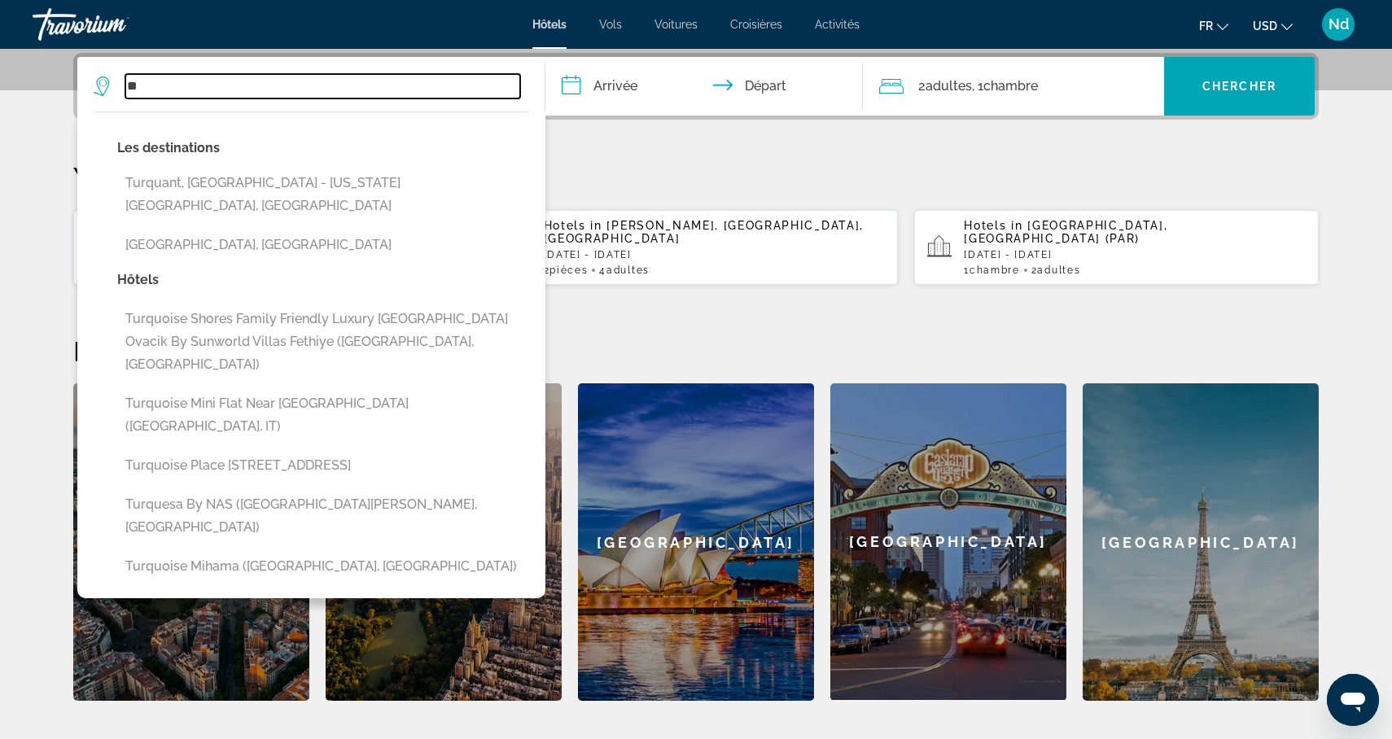
type input "*"
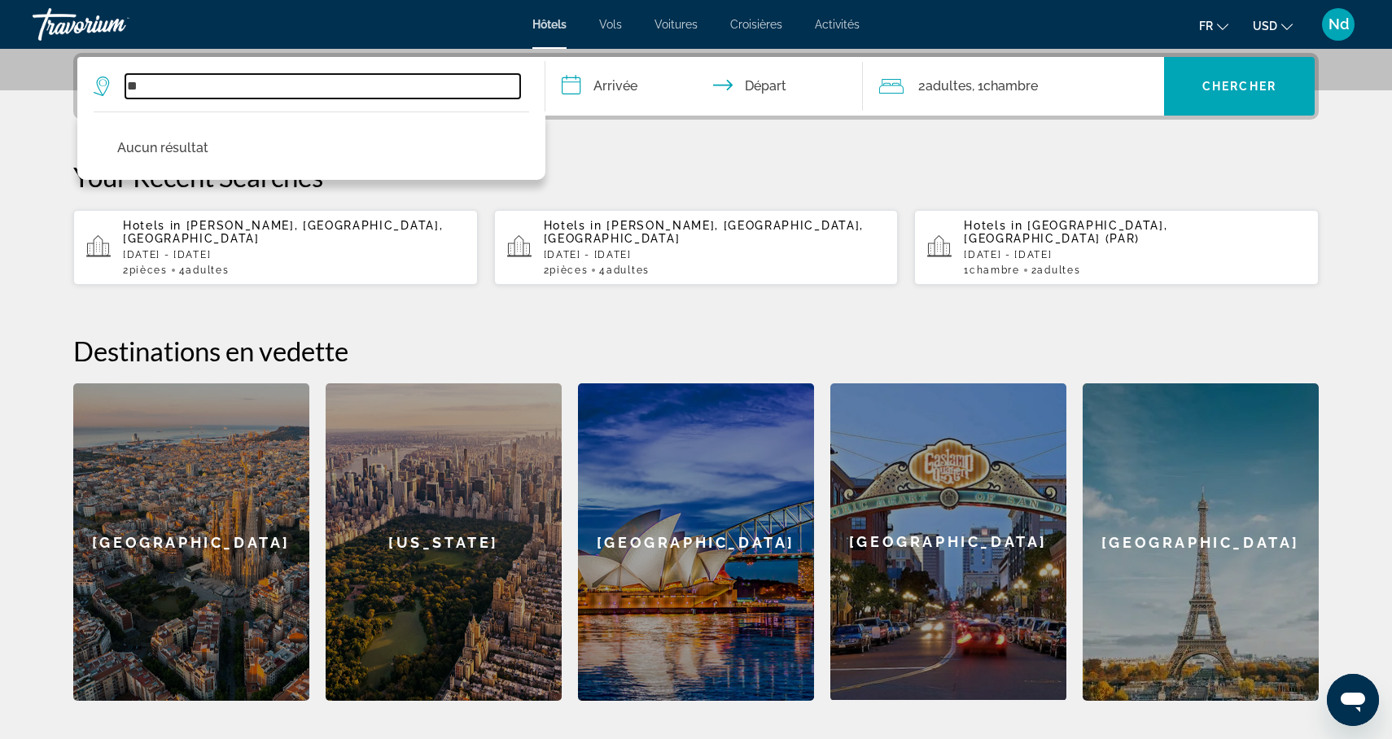
type input "*"
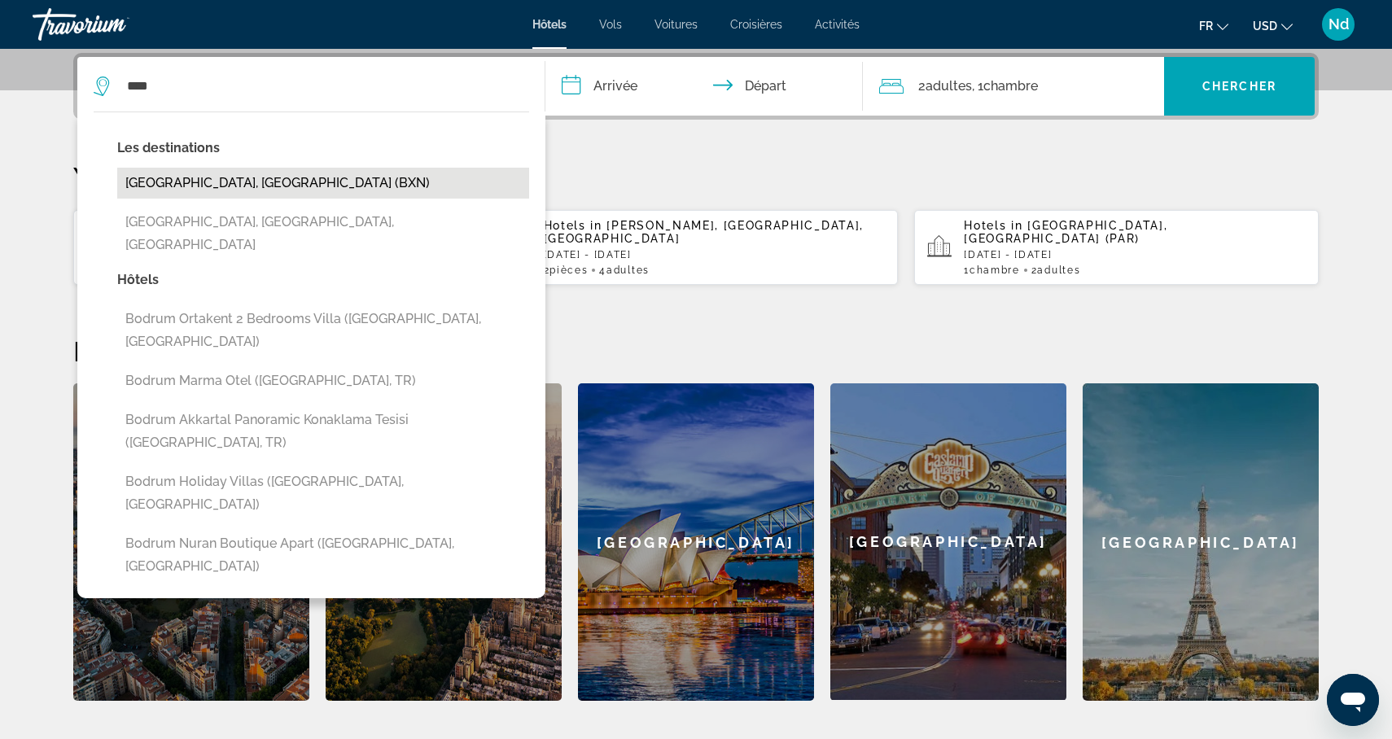
click at [227, 177] on button "[GEOGRAPHIC_DATA], [GEOGRAPHIC_DATA] (BXN)" at bounding box center [323, 183] width 412 height 31
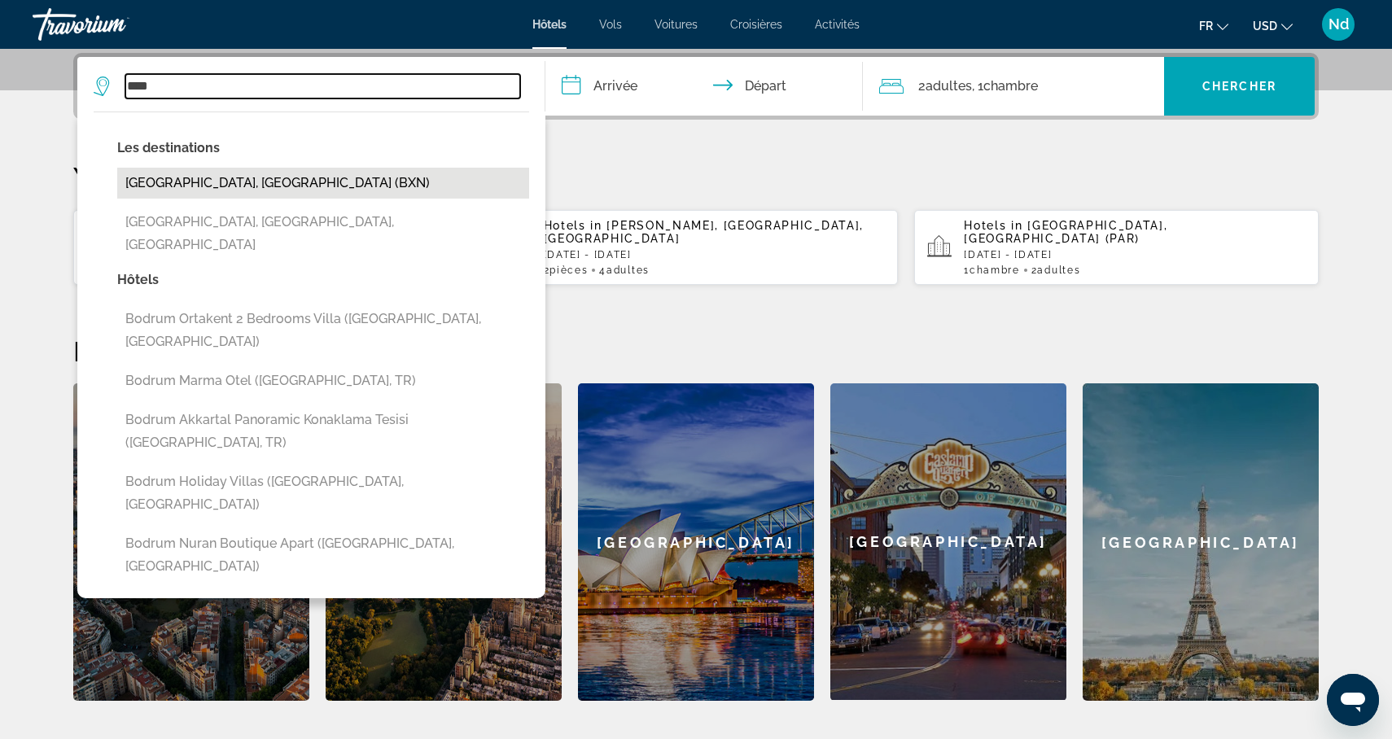
type input "**********"
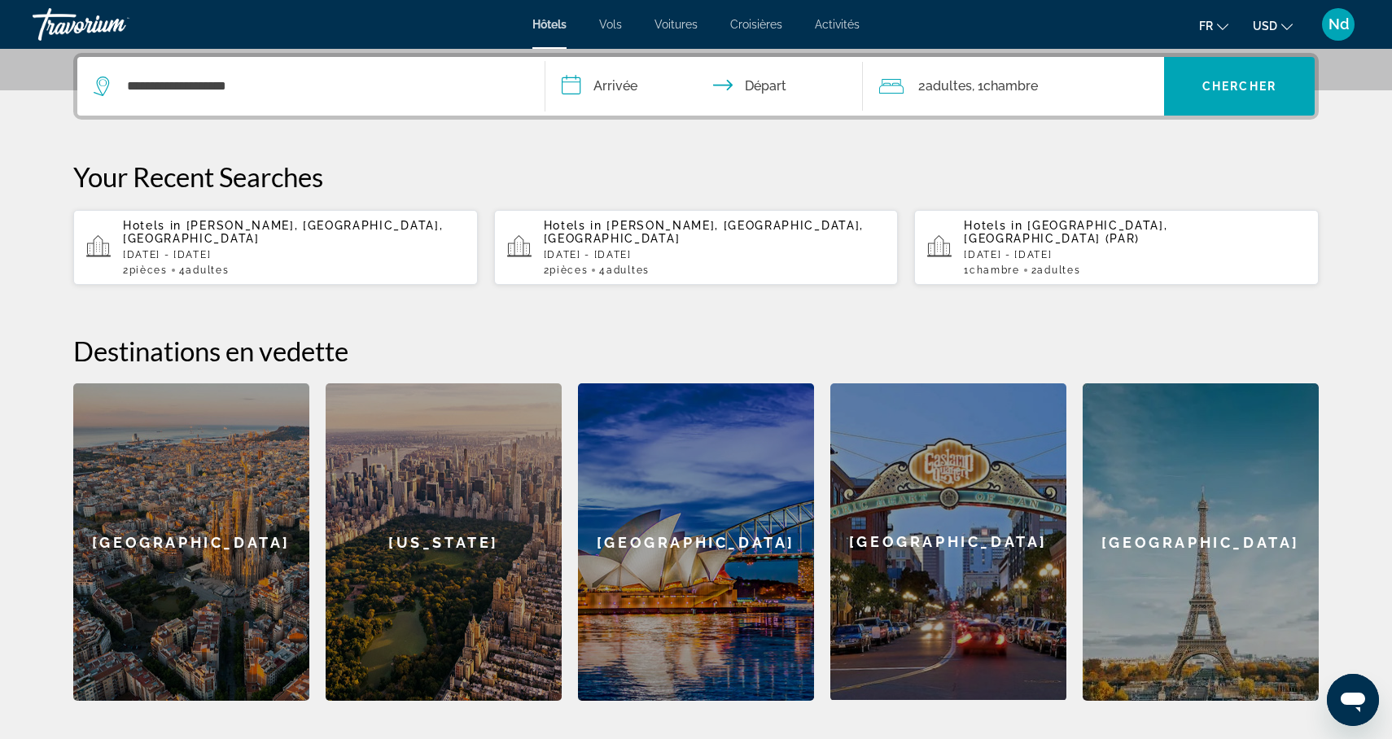
click at [574, 92] on input "**********" at bounding box center [707, 89] width 324 height 64
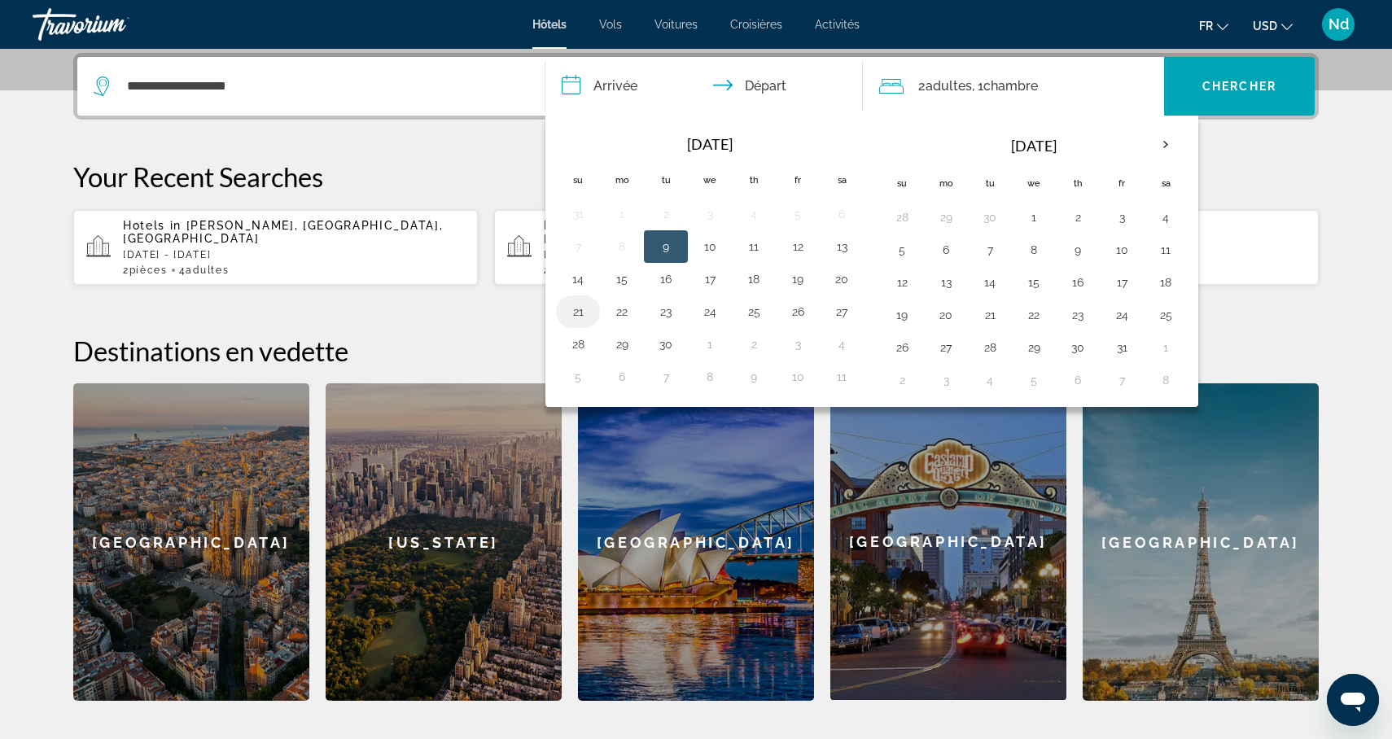
click at [577, 312] on button "21" at bounding box center [578, 311] width 26 height 23
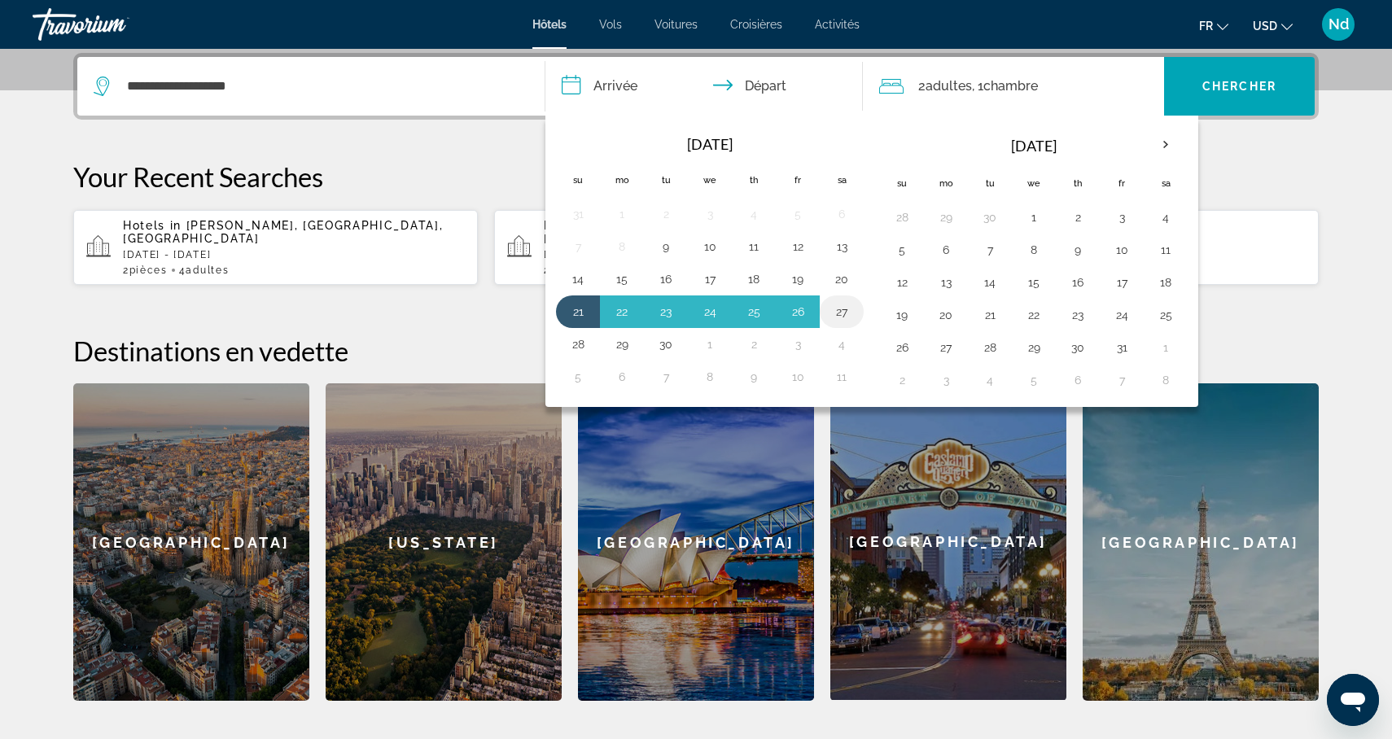
click at [840, 310] on button "27" at bounding box center [842, 311] width 26 height 23
type input "**********"
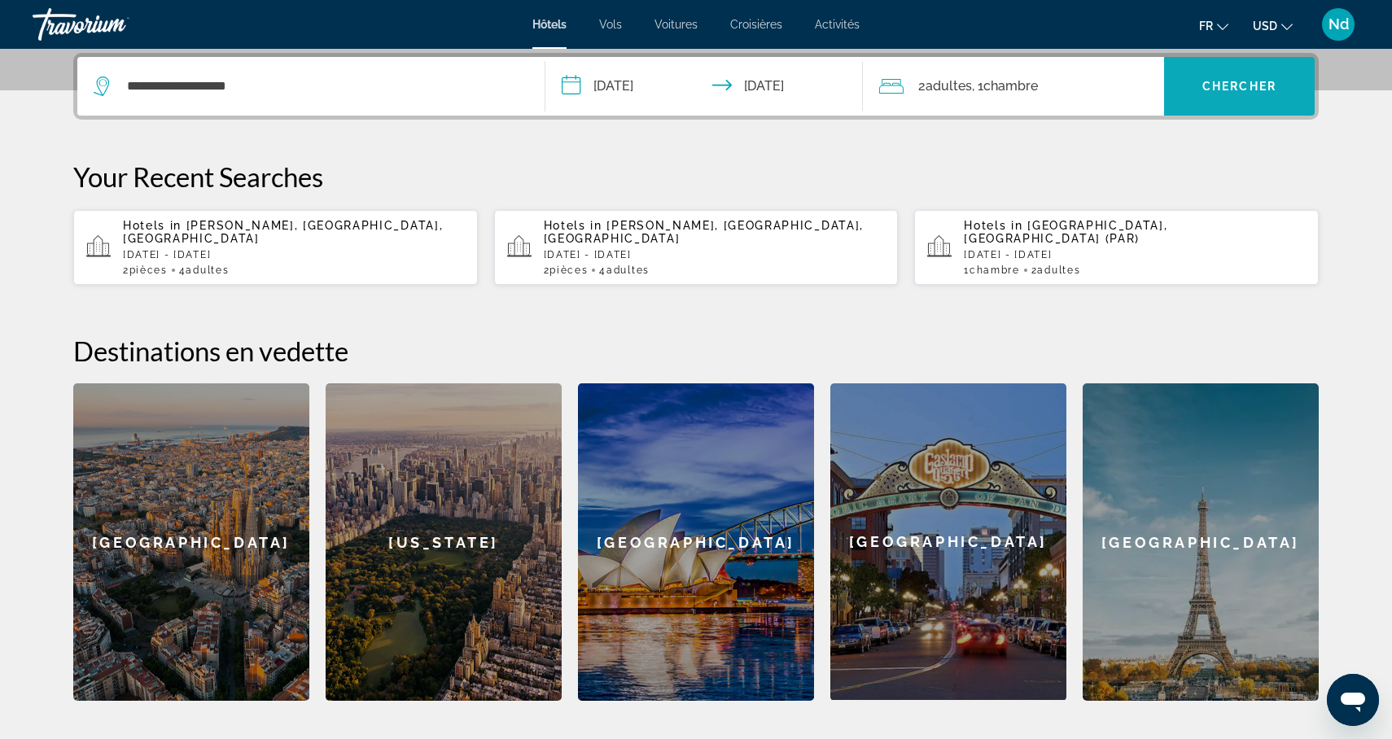
click at [1228, 87] on span "Chercher" at bounding box center [1240, 86] width 74 height 13
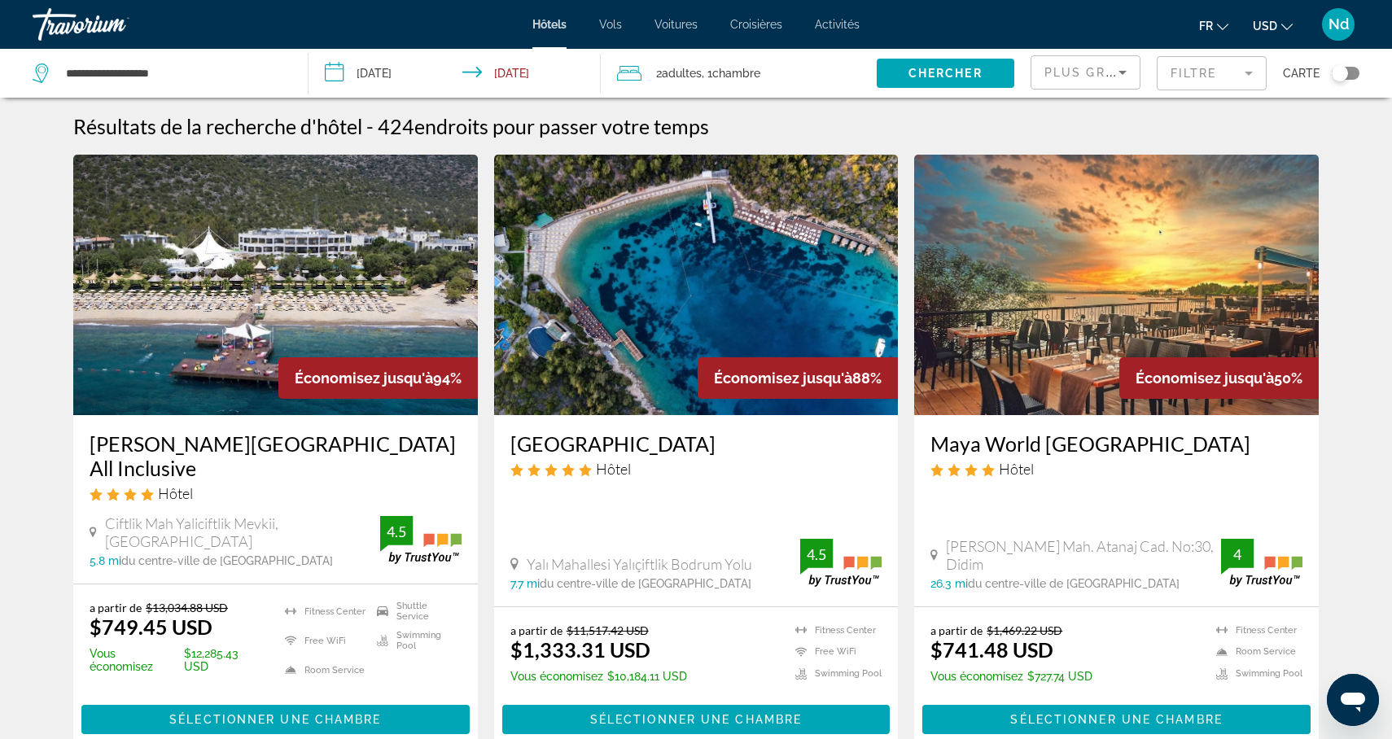
click at [1232, 76] on mat-form-field "Filtre" at bounding box center [1212, 73] width 110 height 34
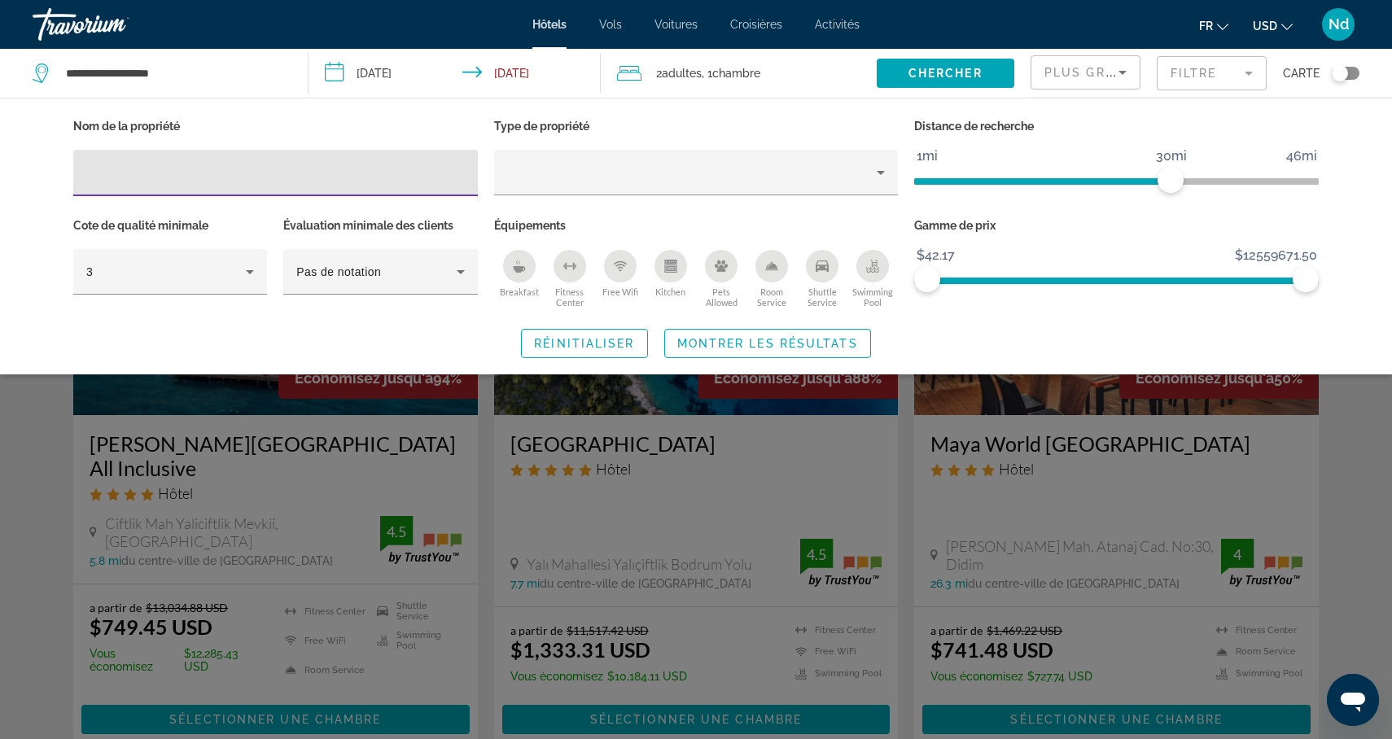
click at [309, 172] on input "Hotel Filters" at bounding box center [275, 174] width 379 height 20
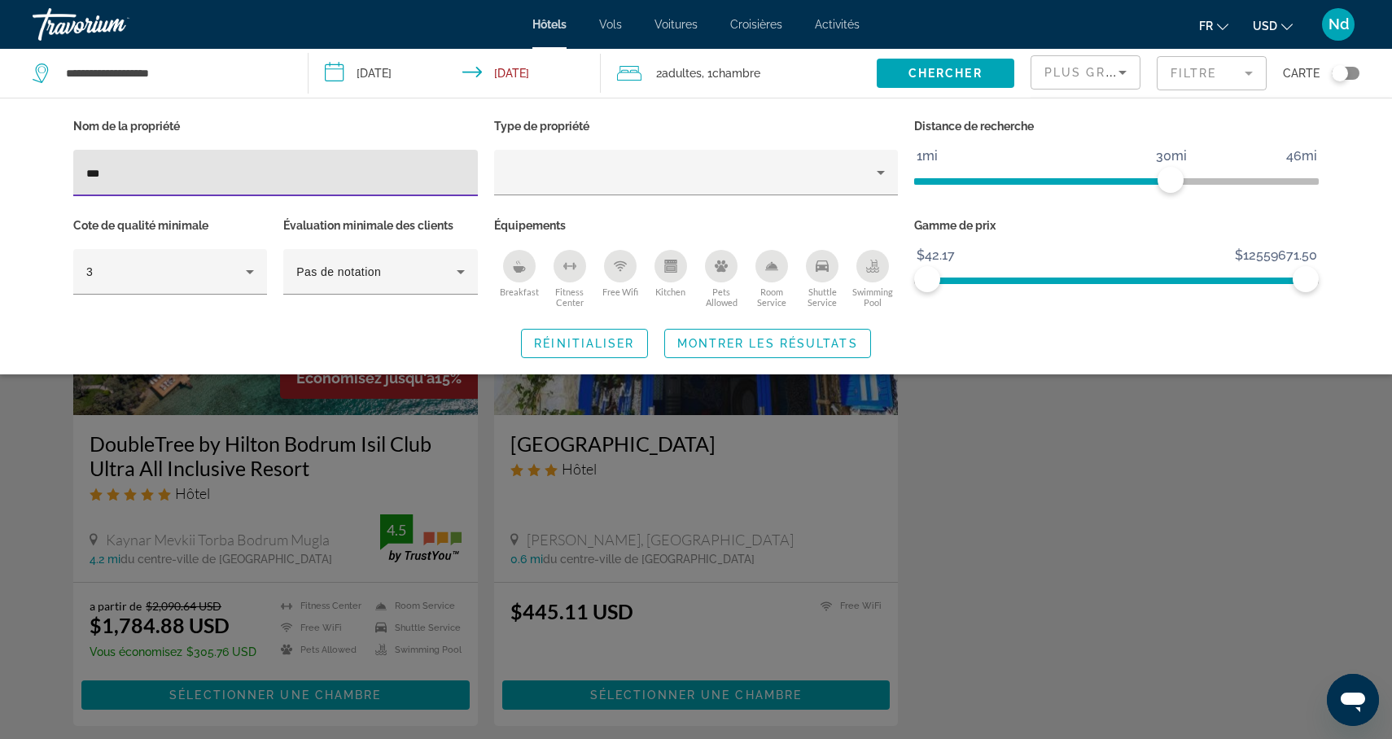
type input "***"
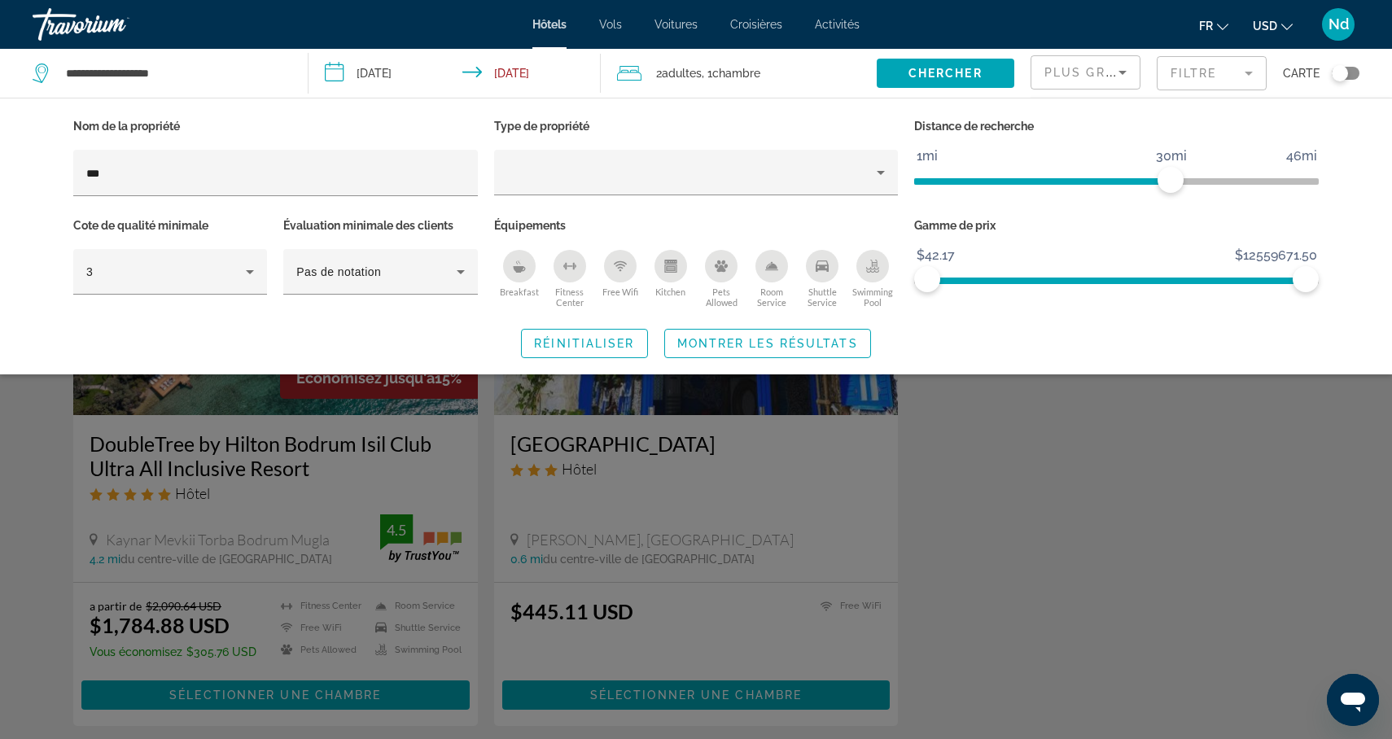
click at [288, 453] on div "Search widget" at bounding box center [696, 491] width 1392 height 495
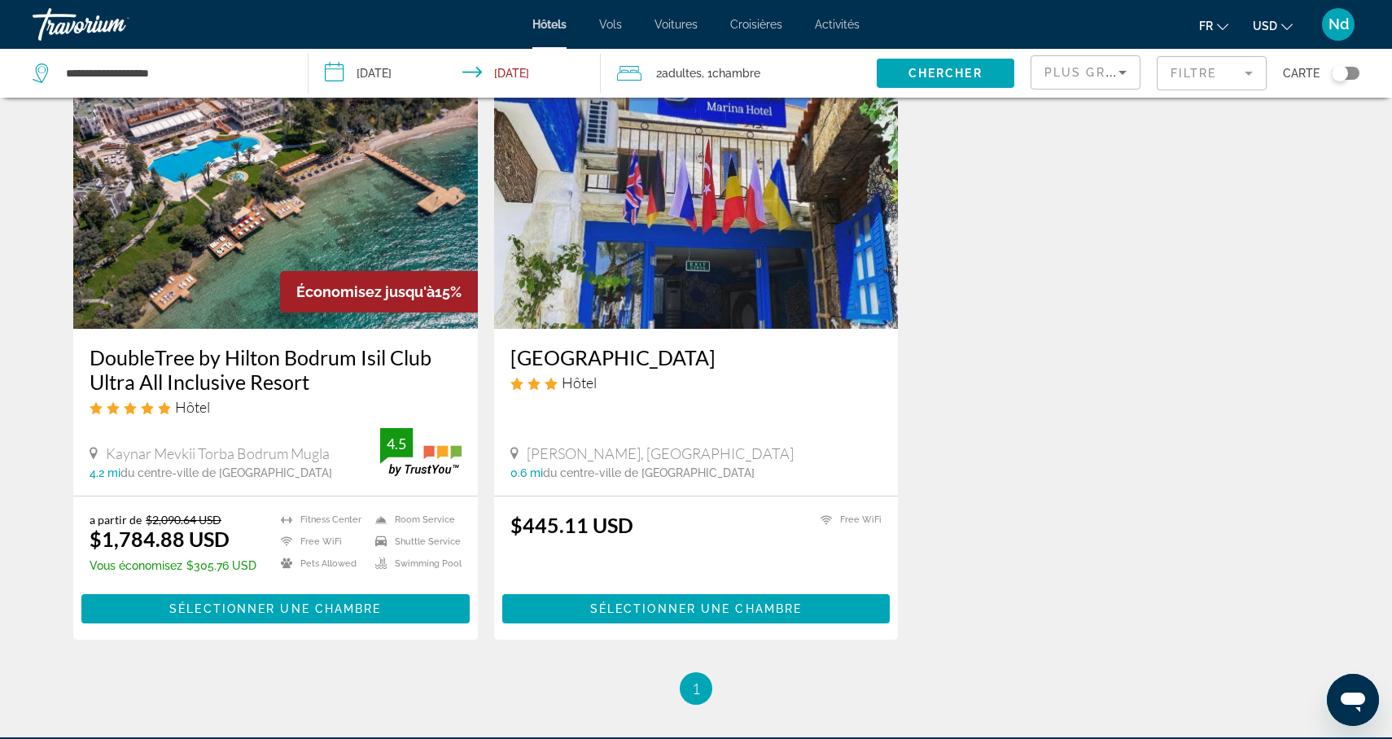
scroll to position [95, 0]
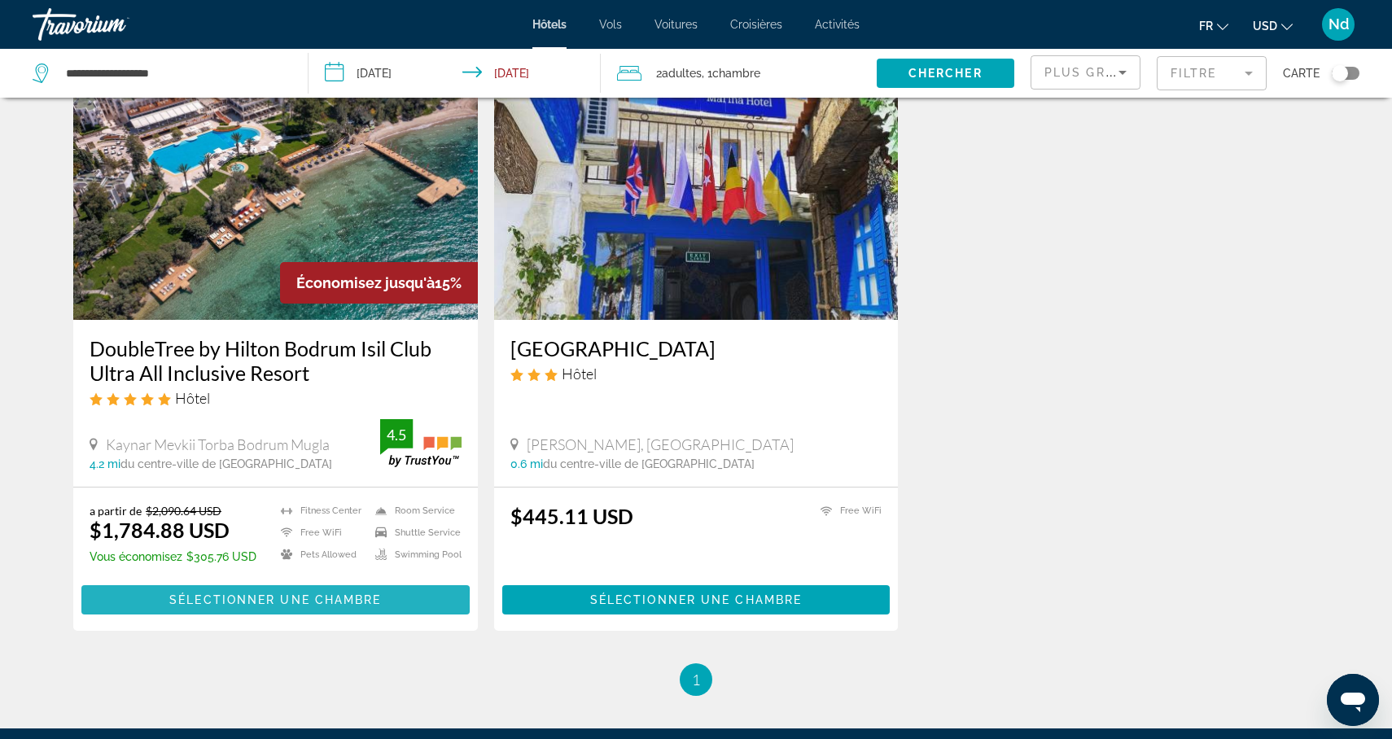
click at [177, 603] on span "Sélectionner une chambre" at bounding box center [275, 600] width 212 height 13
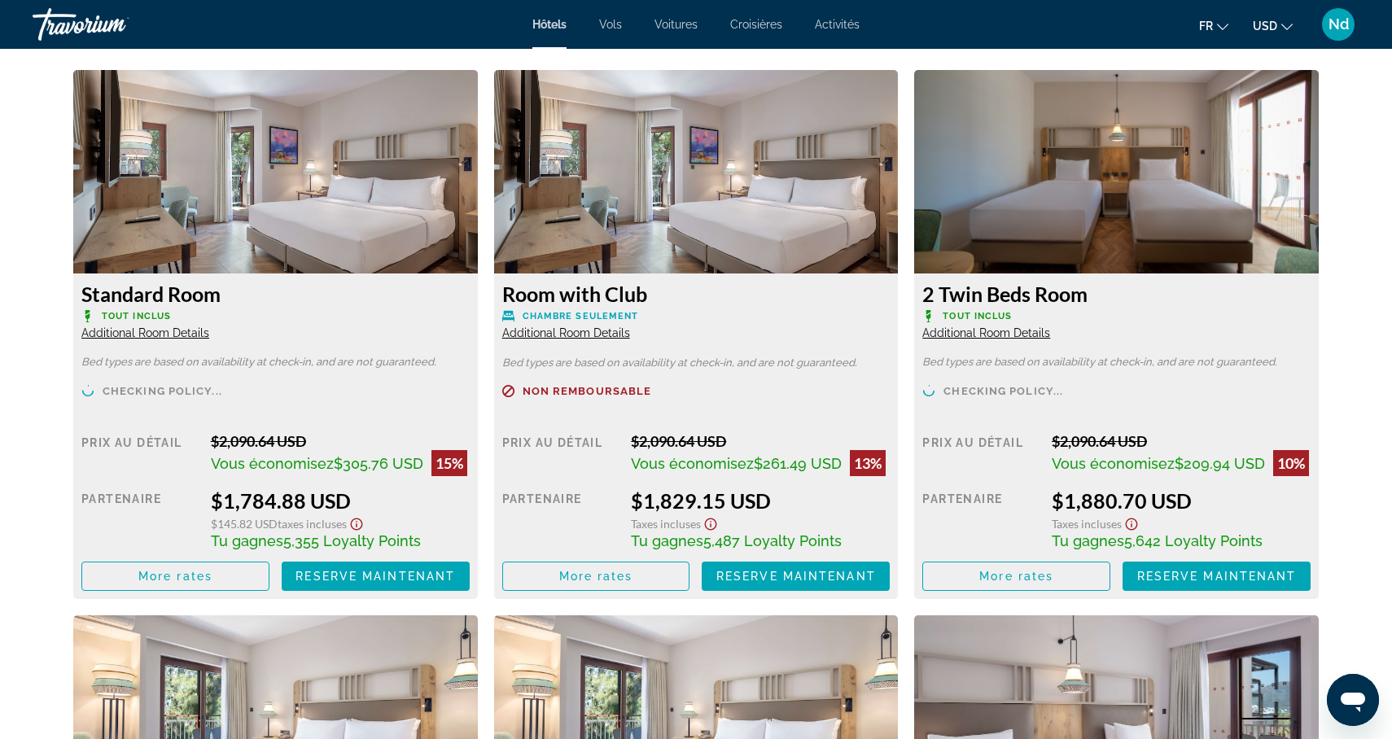
scroll to position [2214, 0]
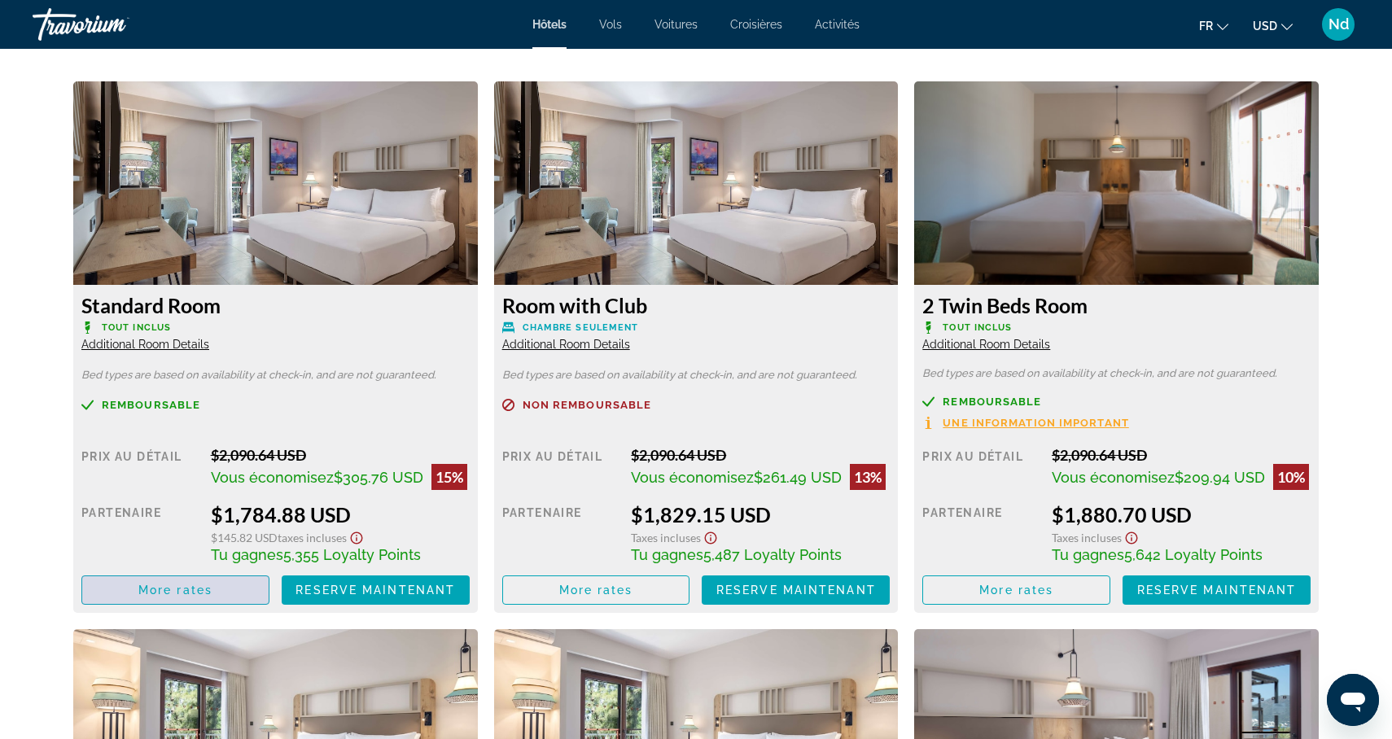
click at [203, 585] on span "More rates" at bounding box center [175, 590] width 74 height 13
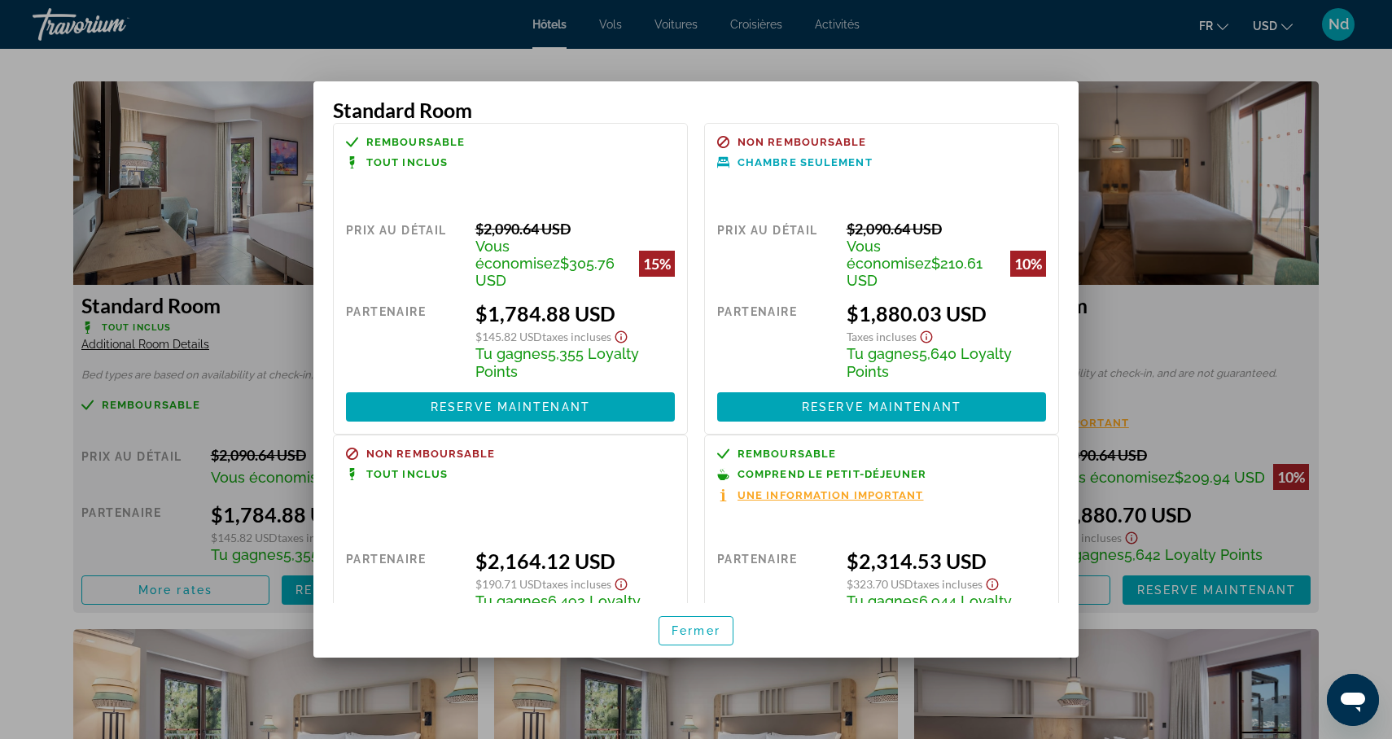
scroll to position [0, 0]
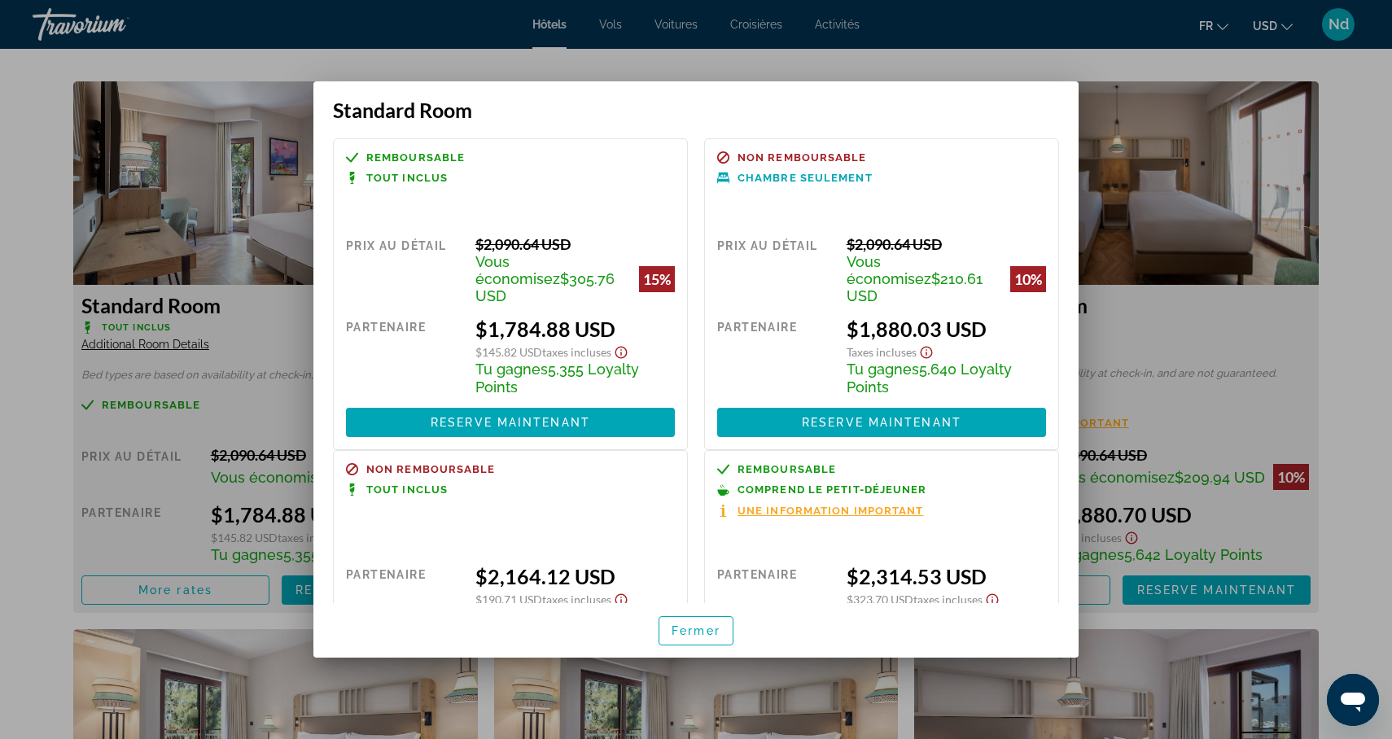
click at [405, 53] on div at bounding box center [696, 369] width 1392 height 739
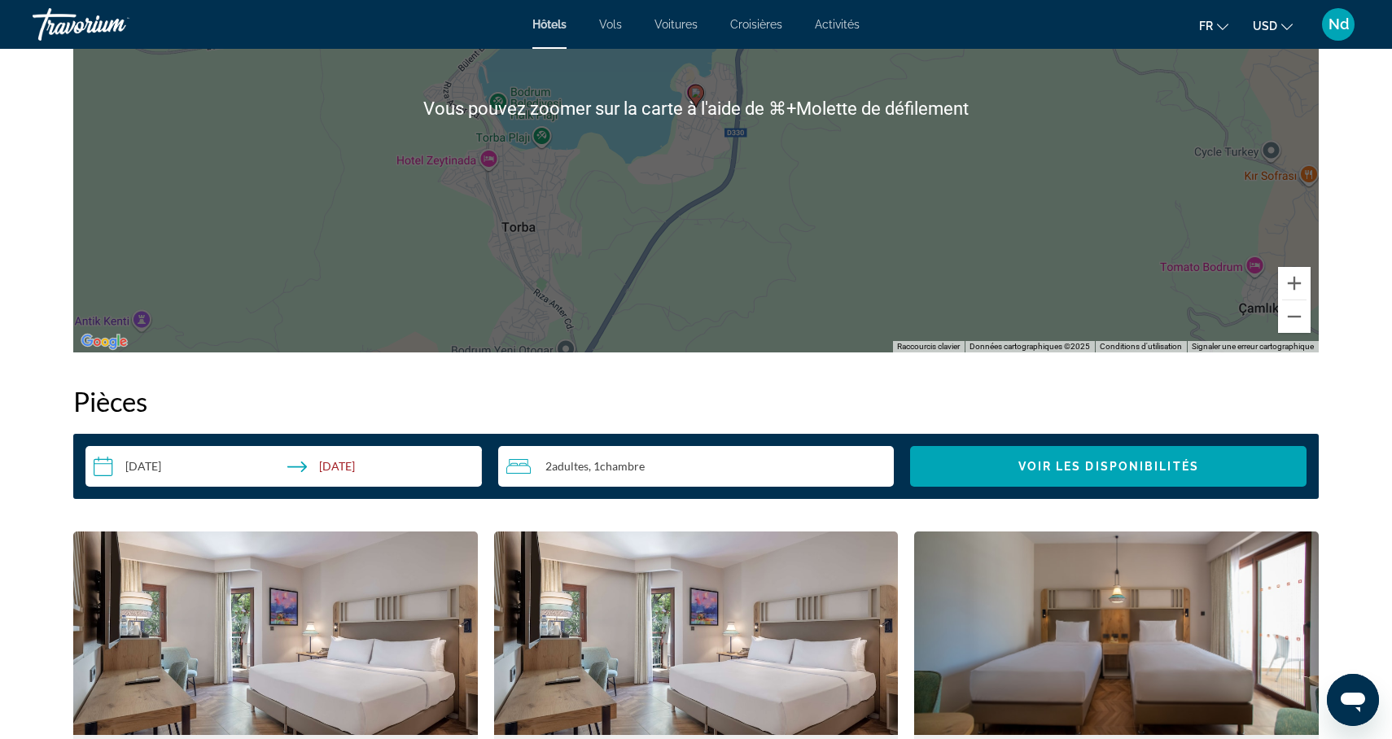
scroll to position [1774, 0]
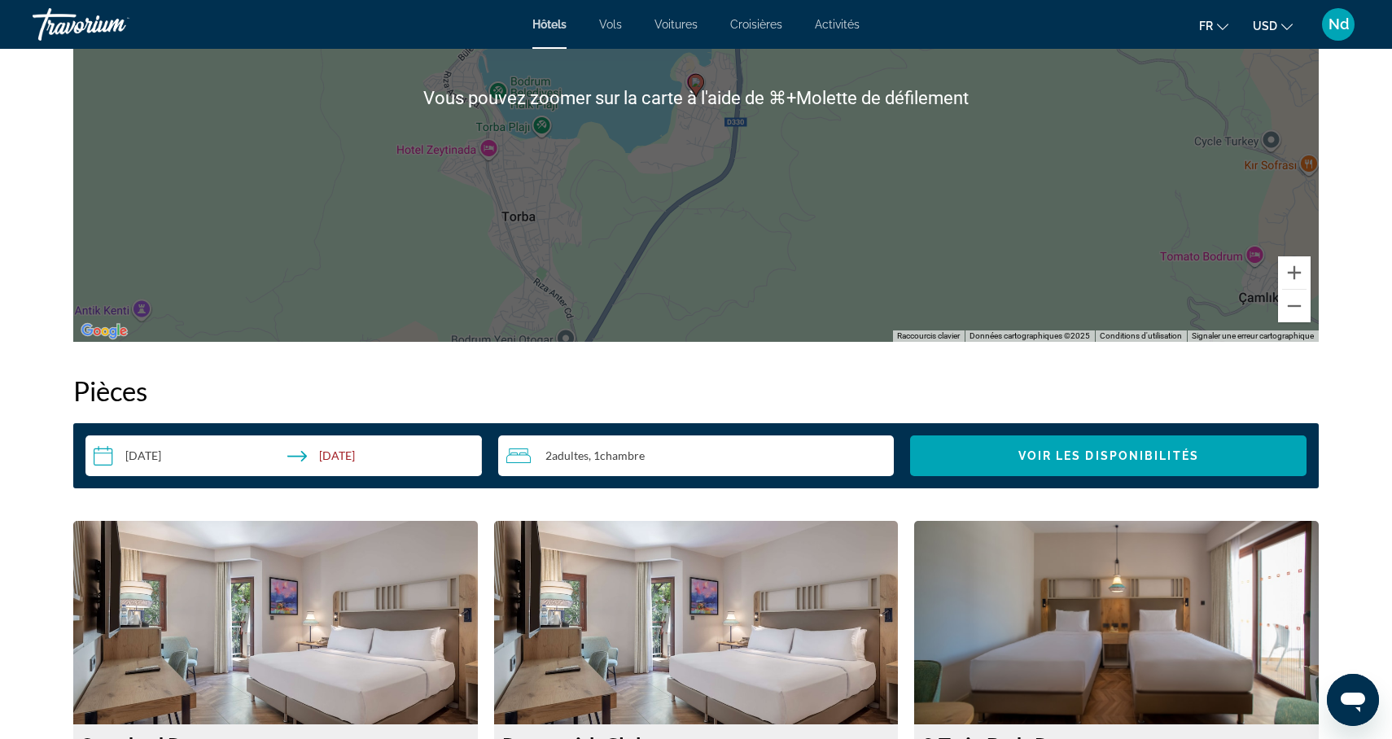
click at [260, 453] on input "**********" at bounding box center [286, 459] width 403 height 46
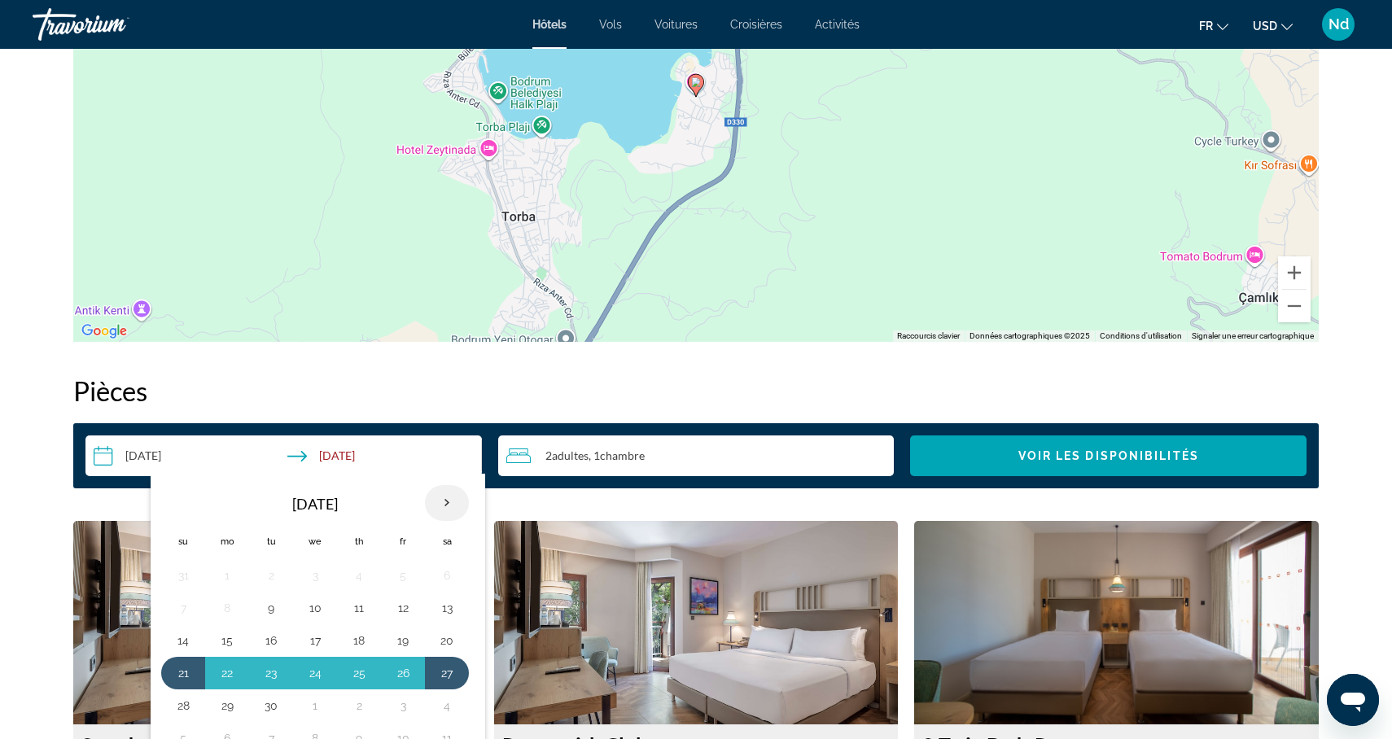
click at [446, 506] on th "Next month" at bounding box center [447, 503] width 44 height 36
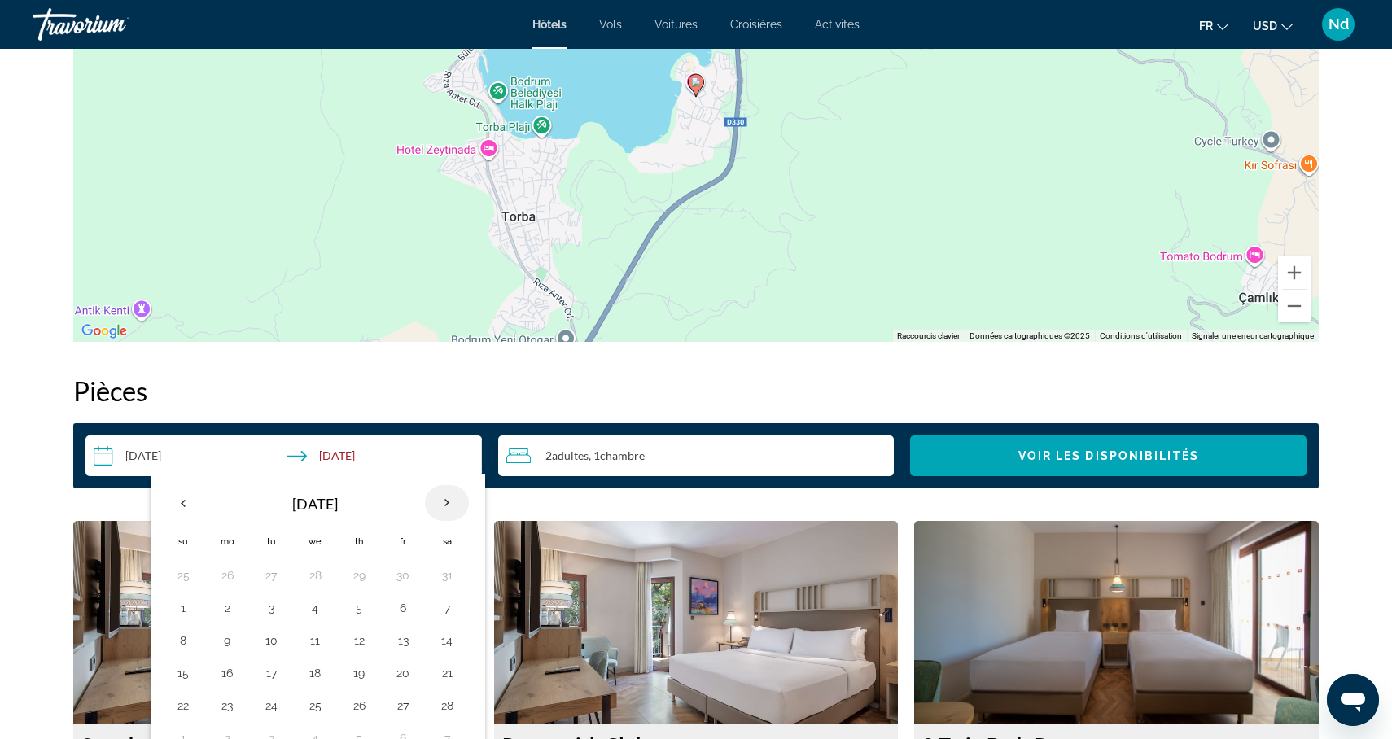
click at [446, 506] on th "Next month" at bounding box center [447, 503] width 44 height 36
click at [227, 578] on button "1" at bounding box center [227, 575] width 26 height 23
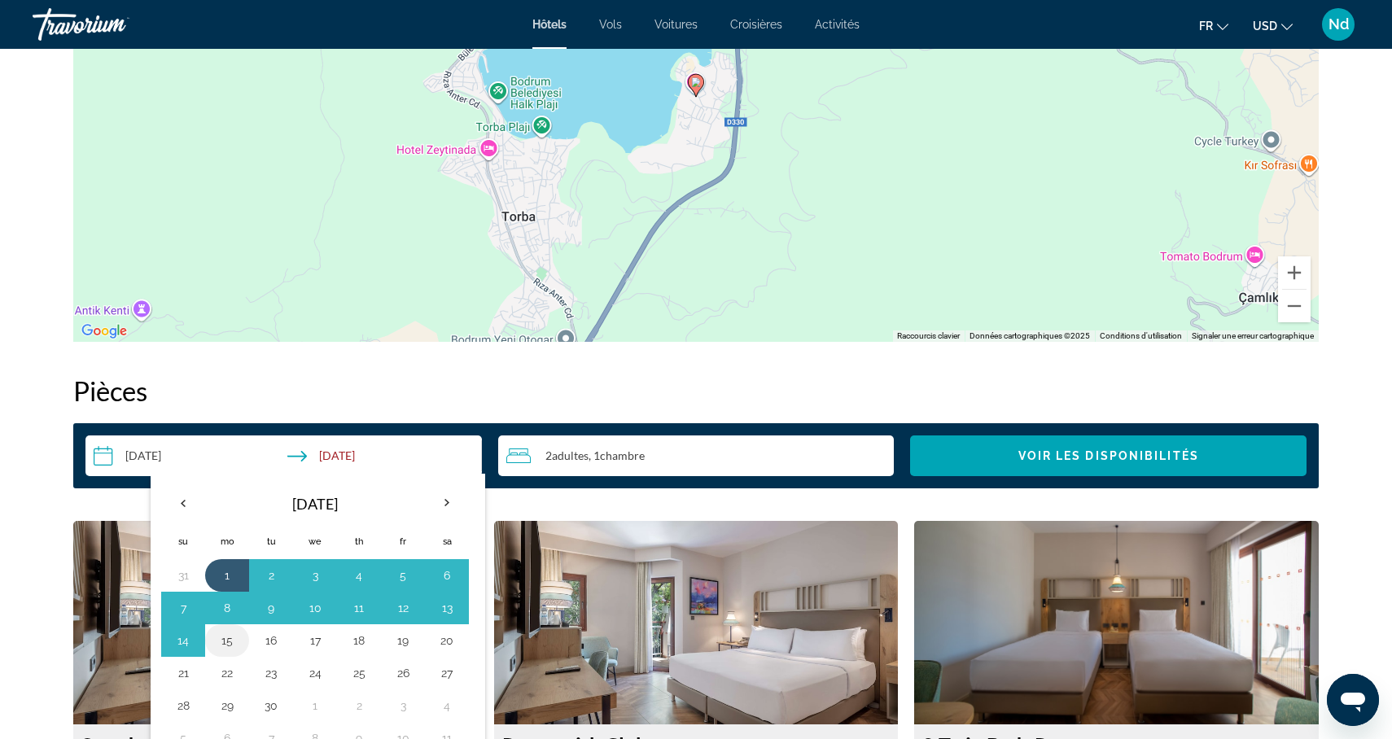
click at [225, 643] on button "15" at bounding box center [227, 640] width 26 height 23
type input "**********"
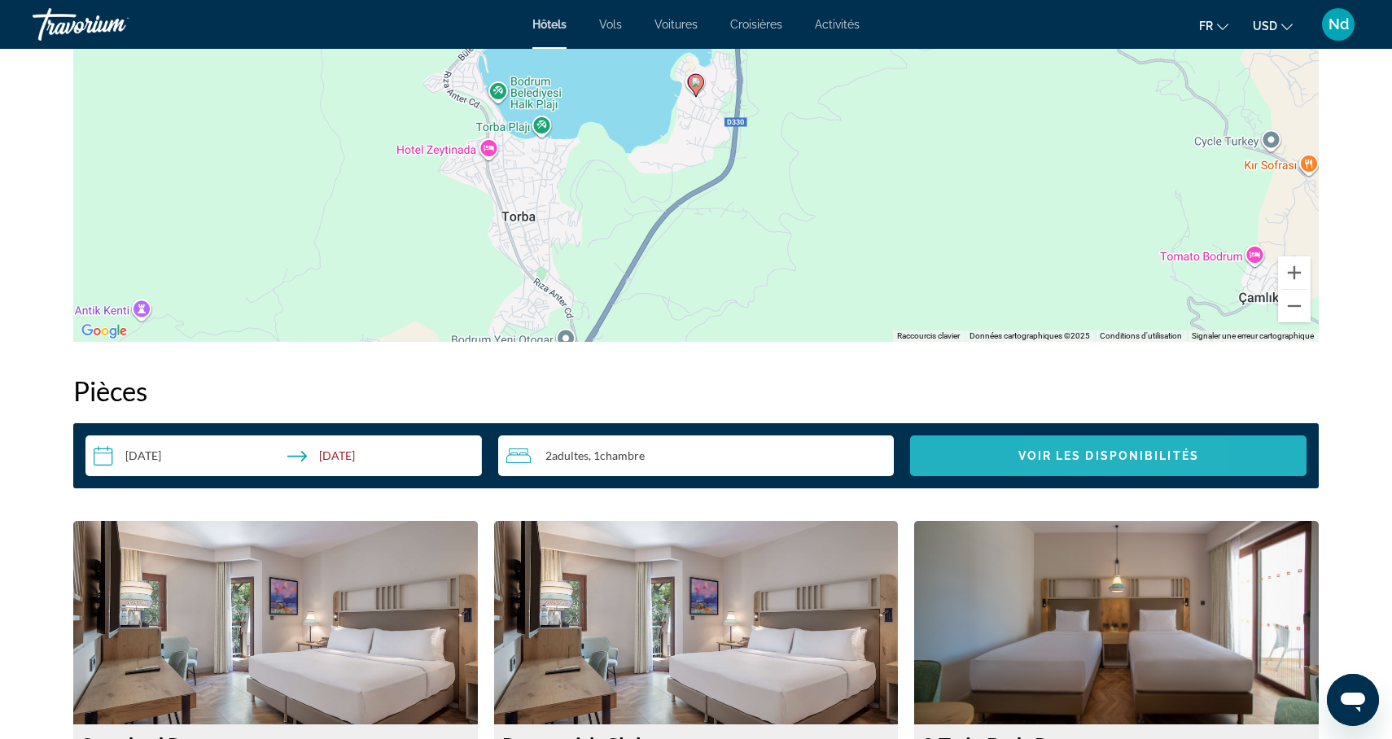
click at [1062, 458] on span "Voir les disponibilités" at bounding box center [1109, 455] width 181 height 13
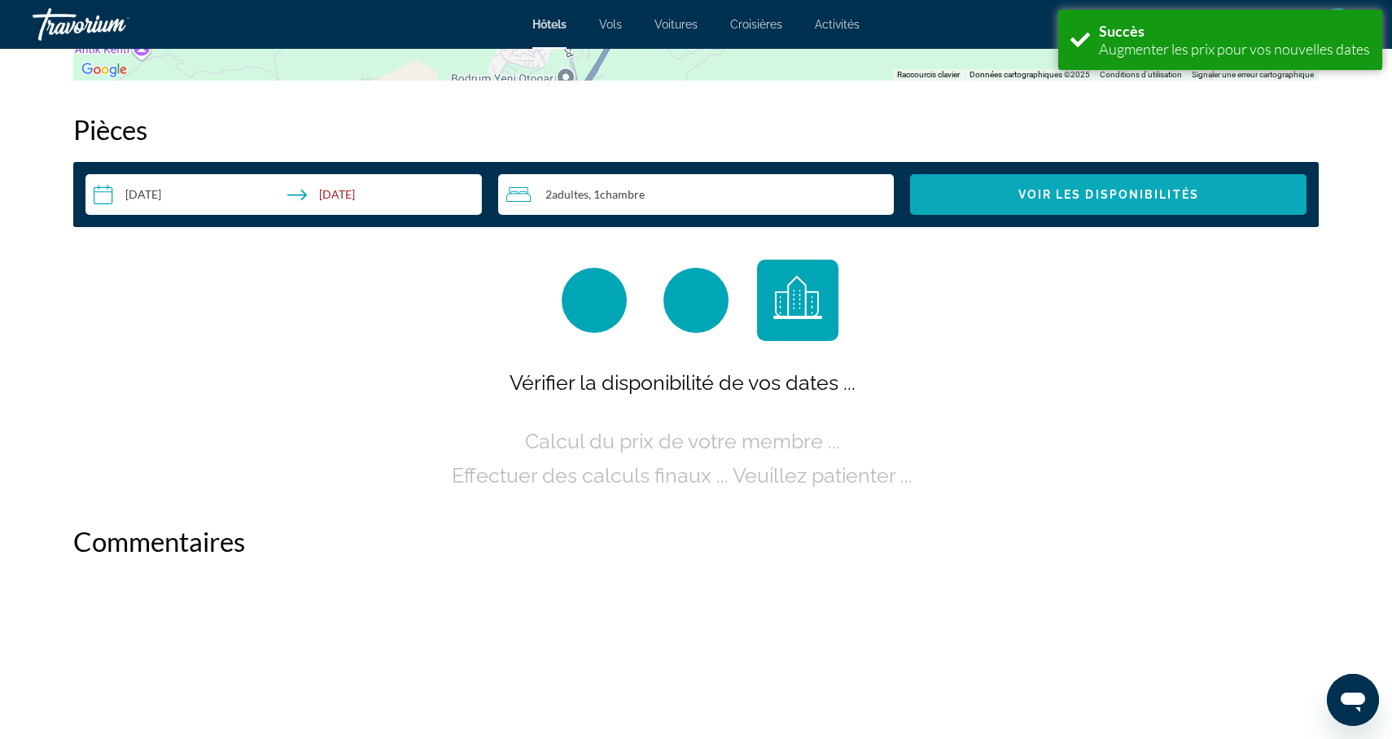
scroll to position [2051, 0]
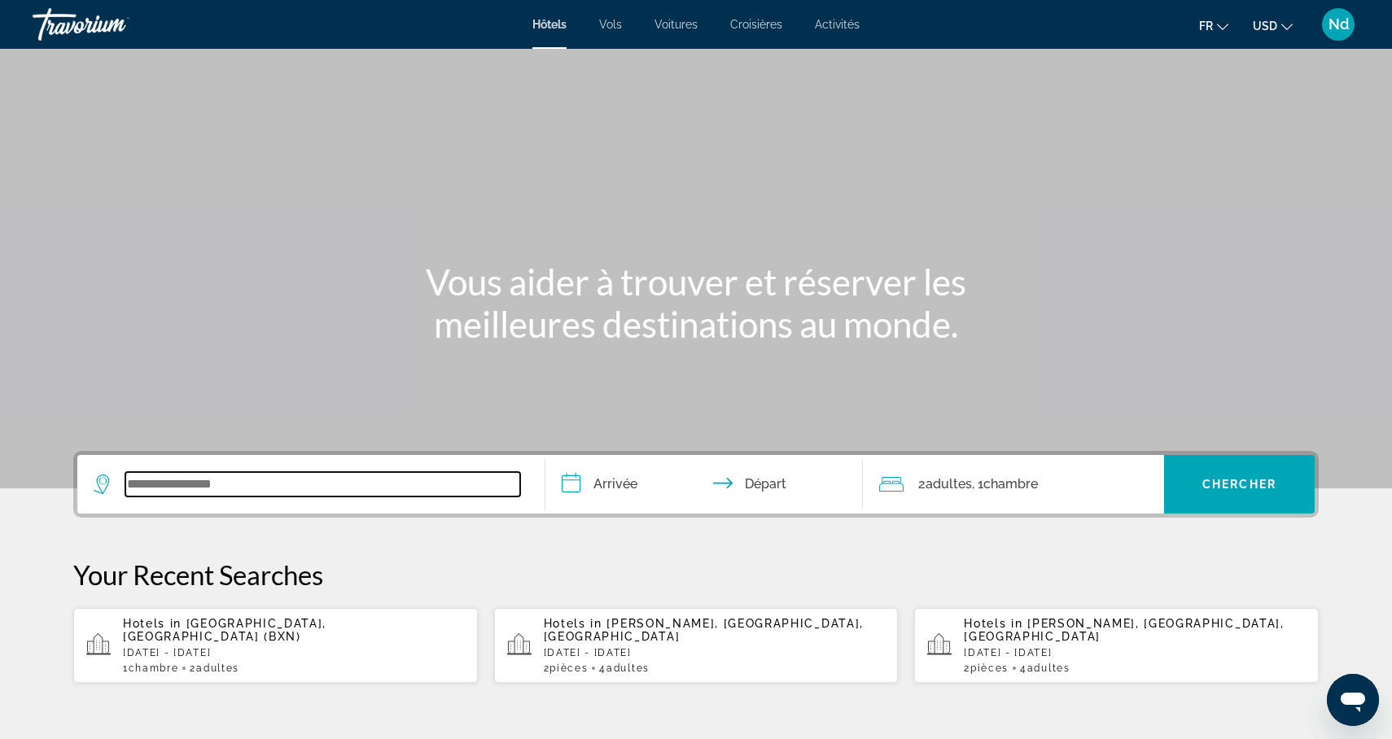
click at [207, 481] on input "Search widget" at bounding box center [322, 484] width 395 height 24
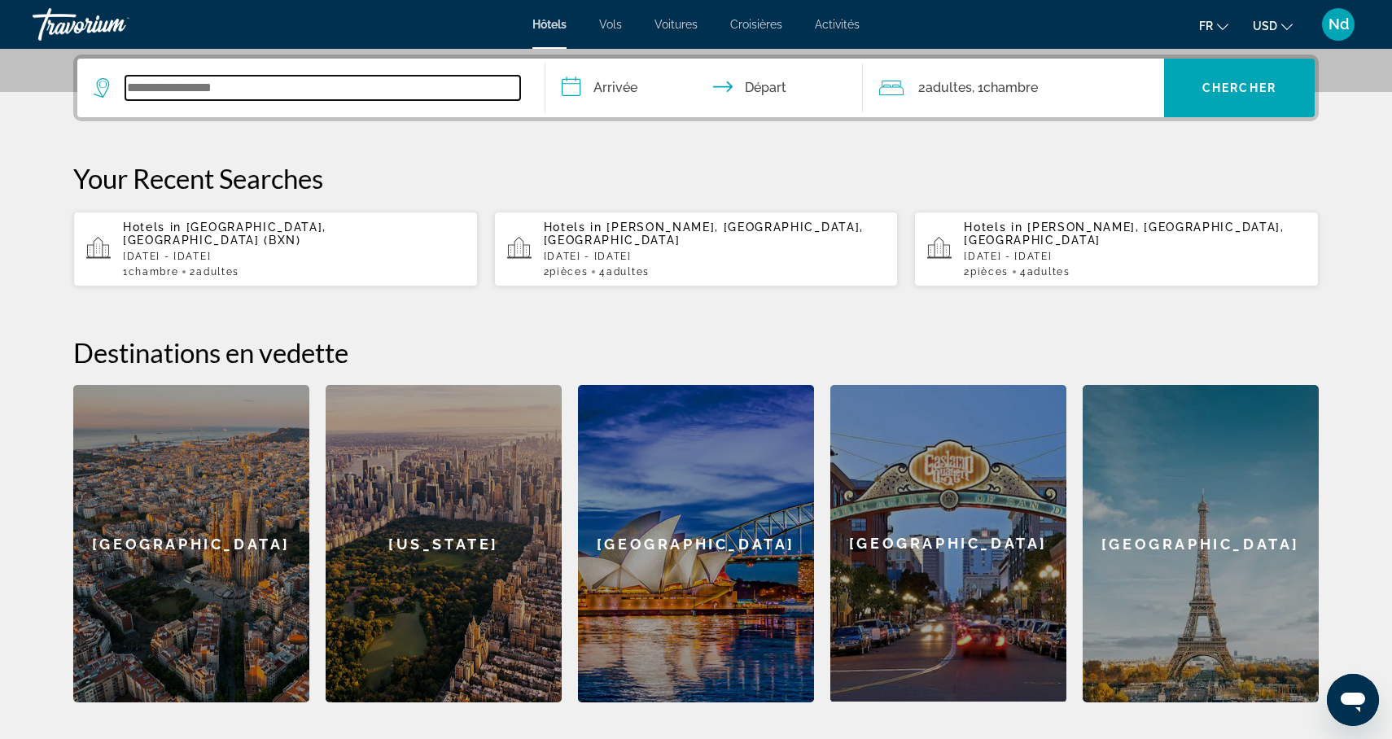
scroll to position [398, 0]
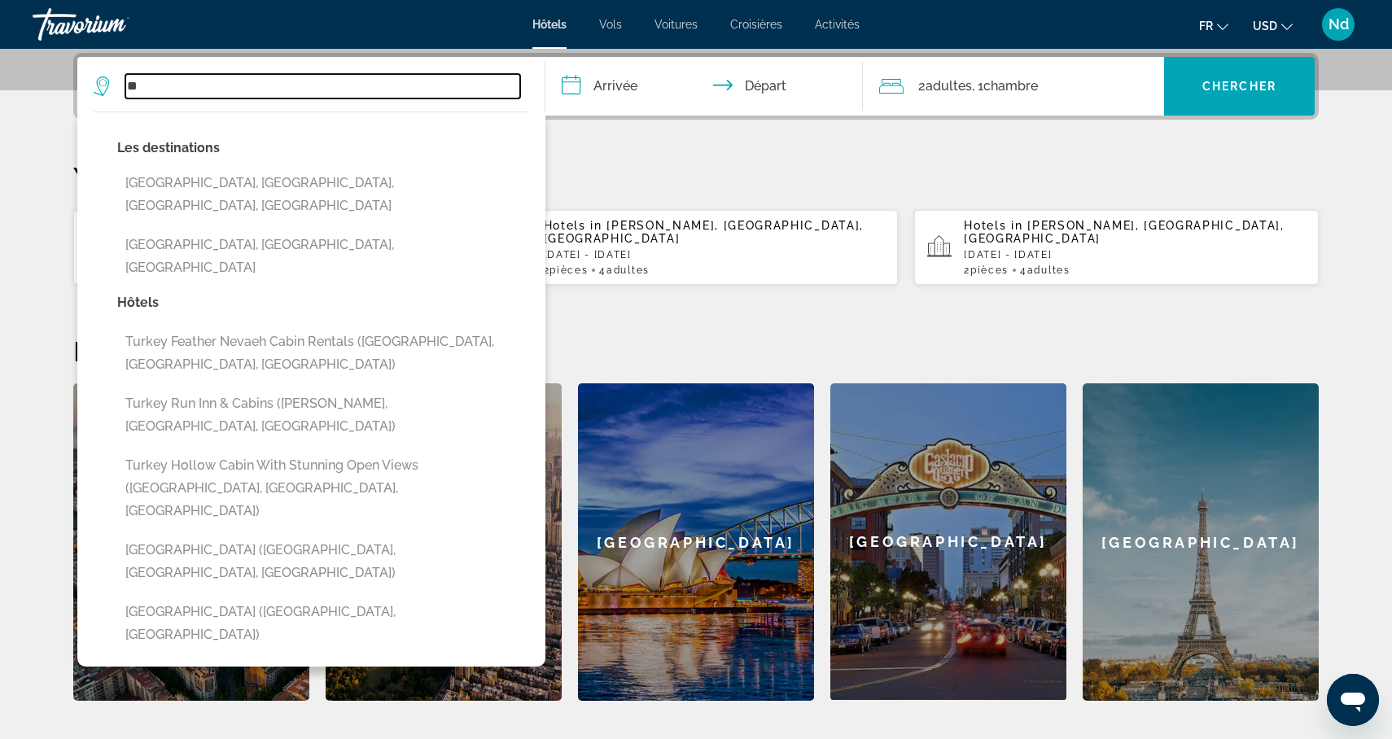
type input "*"
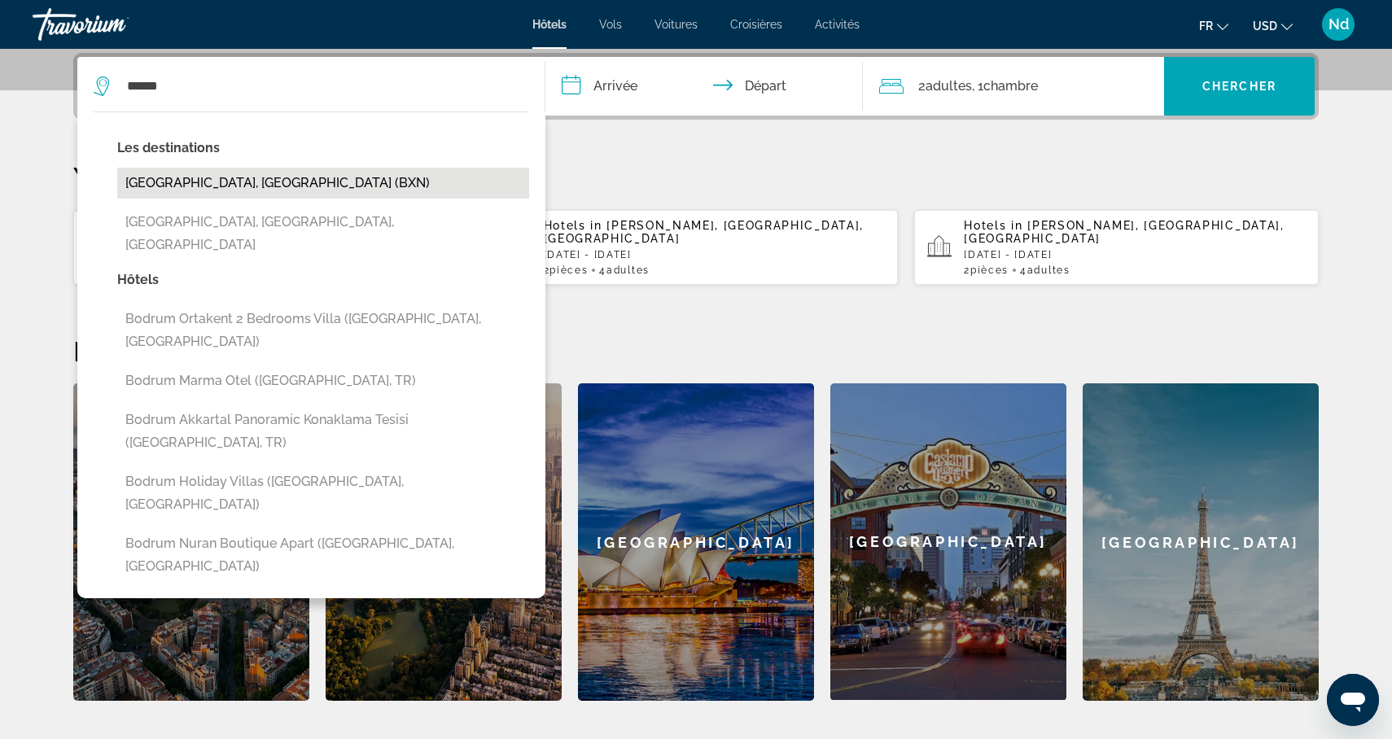
click at [209, 181] on button "[GEOGRAPHIC_DATA], [GEOGRAPHIC_DATA] (BXN)" at bounding box center [323, 183] width 412 height 31
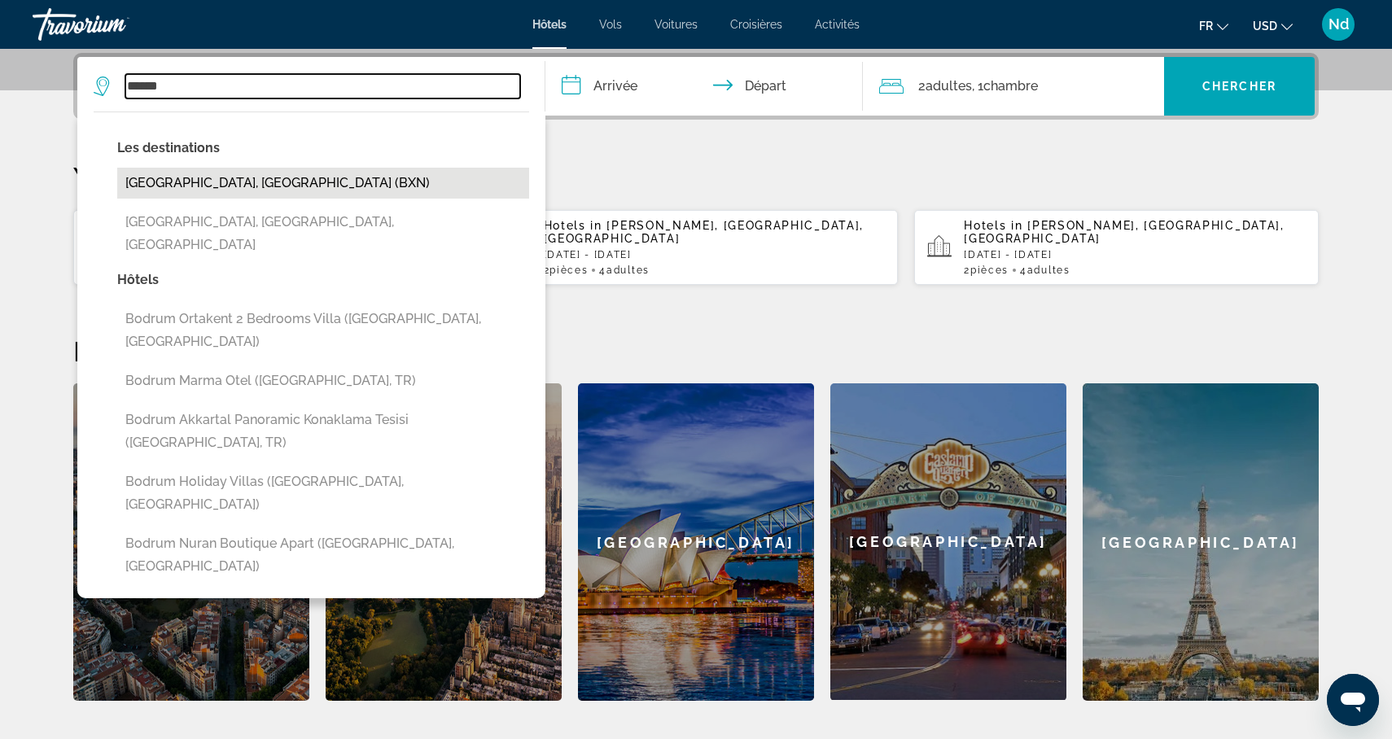
type input "**********"
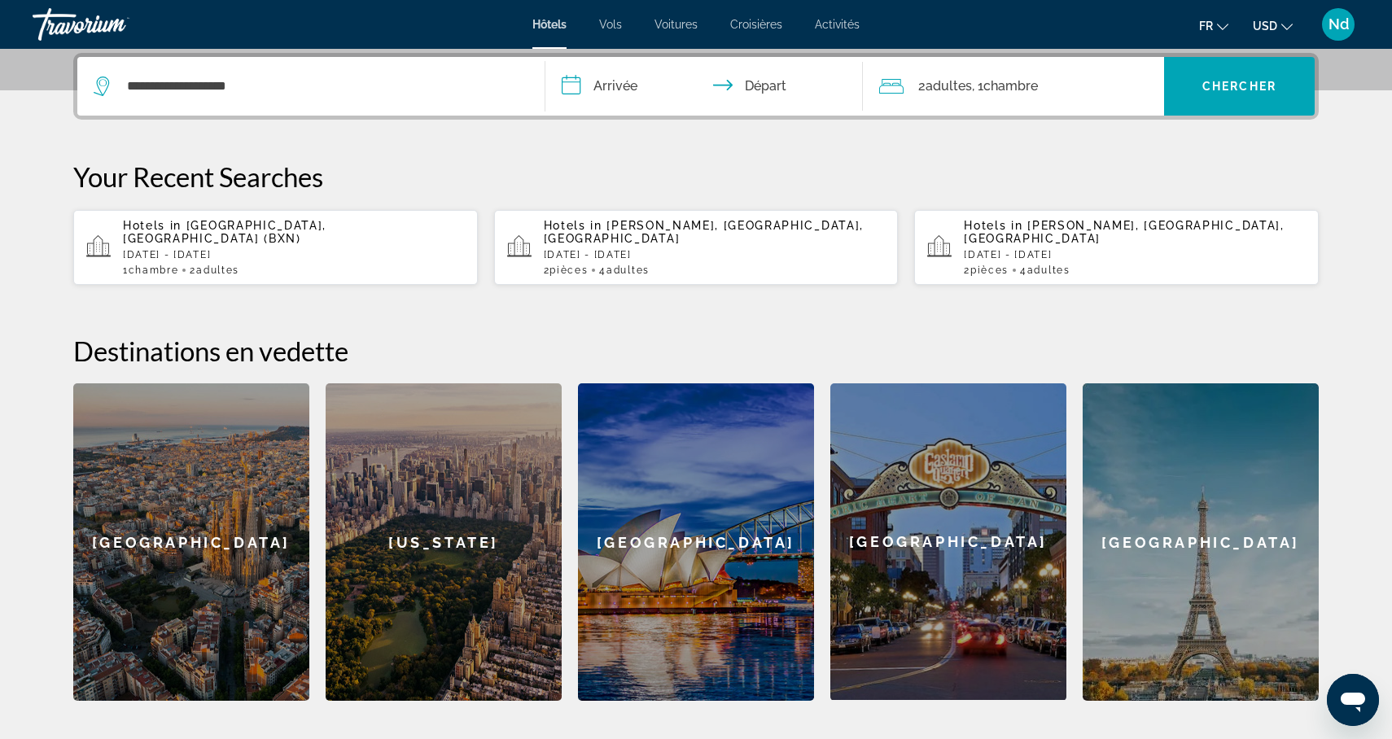
click at [639, 85] on input "**********" at bounding box center [707, 89] width 324 height 64
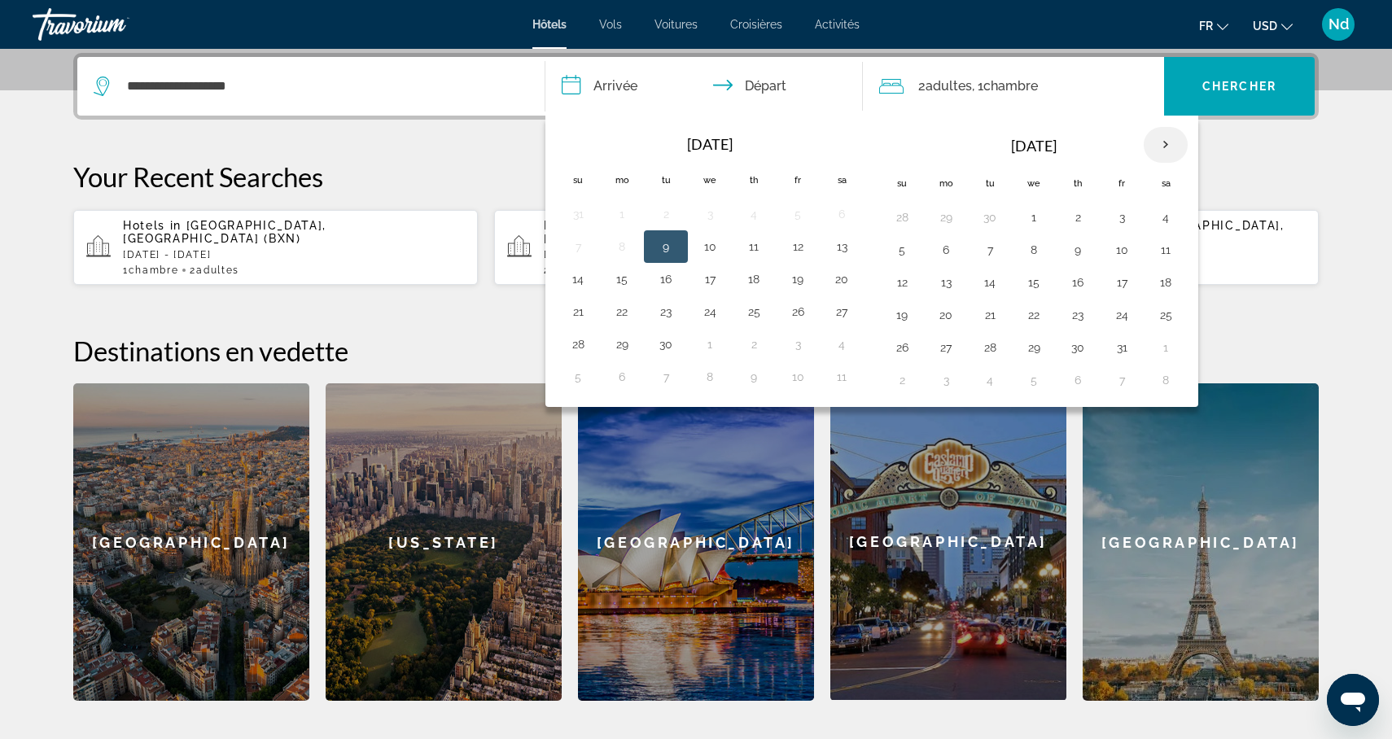
click at [1163, 146] on th "Next month" at bounding box center [1166, 145] width 44 height 36
click at [1163, 148] on th "Next month" at bounding box center [1166, 145] width 44 height 36
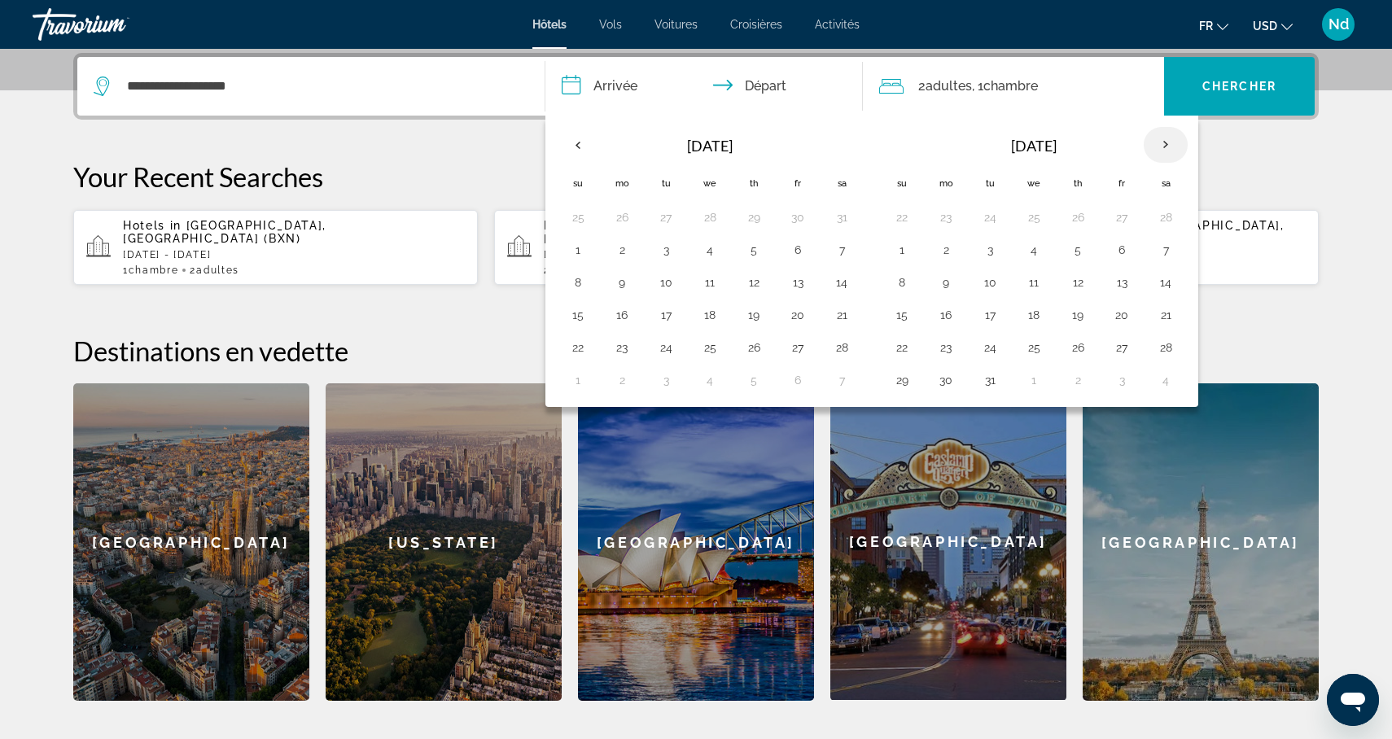
click at [1163, 148] on th "Next month" at bounding box center [1166, 145] width 44 height 36
click at [1163, 150] on th "Next month" at bounding box center [1166, 145] width 44 height 36
click at [908, 351] on button "24" at bounding box center [902, 347] width 26 height 23
click at [1173, 148] on th "Next month" at bounding box center [1166, 145] width 44 height 36
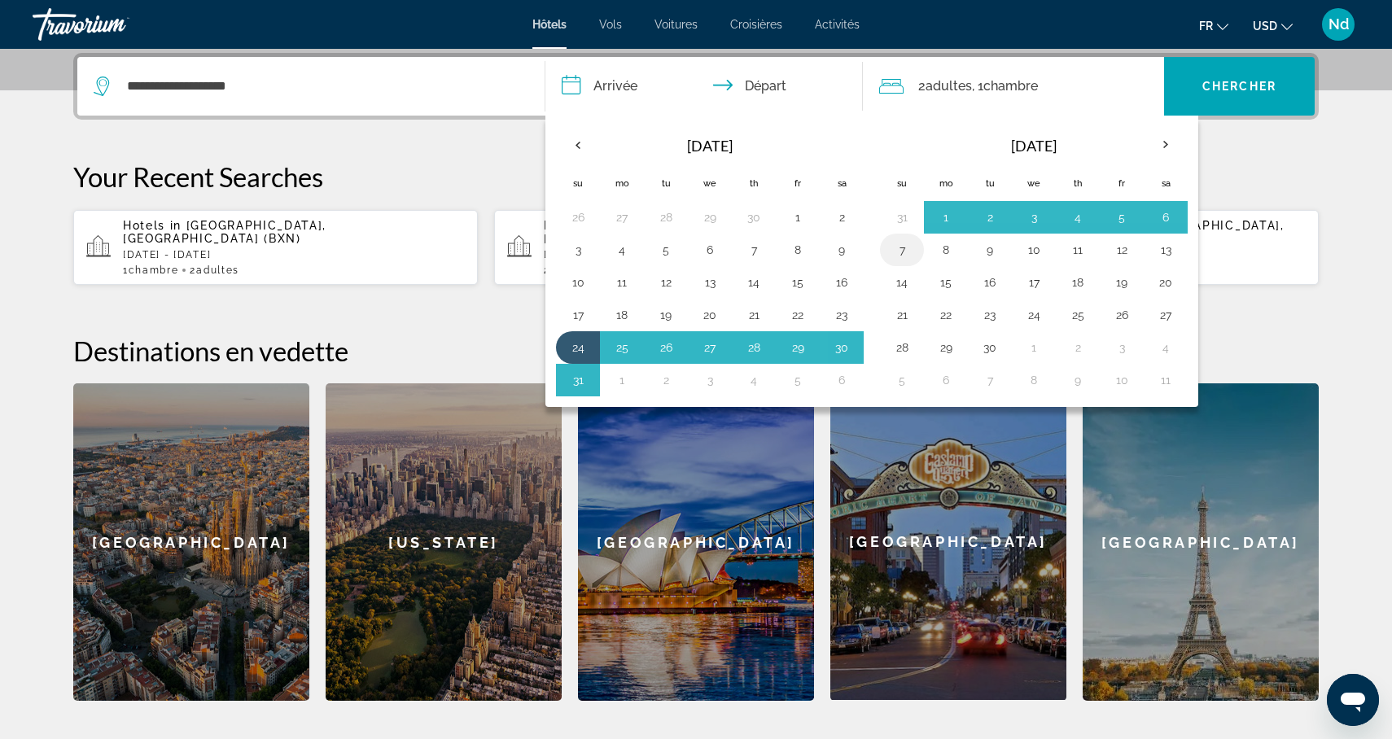
click at [907, 252] on button "7" at bounding box center [902, 250] width 26 height 23
type input "**********"
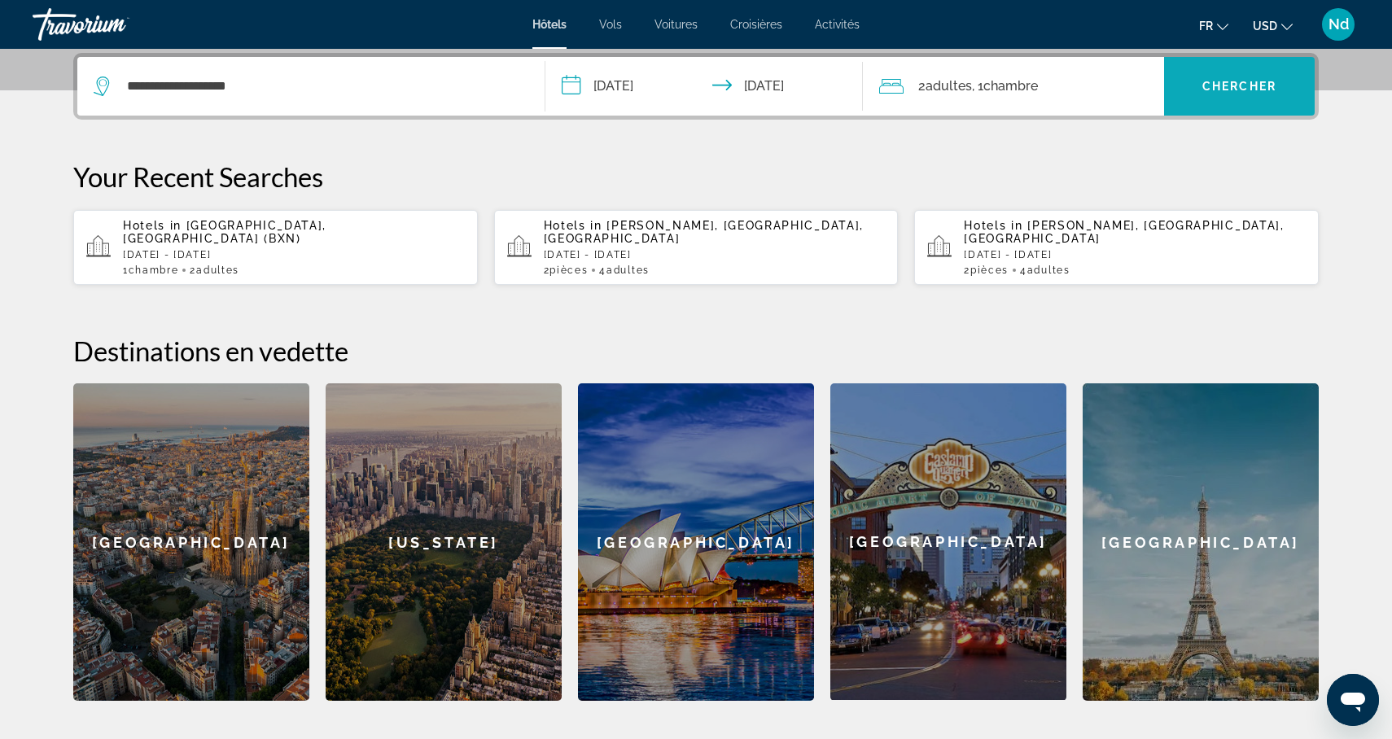
click at [1244, 88] on span "Chercher" at bounding box center [1240, 86] width 74 height 13
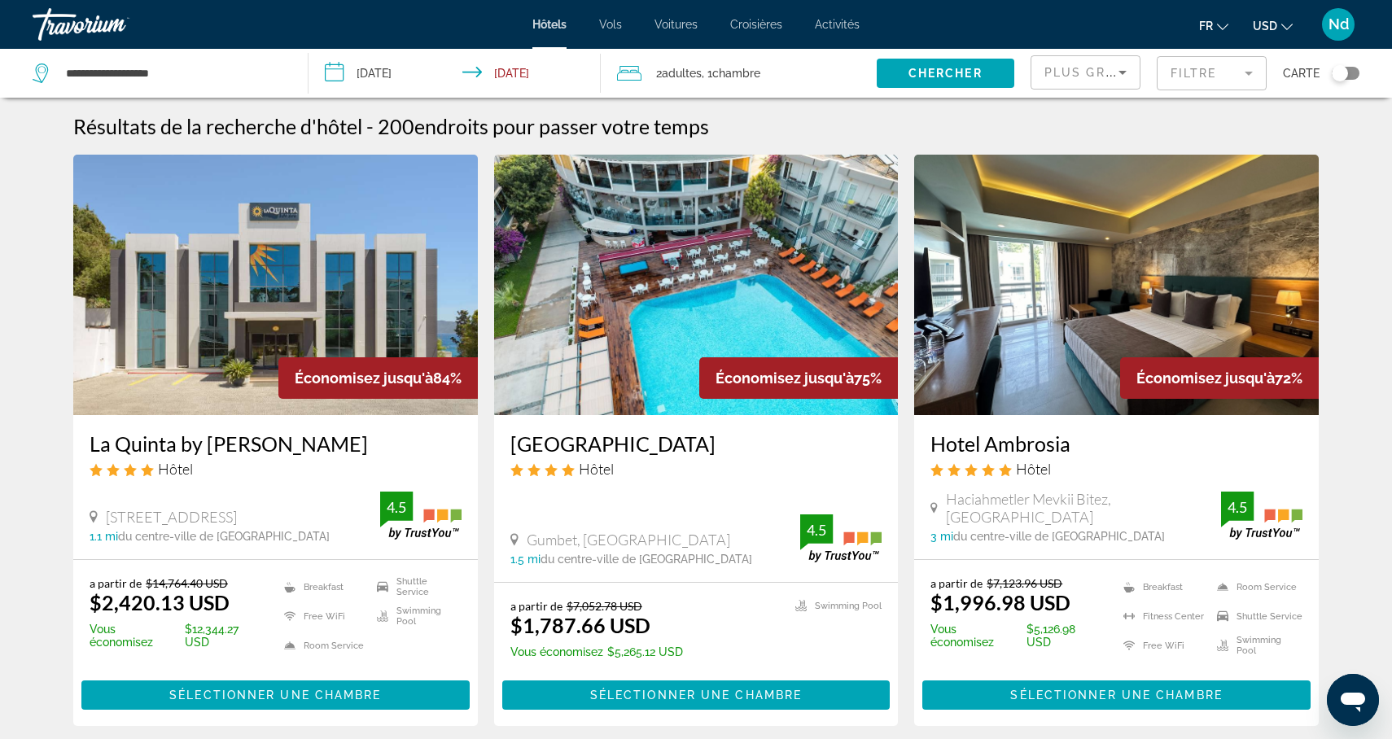
click at [1215, 74] on mat-form-field "Filtre" at bounding box center [1212, 73] width 110 height 34
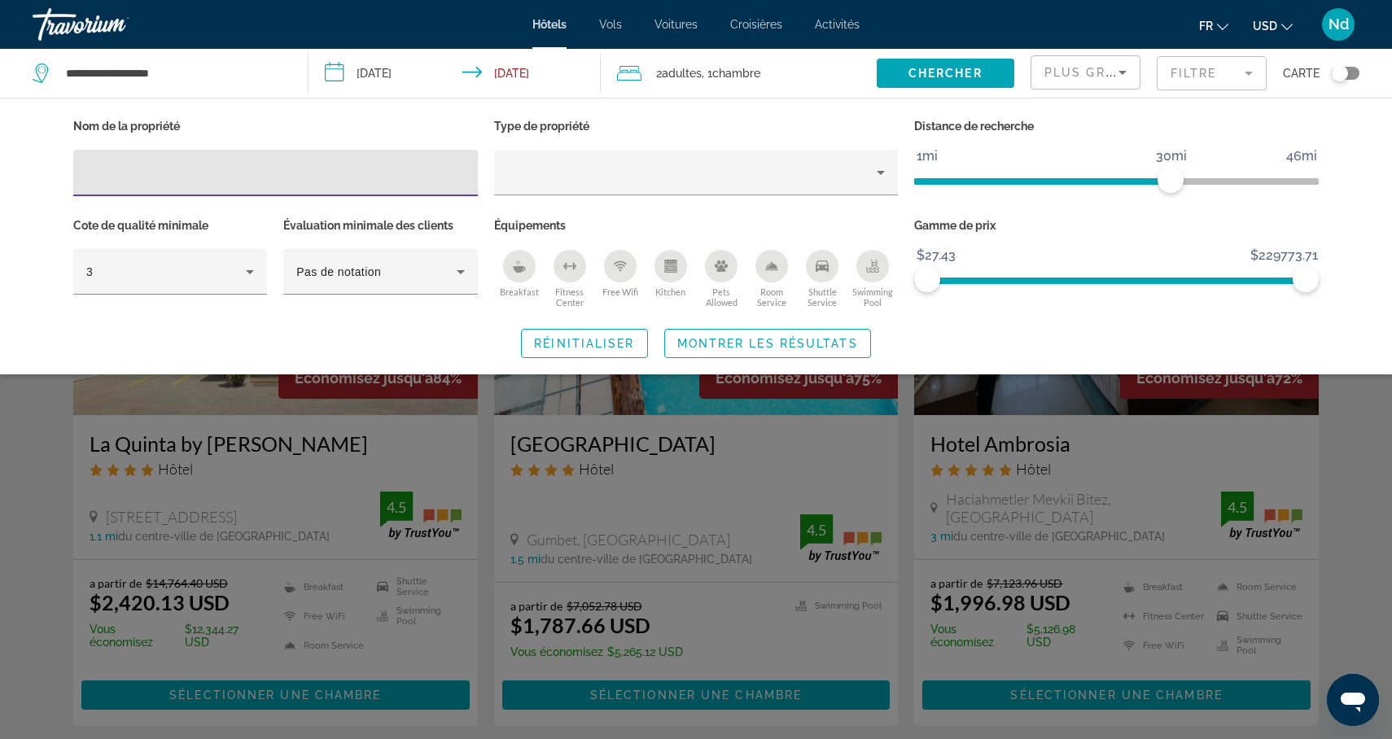
click at [410, 168] on input "Hotel Filters" at bounding box center [275, 174] width 379 height 20
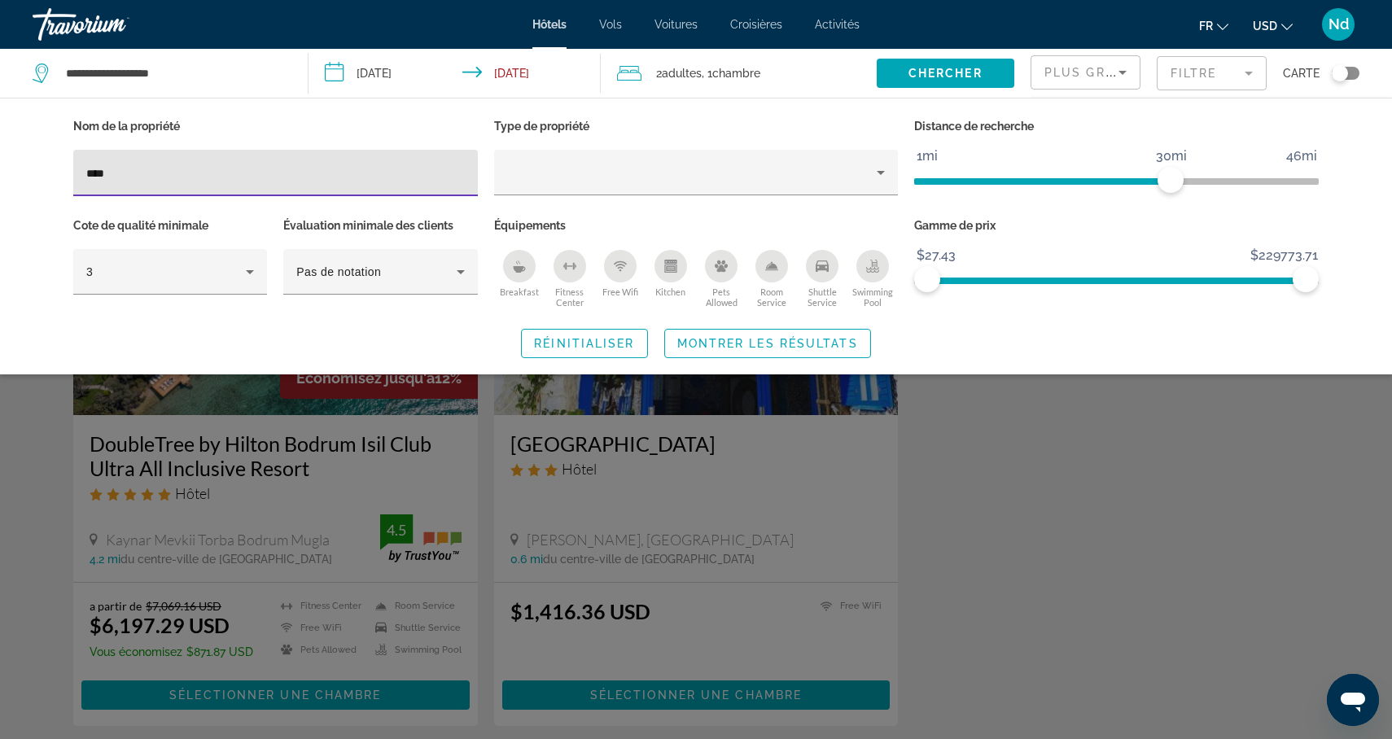
type input "****"
click at [247, 446] on div "Search widget" at bounding box center [696, 491] width 1392 height 495
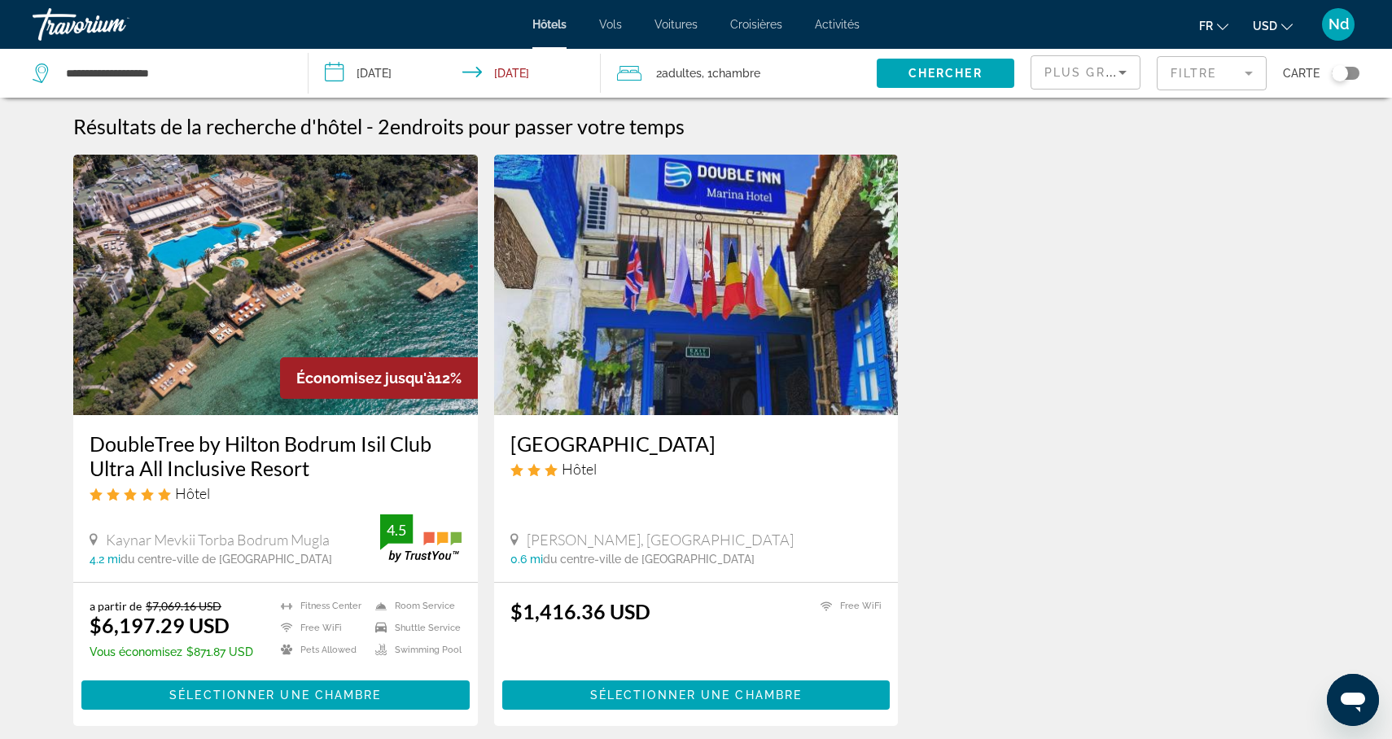
click at [233, 446] on h3 "DoubleTree by Hilton Bodrum Isil Club Ultra All Inclusive Resort" at bounding box center [276, 456] width 372 height 49
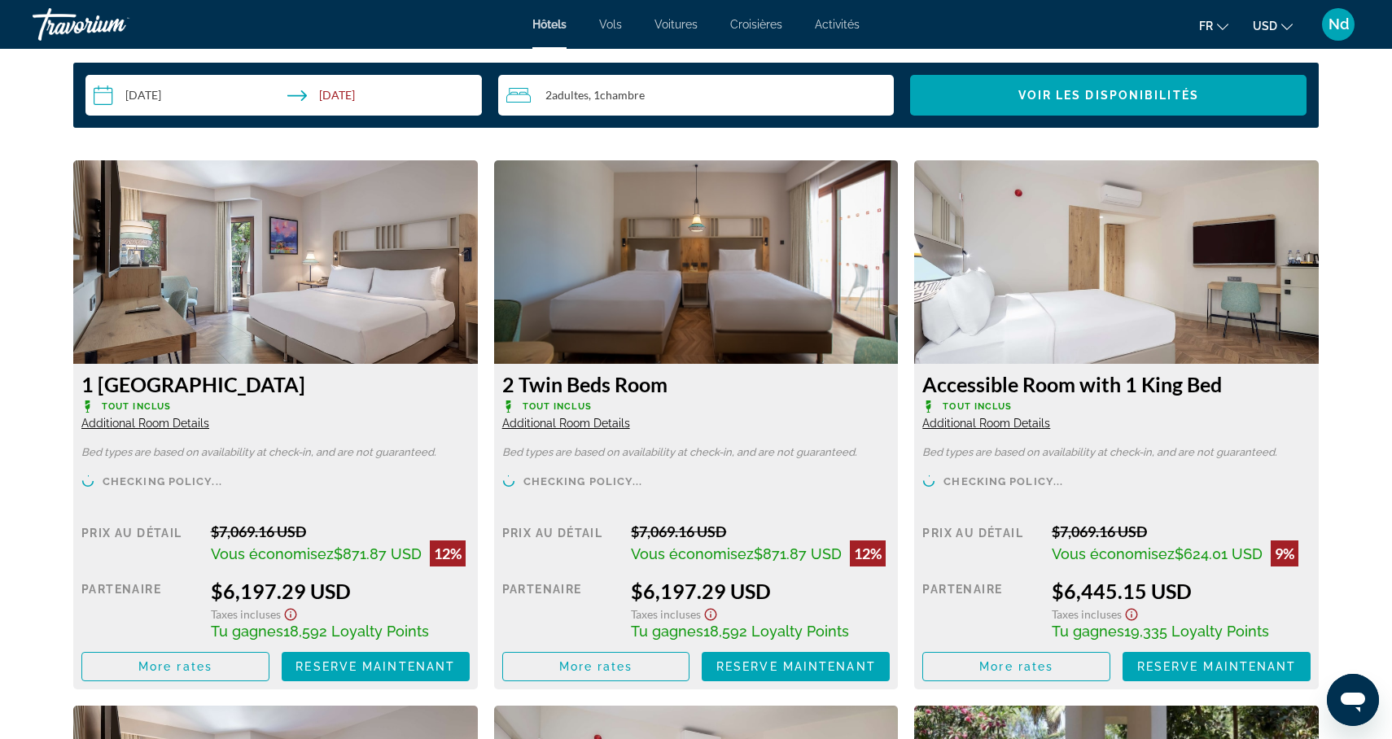
scroll to position [2136, 0]
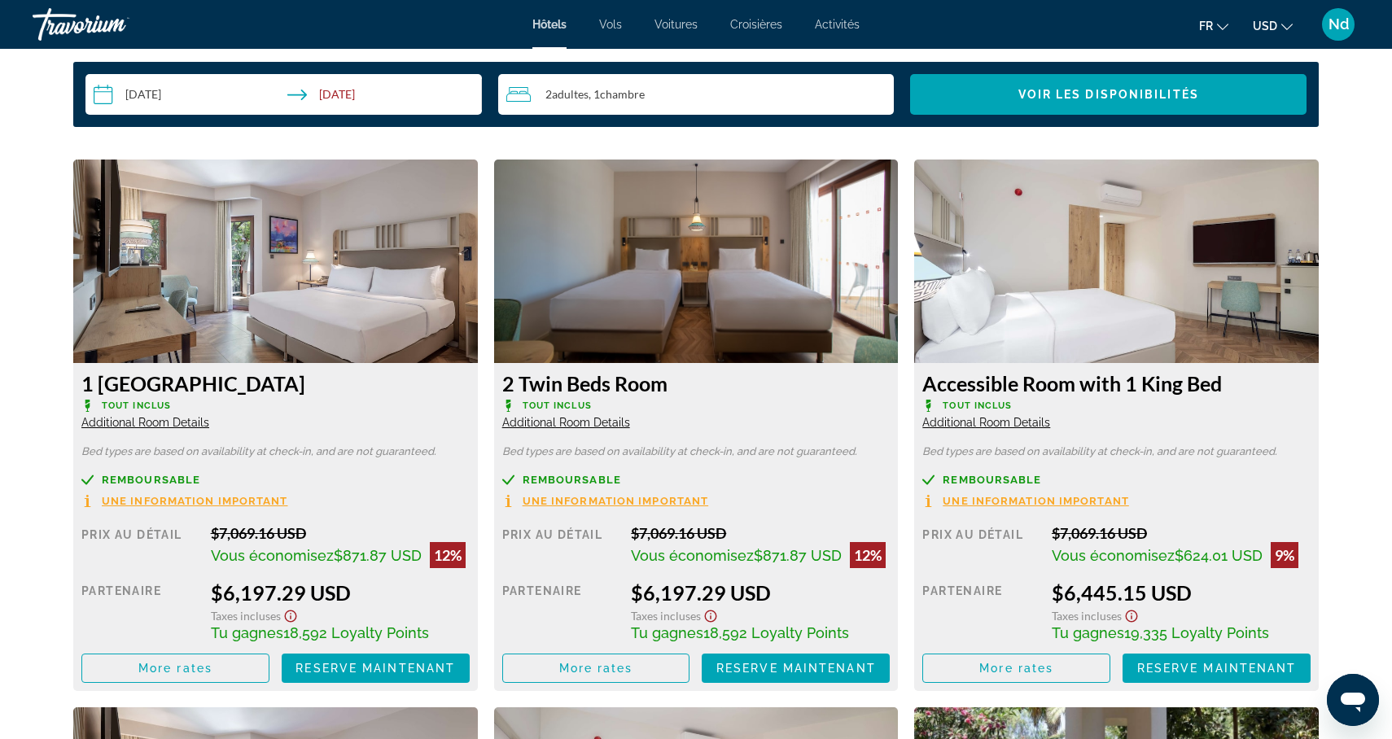
click at [1283, 27] on icon "Change currency" at bounding box center [1287, 26] width 11 height 11
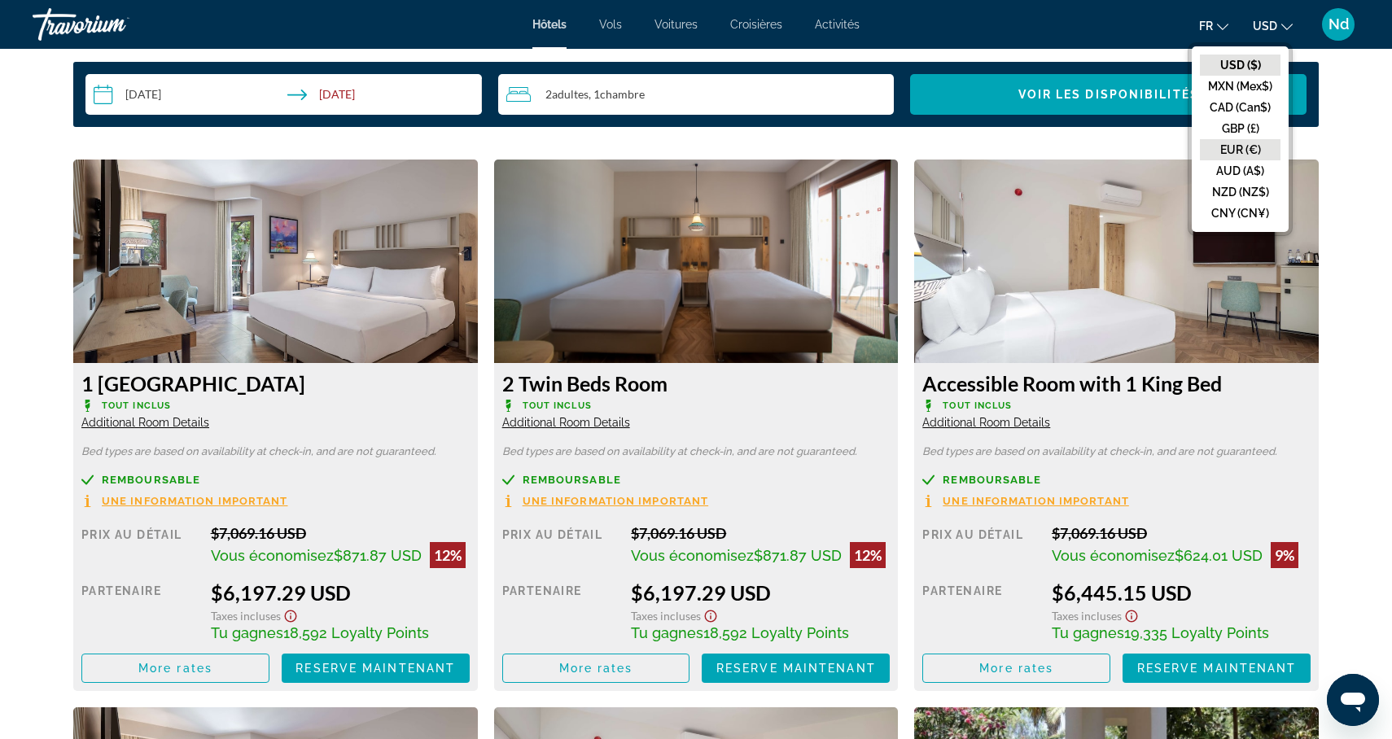
click at [1242, 150] on button "EUR (€)" at bounding box center [1240, 149] width 81 height 21
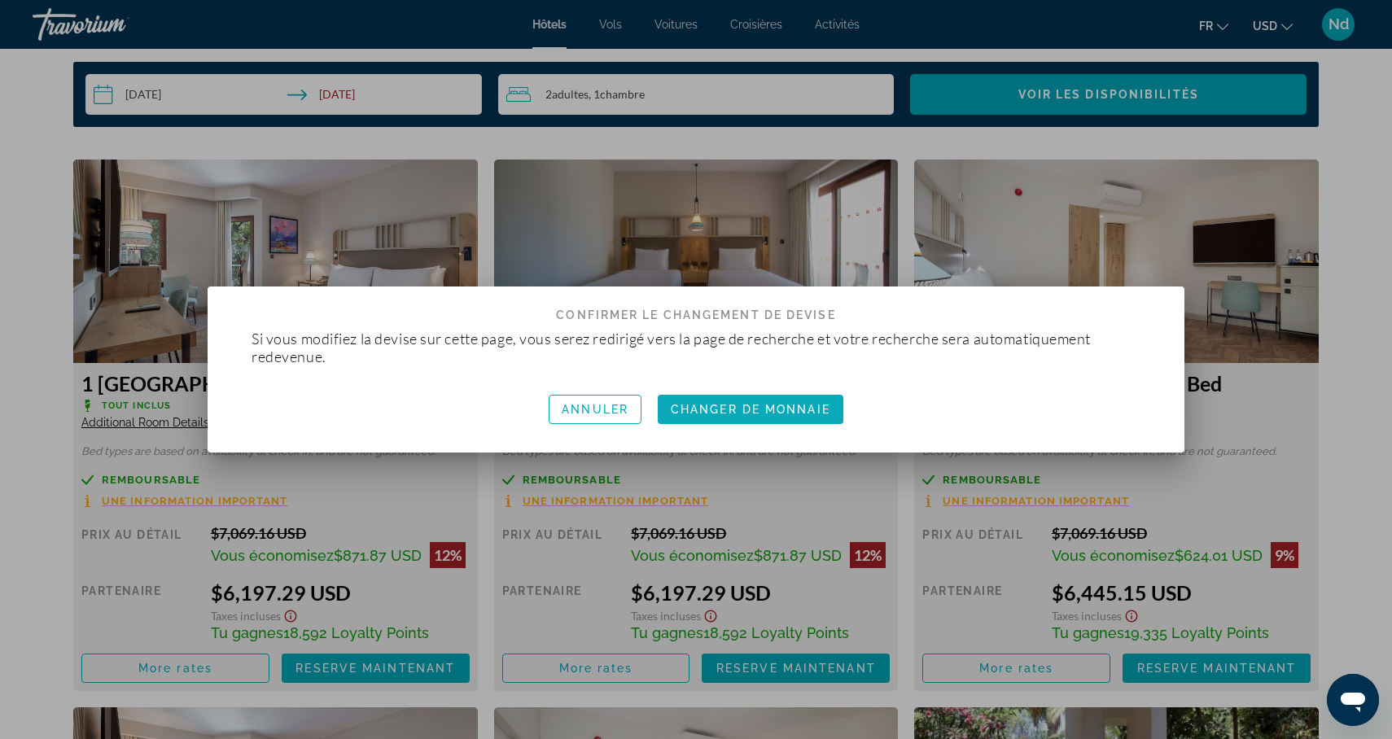
click at [773, 413] on span "Changer de monnaie" at bounding box center [751, 409] width 160 height 13
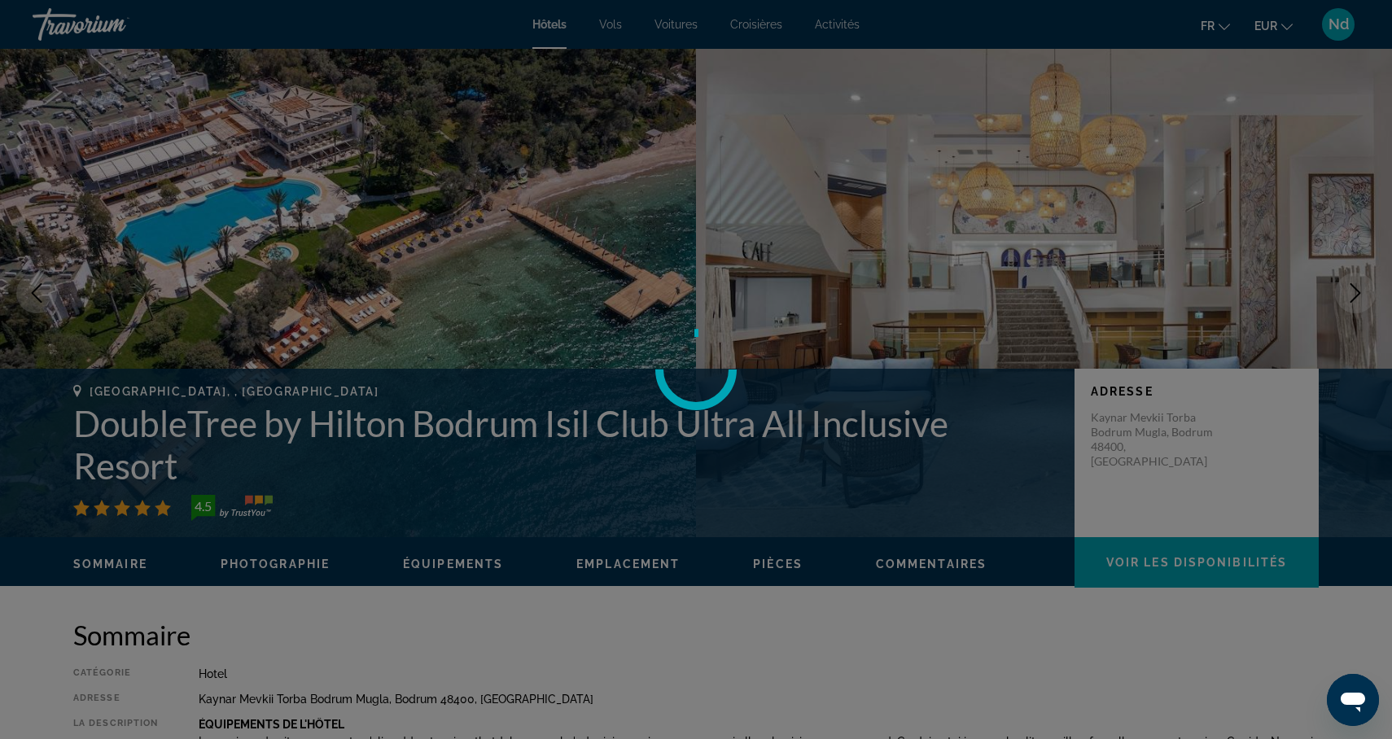
scroll to position [2136, 0]
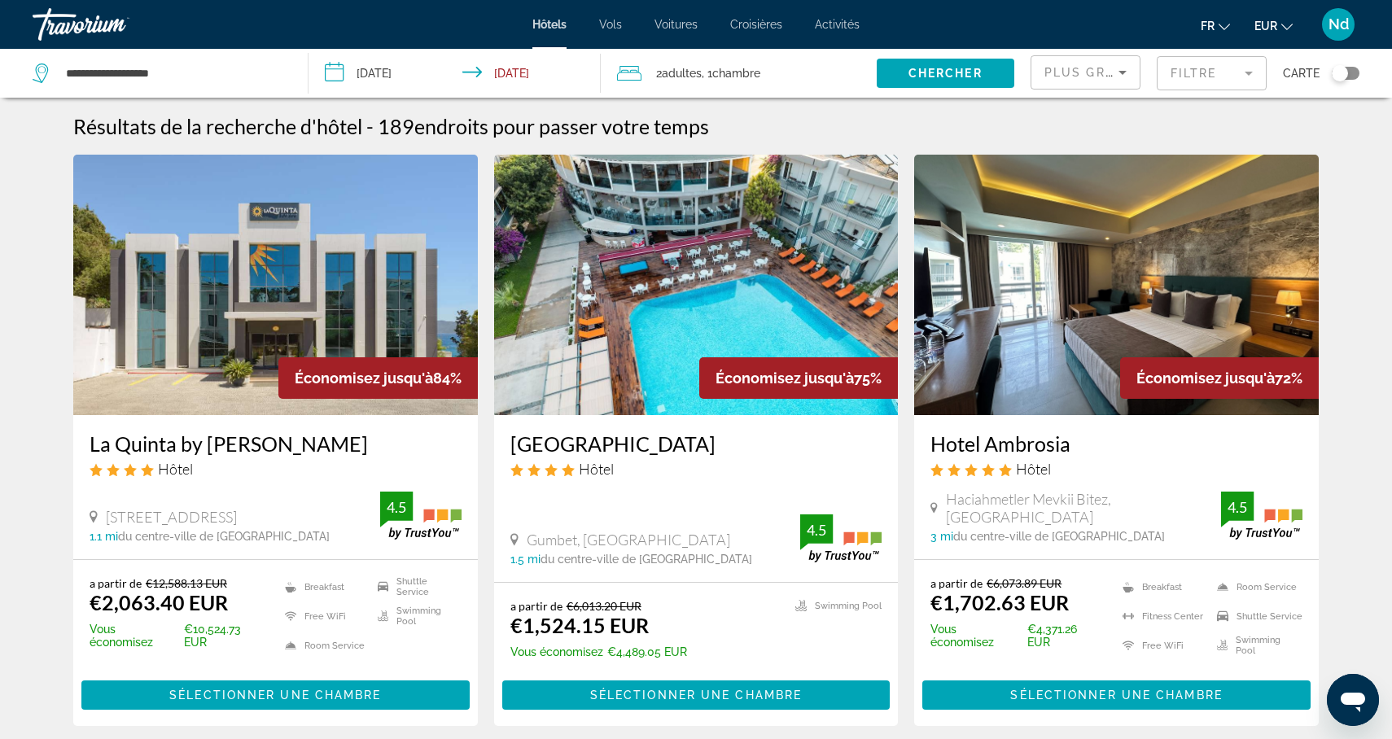
click at [1216, 69] on mat-form-field "Filtre" at bounding box center [1212, 73] width 110 height 34
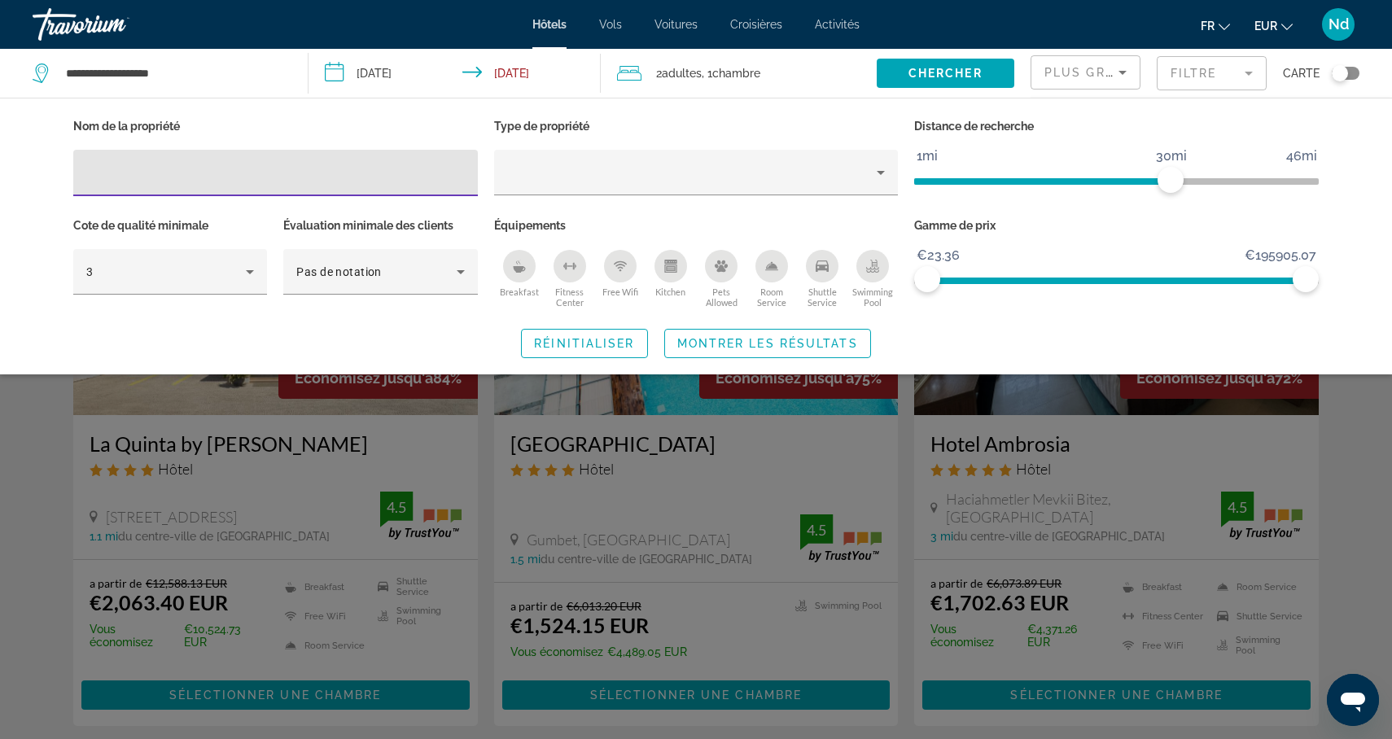
click at [285, 177] on input "Hotel Filters" at bounding box center [275, 174] width 379 height 20
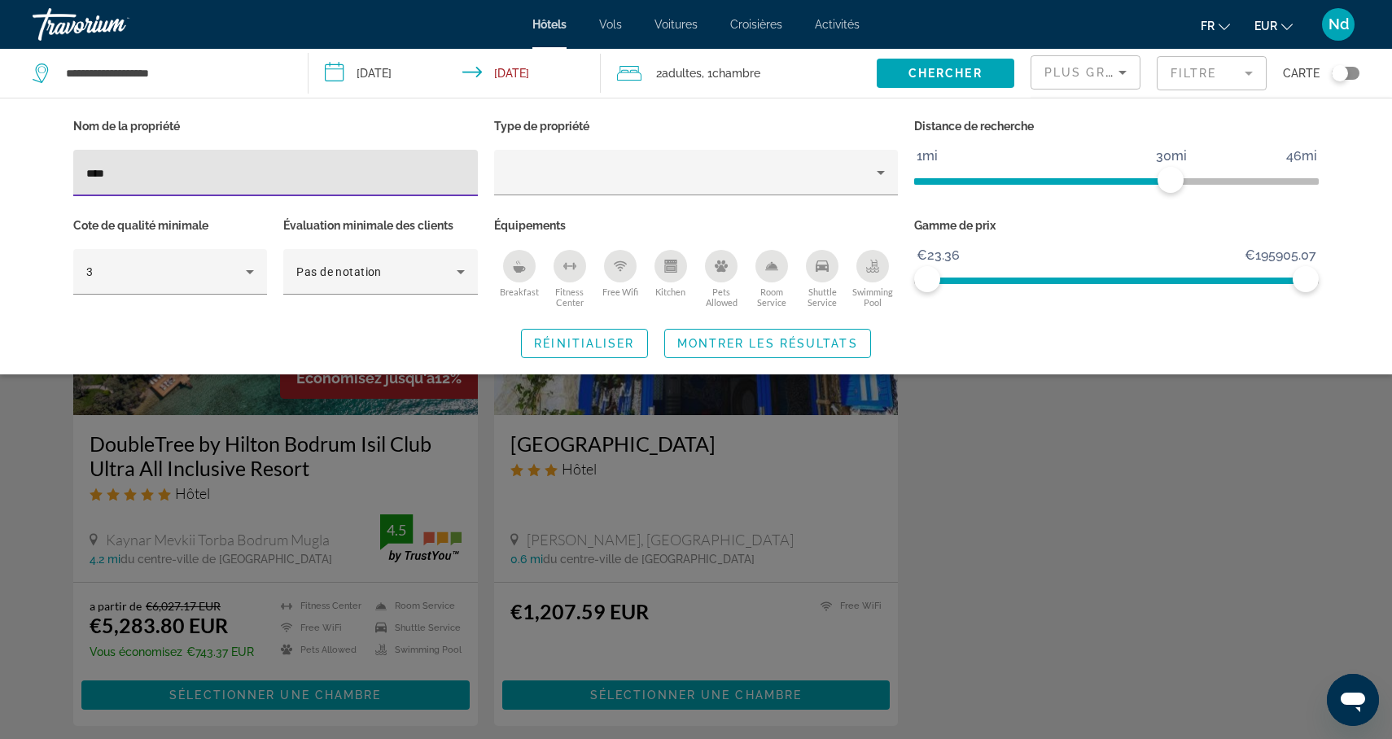
type input "****"
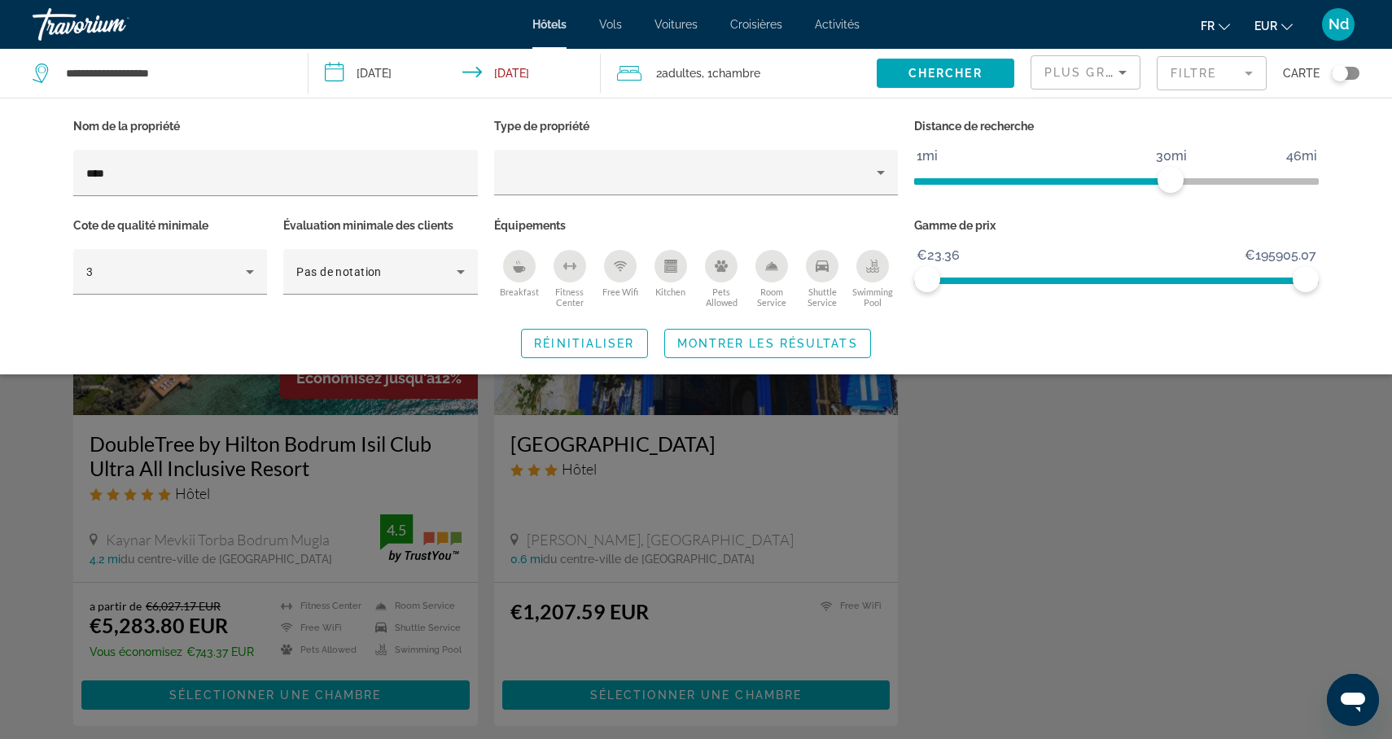
click at [212, 502] on div "Search widget" at bounding box center [696, 491] width 1392 height 495
